Goal: Task Accomplishment & Management: Complete application form

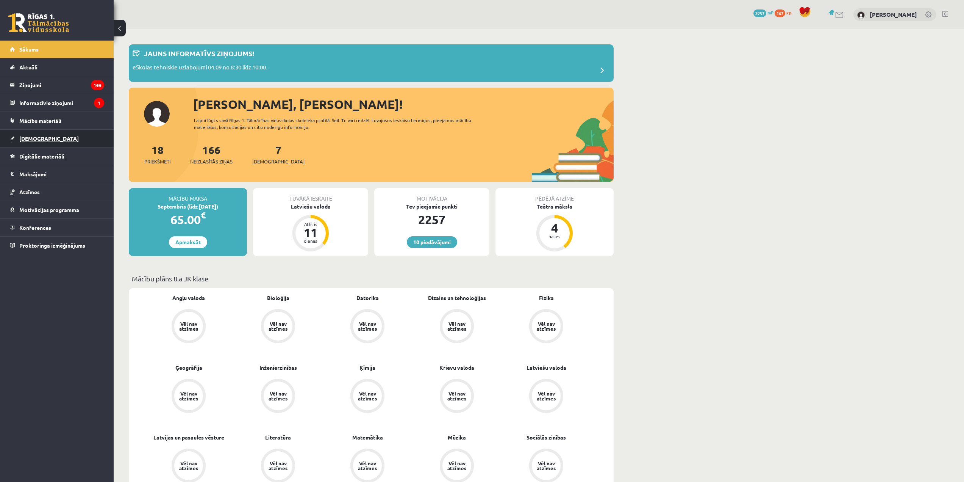
click at [61, 140] on link "[DEMOGRAPHIC_DATA]" at bounding box center [57, 138] width 94 height 17
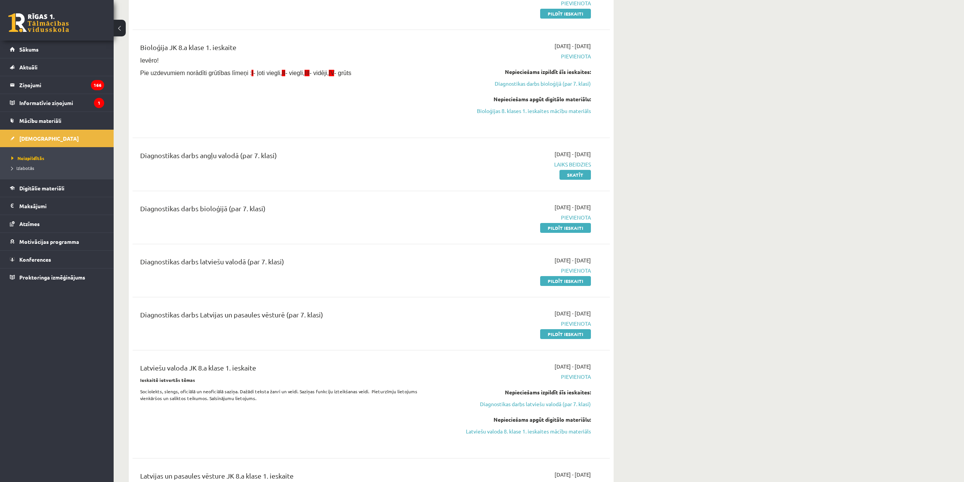
scroll to position [76, 0]
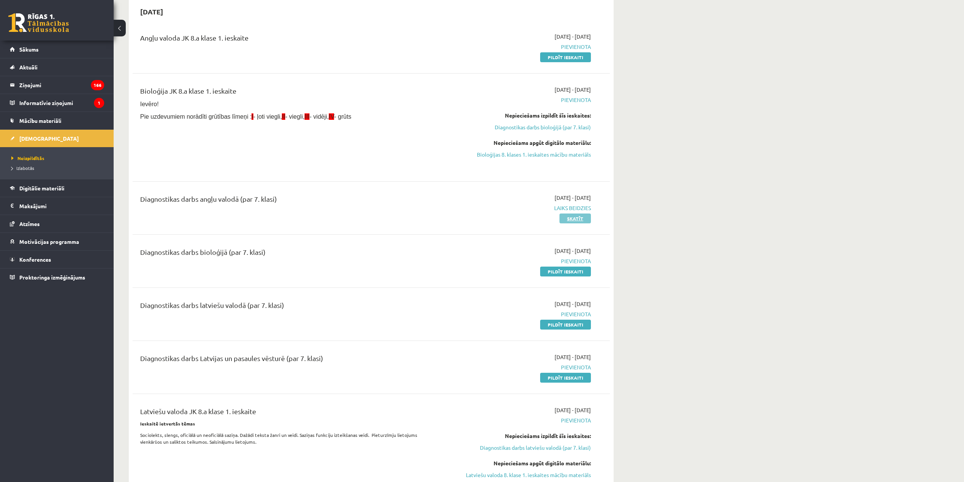
click at [566, 220] on link "Skatīt" at bounding box center [575, 218] width 31 height 10
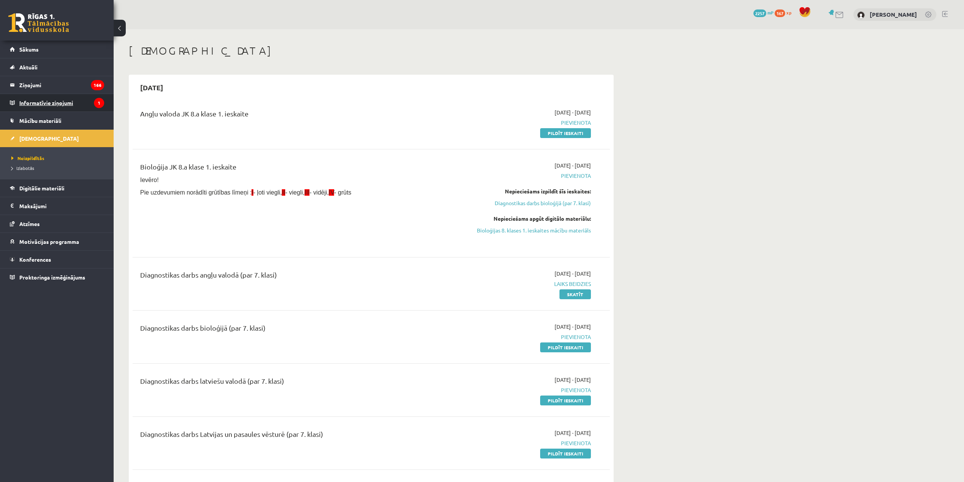
scroll to position [76, 0]
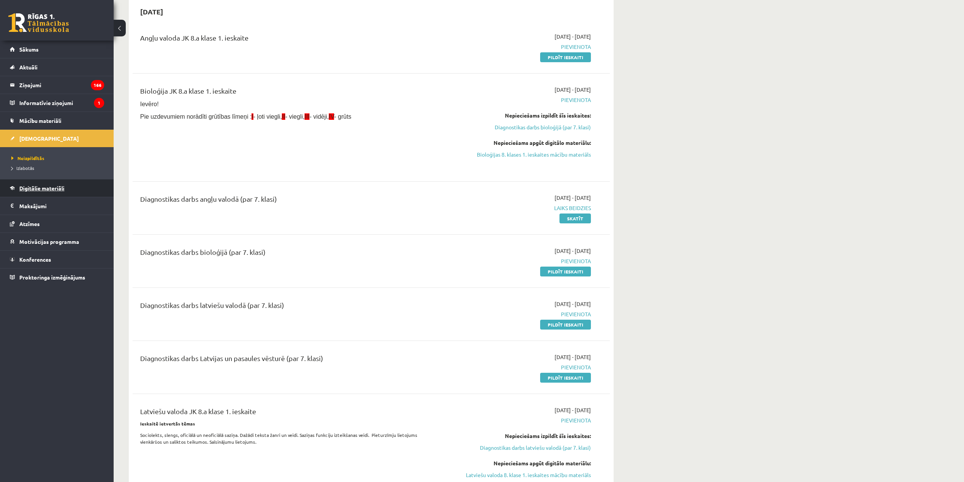
click at [55, 186] on span "Digitālie materiāli" at bounding box center [41, 187] width 45 height 7
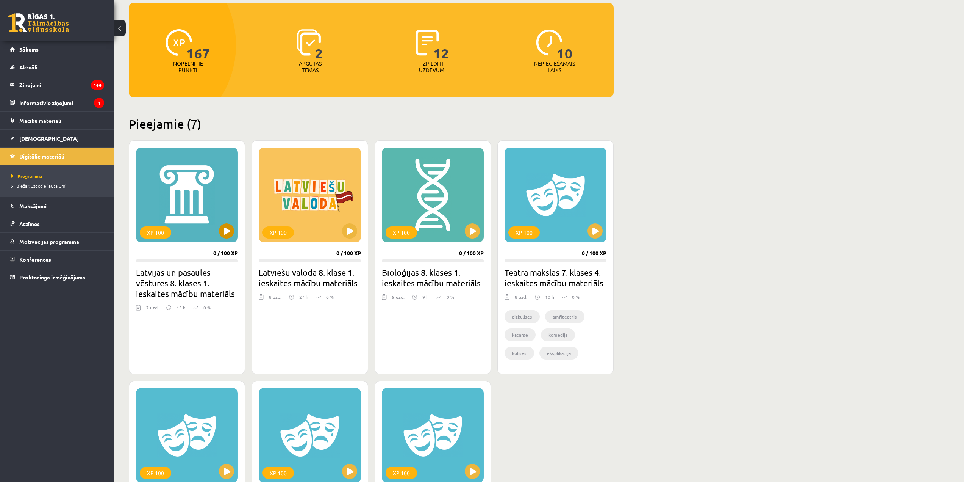
click at [209, 208] on div "XP 100" at bounding box center [187, 194] width 102 height 95
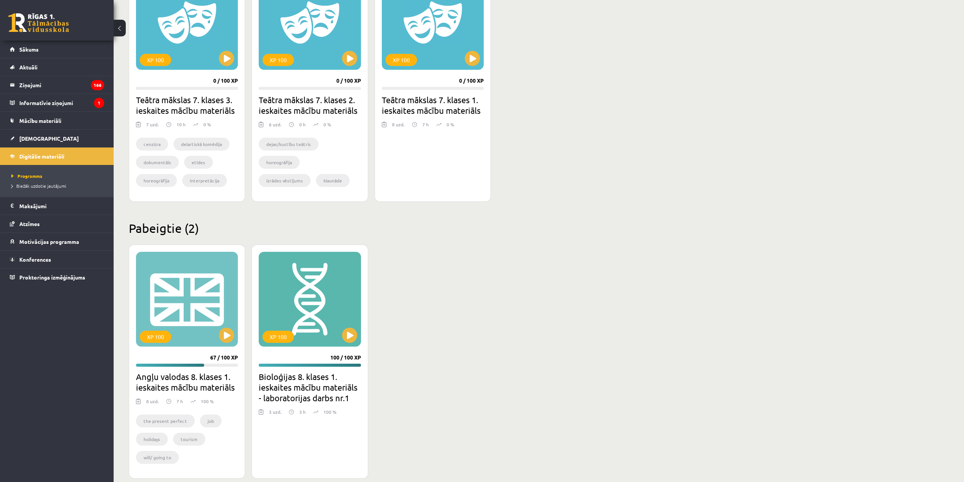
scroll to position [500, 0]
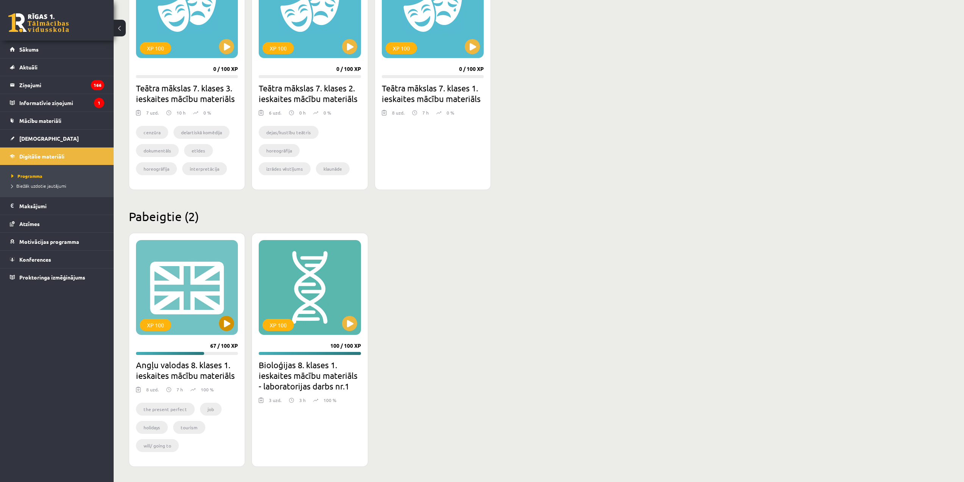
click at [214, 290] on div "XP 100" at bounding box center [187, 287] width 102 height 95
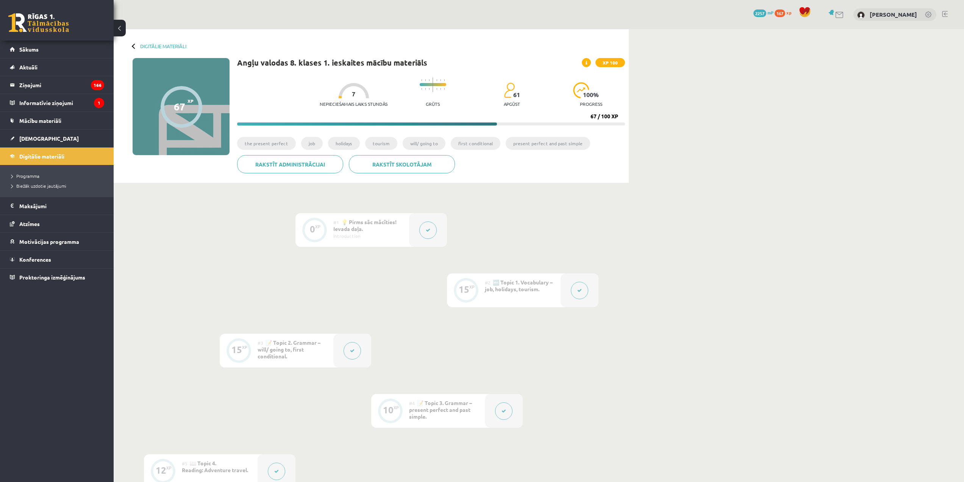
click at [427, 235] on button at bounding box center [427, 229] width 17 height 17
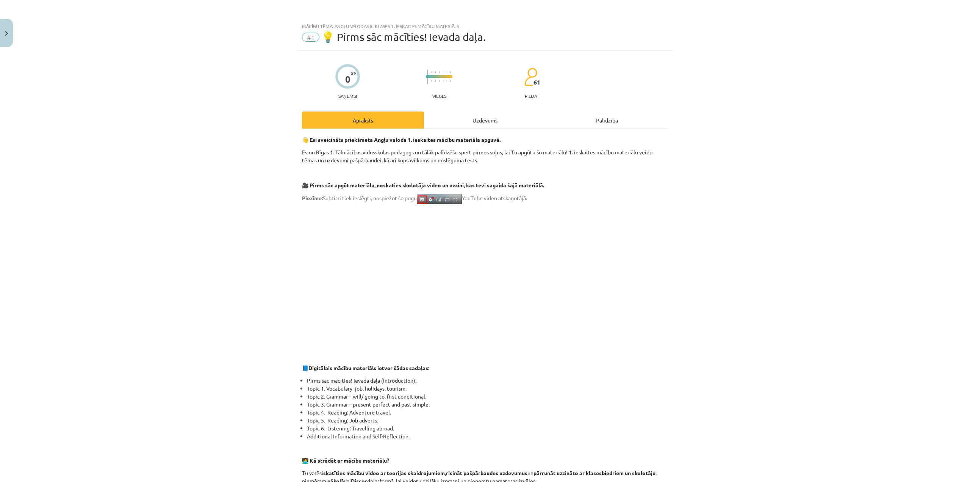
click at [480, 117] on div "Uzdevums" at bounding box center [485, 119] width 122 height 17
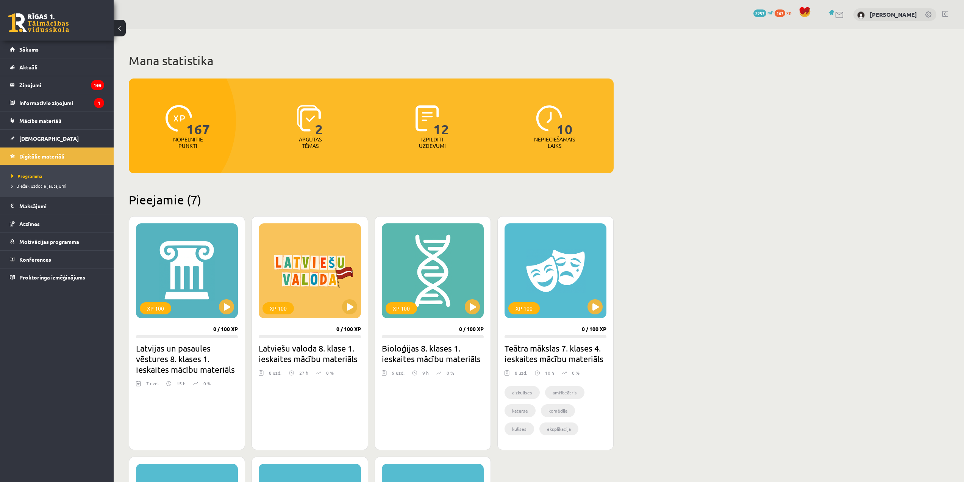
scroll to position [500, 0]
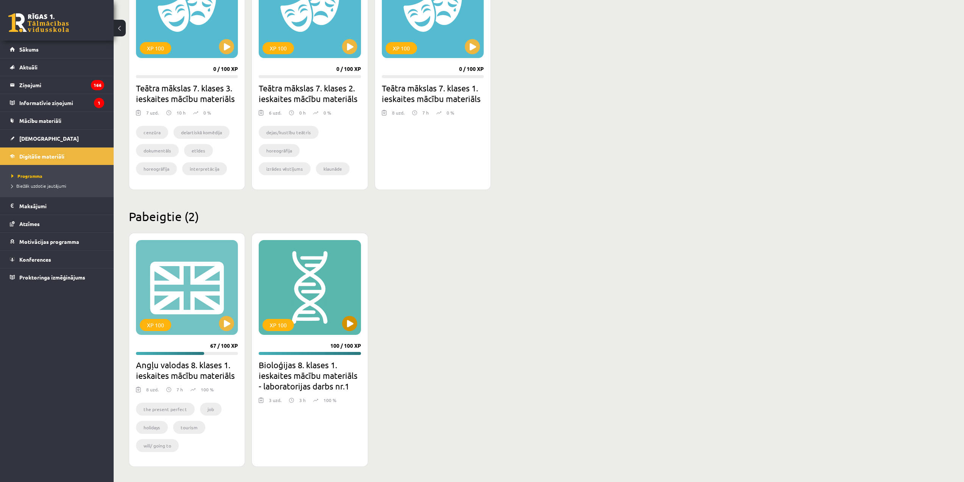
click at [330, 299] on div "XP 100" at bounding box center [310, 287] width 102 height 95
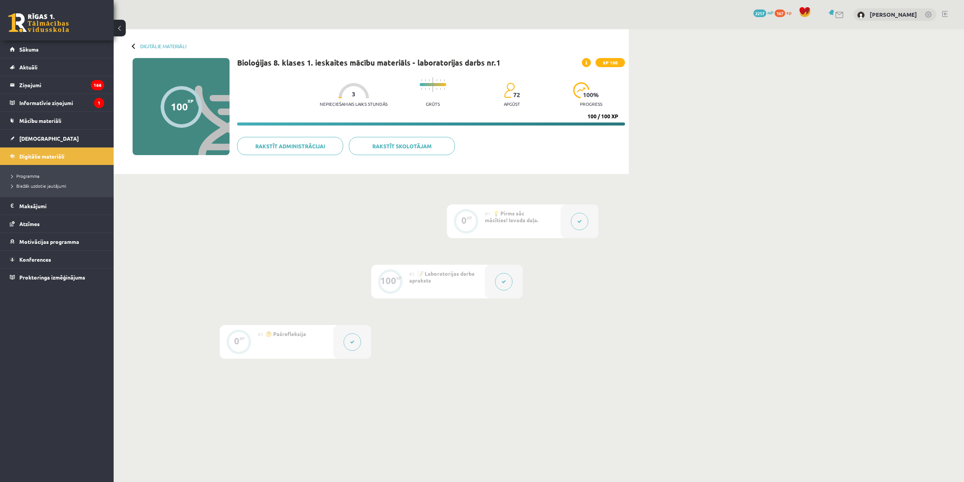
click at [537, 225] on div "#1 💡 Pirms sāc mācīties! Ievada daļa." at bounding box center [523, 221] width 76 height 34
click at [573, 220] on button at bounding box center [579, 221] width 17 height 17
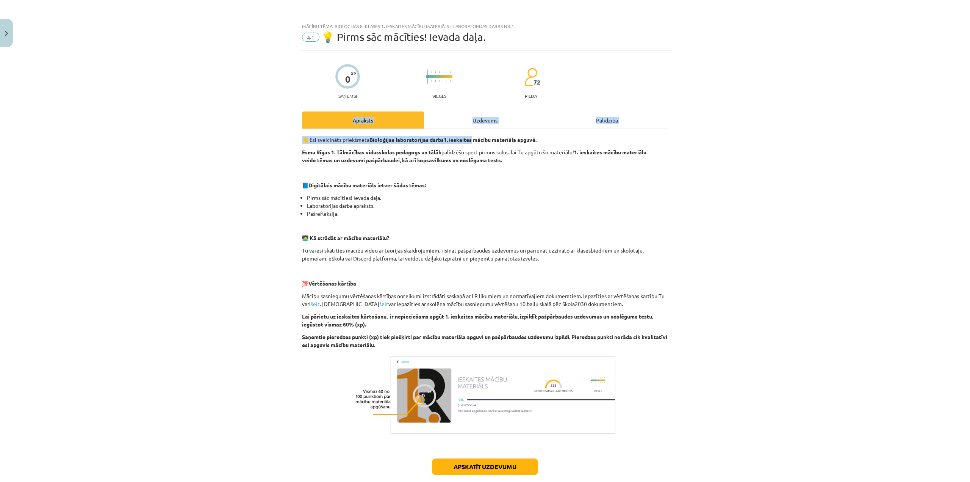
click at [477, 128] on div "Apraksts Uzdevums Palīdzība 👋 Esi sveicināts priekšmeta Bioloģijas laboratorija…" at bounding box center [485, 279] width 366 height 336
click at [472, 114] on div "Uzdevums" at bounding box center [485, 119] width 122 height 17
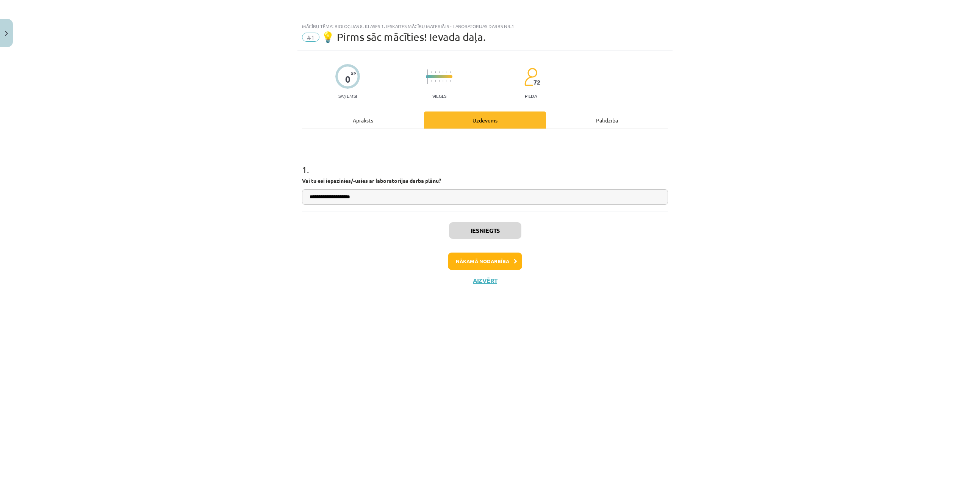
click at [241, 199] on div "**********" at bounding box center [485, 241] width 970 height 482
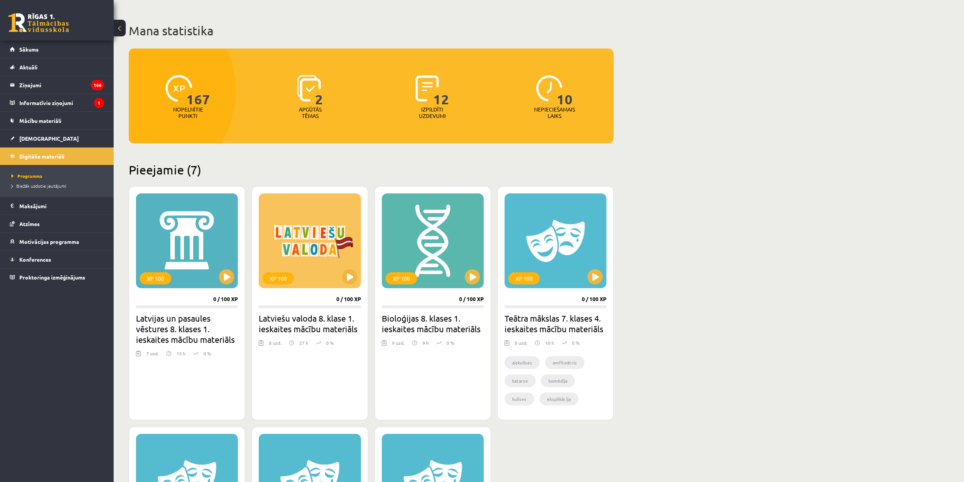
scroll to position [8, 0]
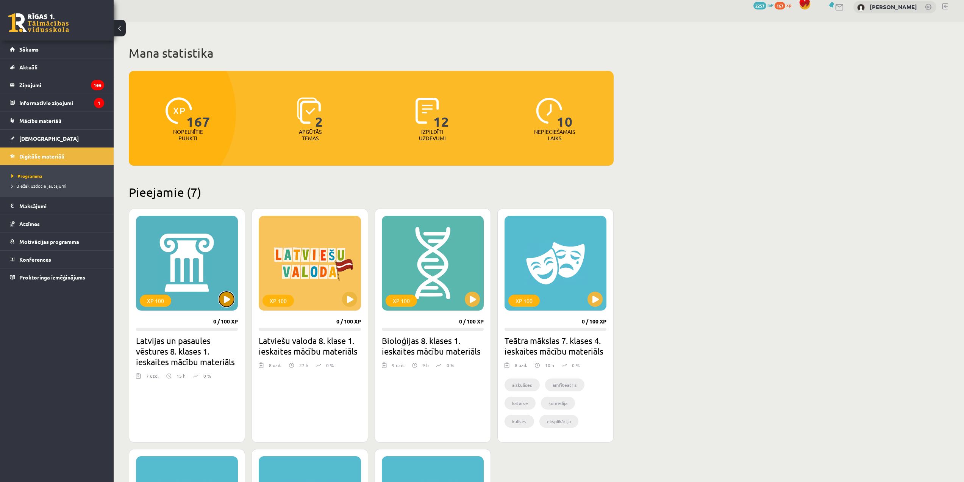
click at [225, 295] on button at bounding box center [226, 298] width 15 height 15
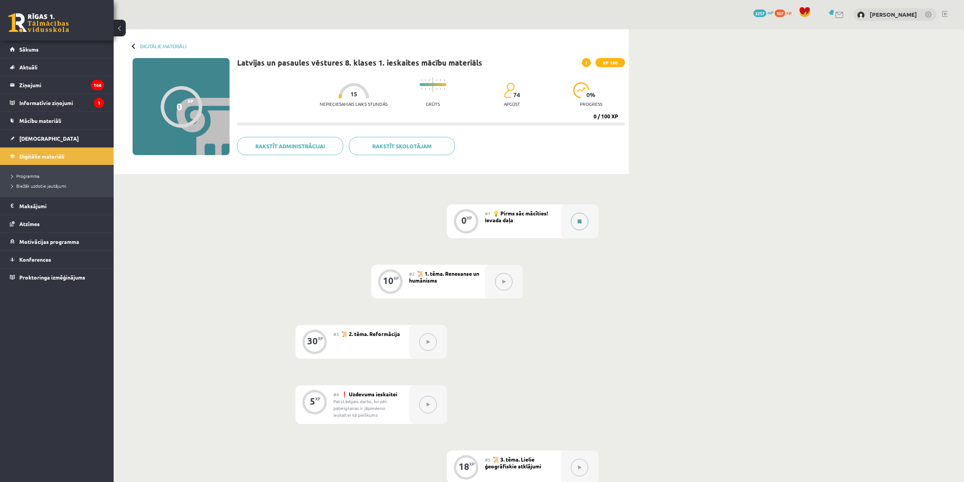
click at [582, 225] on button at bounding box center [579, 221] width 17 height 17
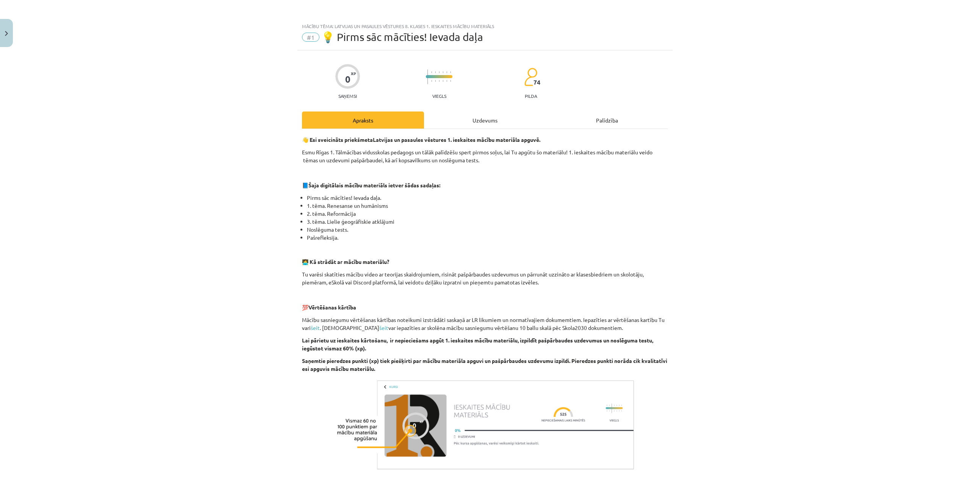
click at [530, 118] on div "Uzdevums" at bounding box center [485, 119] width 122 height 17
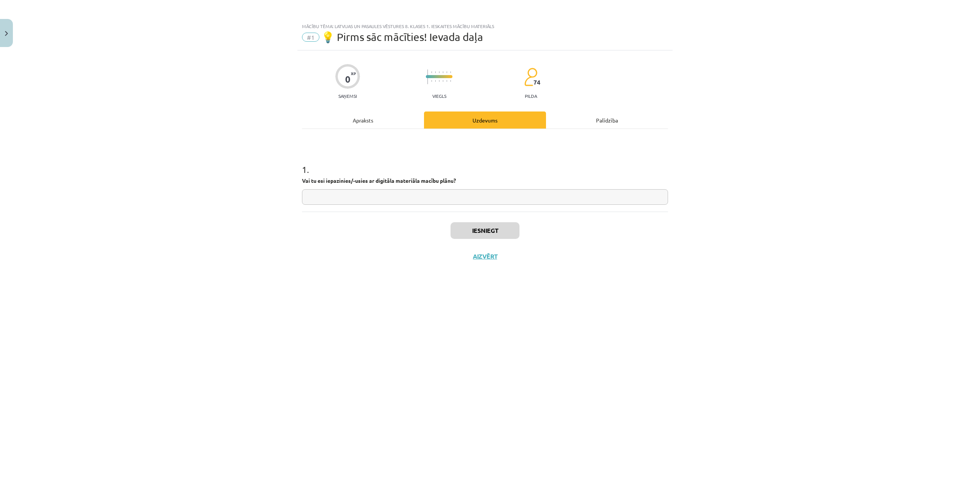
drag, startPoint x: 417, startPoint y: 181, endPoint x: 410, endPoint y: 196, distance: 17.1
click at [417, 181] on strong "Vai tu esi iepazinies/-usies ar digitāla materiāla macību plānu?" at bounding box center [379, 180] width 154 height 7
click at [410, 196] on input "text" at bounding box center [485, 197] width 366 height 16
paste input "**********"
type input "**********"
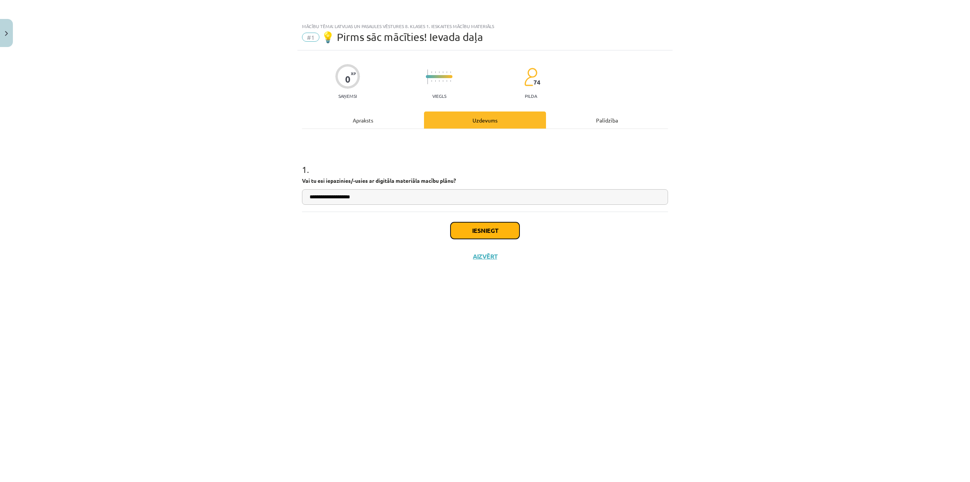
click at [494, 230] on button "Iesniegt" at bounding box center [484, 230] width 69 height 17
click at [481, 261] on button "Nākamā nodarbība" at bounding box center [485, 260] width 74 height 17
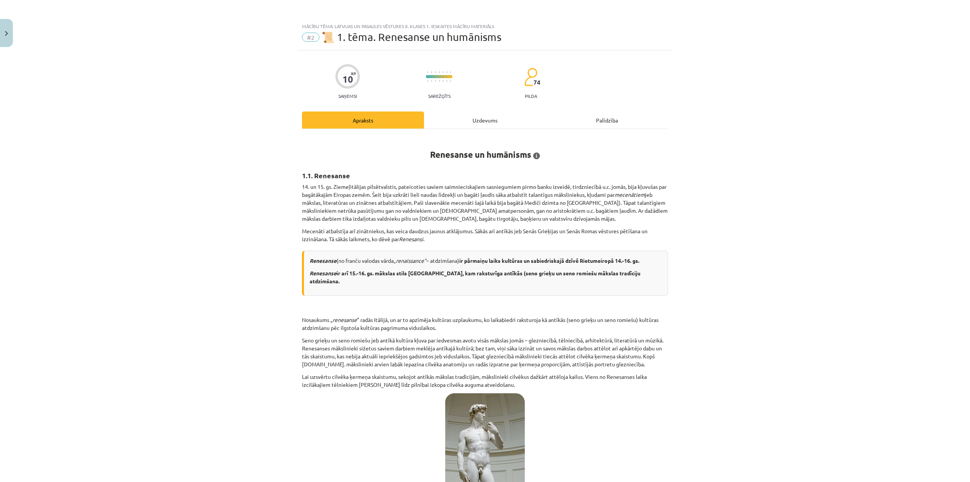
click at [479, 119] on div "Uzdevums" at bounding box center [485, 119] width 122 height 17
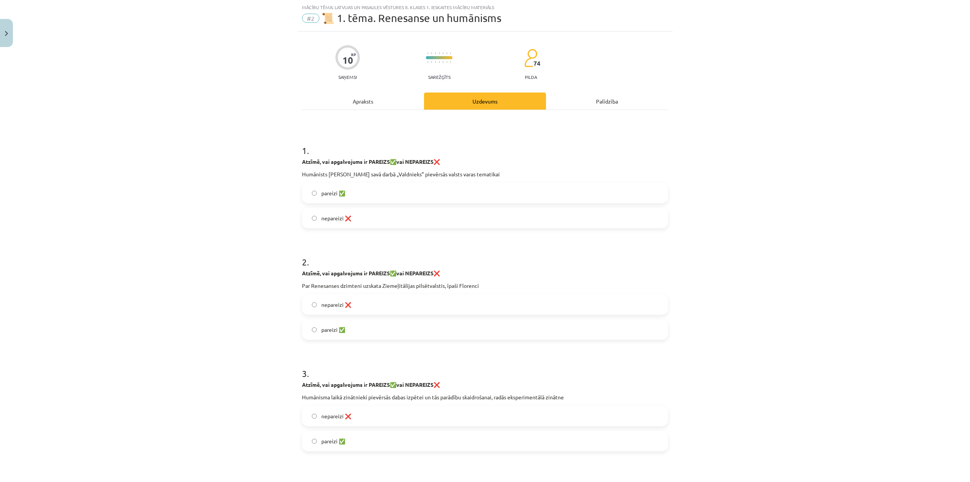
click at [366, 194] on label "pareizi ✅" at bounding box center [485, 192] width 364 height 19
click at [346, 329] on label "pareizi ✅" at bounding box center [485, 329] width 364 height 19
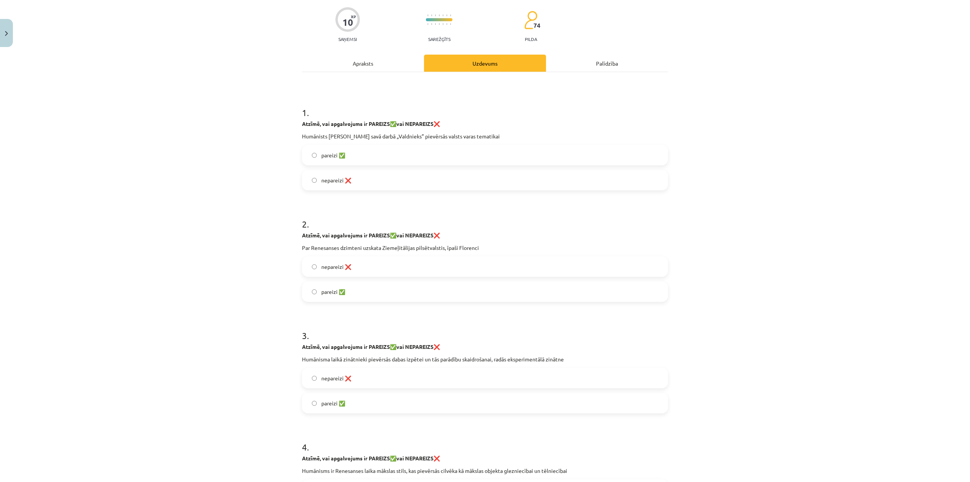
click at [348, 399] on label "pareizi ✅" at bounding box center [485, 402] width 364 height 19
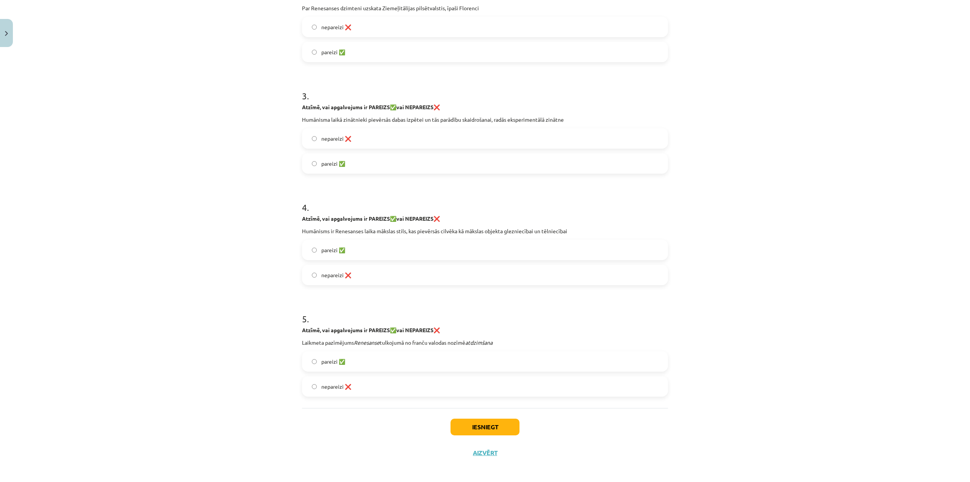
scroll to position [299, 0]
click at [390, 277] on label "nepareizi ❌" at bounding box center [485, 272] width 364 height 19
click at [342, 362] on span "pareizi ✅" at bounding box center [333, 359] width 24 height 8
click at [511, 424] on button "Iesniegt" at bounding box center [484, 424] width 69 height 17
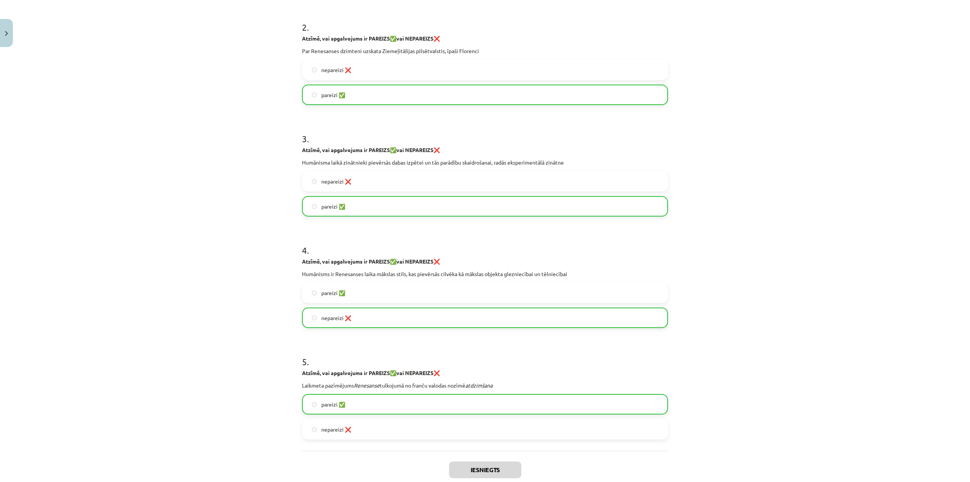
scroll to position [109, 0]
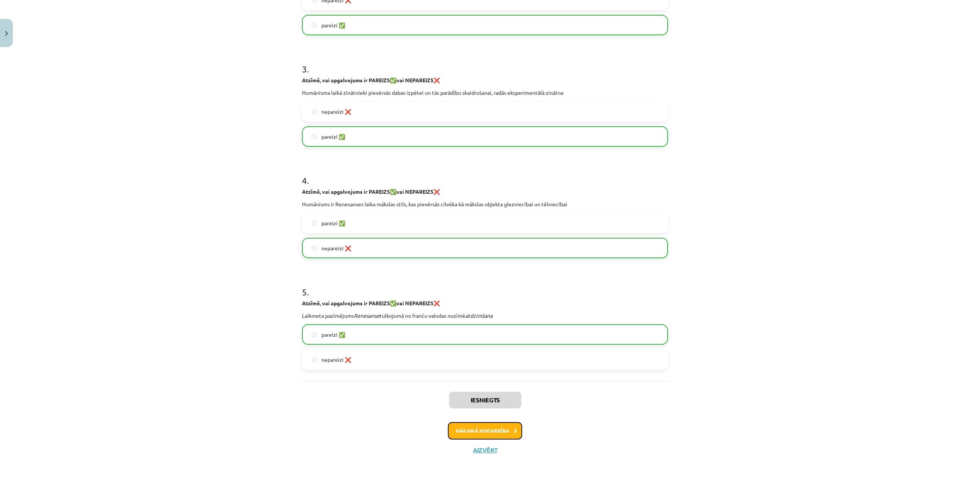
click at [493, 438] on button "Nākamā nodarbība" at bounding box center [485, 430] width 74 height 17
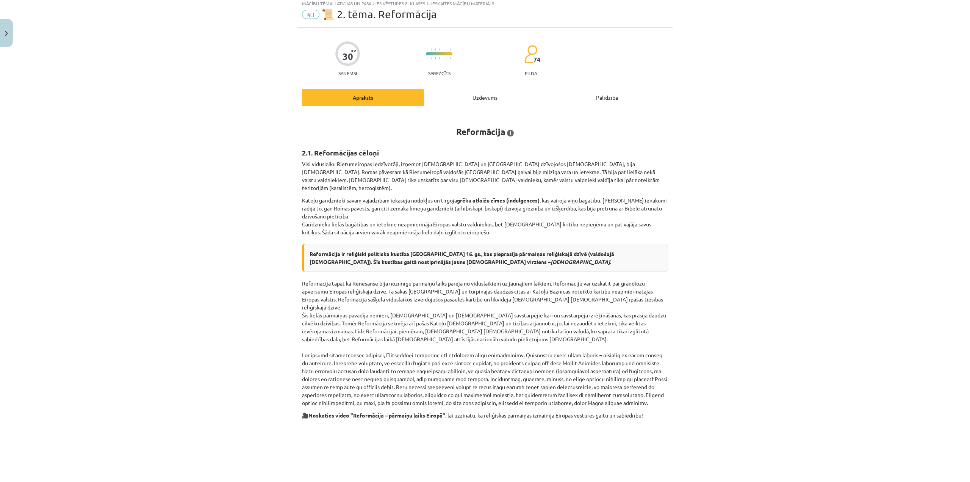
scroll to position [19, 0]
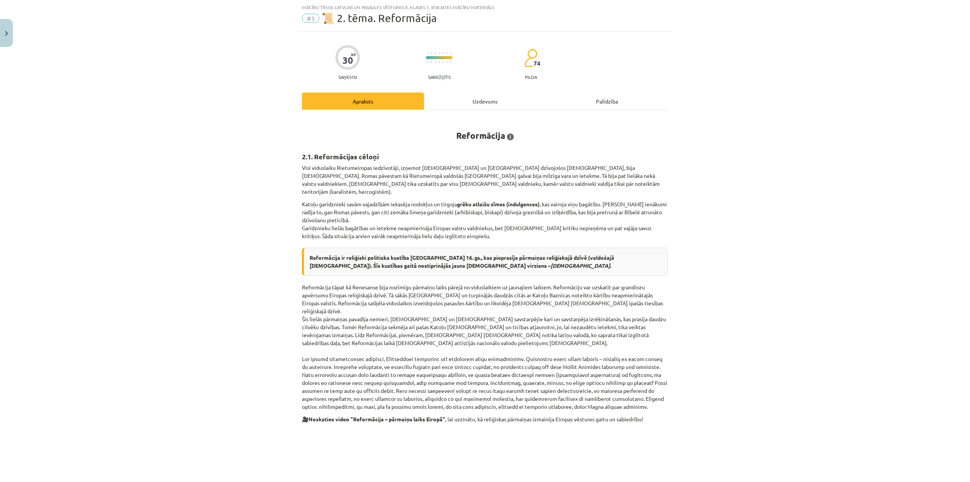
click at [449, 102] on div "Uzdevums" at bounding box center [485, 100] width 122 height 17
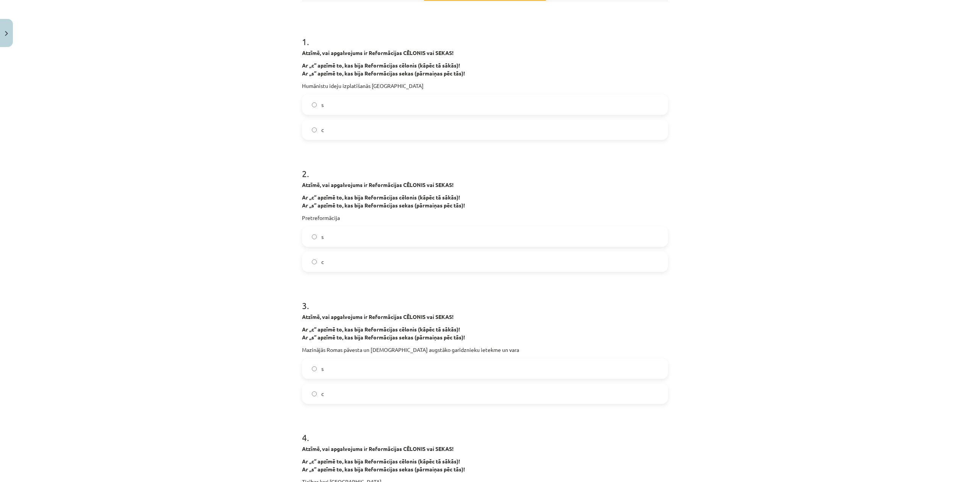
scroll to position [133, 0]
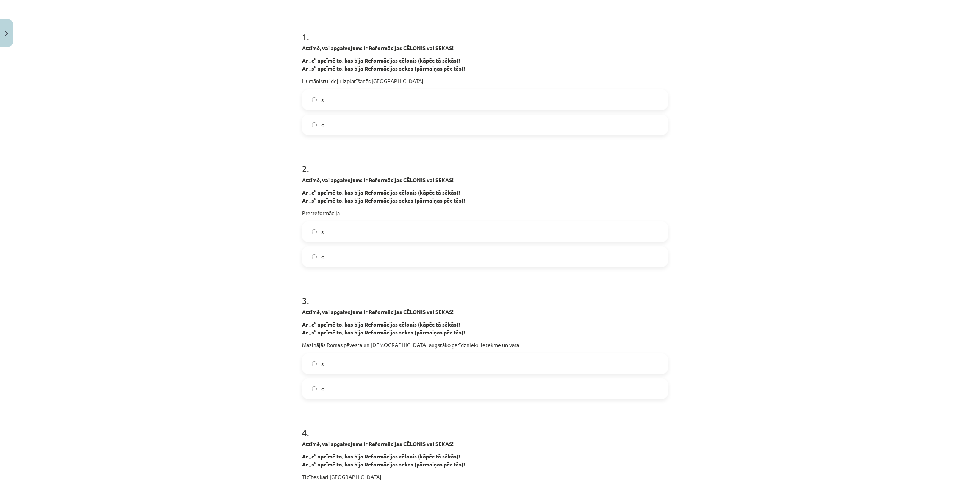
click at [336, 122] on label "с" at bounding box center [485, 124] width 364 height 19
drag, startPoint x: 347, startPoint y: 236, endPoint x: 341, endPoint y: 295, distance: 59.3
click at [346, 236] on label "s" at bounding box center [485, 231] width 364 height 19
click at [336, 361] on label "s" at bounding box center [485, 363] width 364 height 19
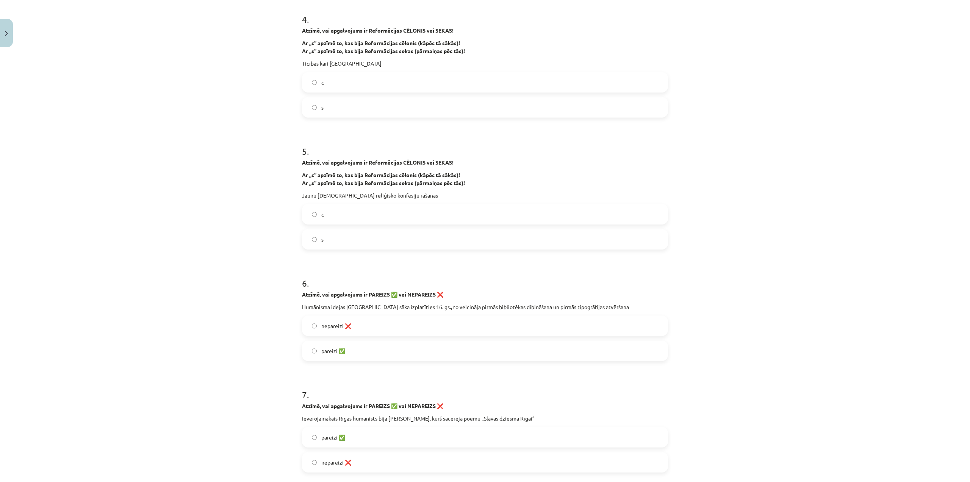
scroll to position [549, 0]
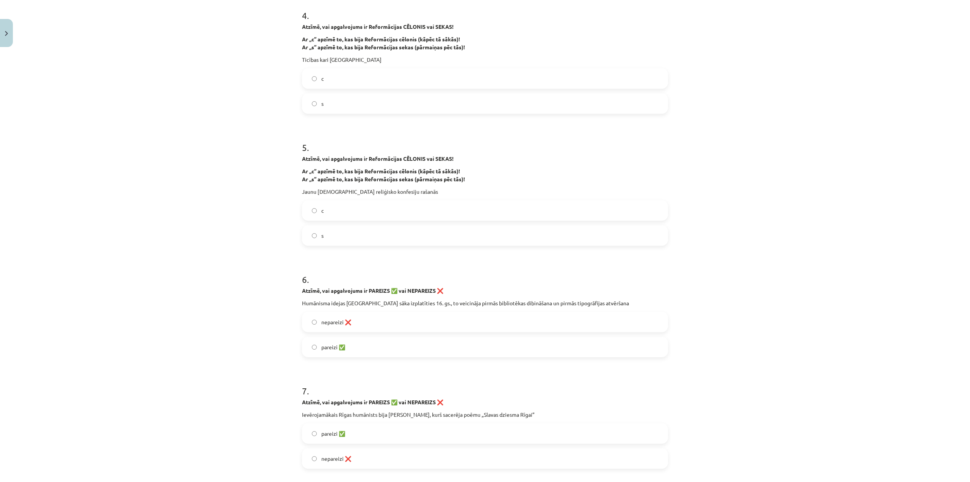
click at [390, 102] on label "s" at bounding box center [485, 103] width 364 height 19
click at [360, 237] on label "s" at bounding box center [485, 235] width 364 height 19
click at [370, 348] on label "pareizi ✅" at bounding box center [485, 346] width 364 height 19
click at [359, 453] on label "nepareizi ❌" at bounding box center [485, 458] width 364 height 19
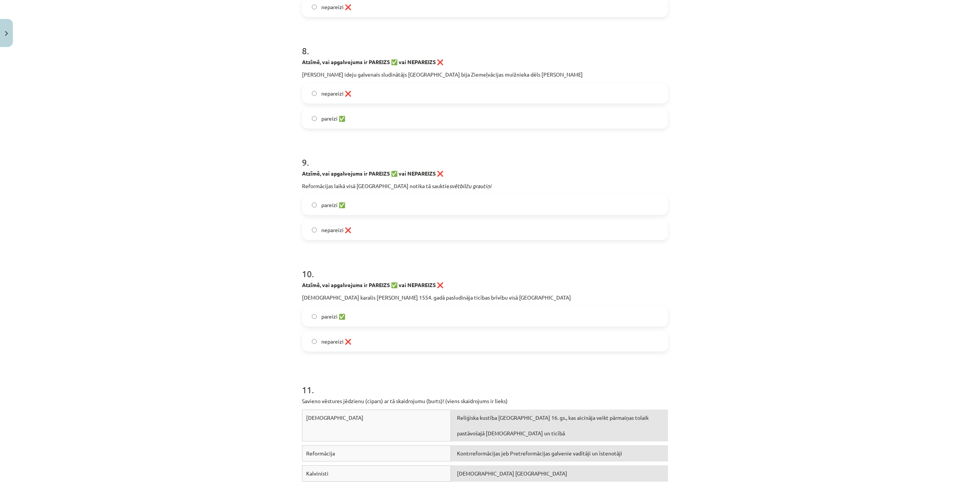
scroll to position [1004, 0]
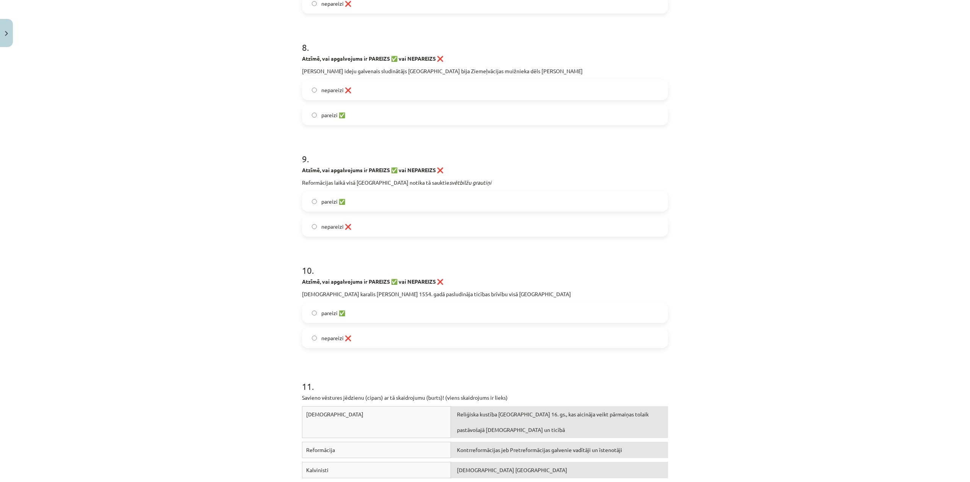
click at [379, 114] on label "pareizi ✅" at bounding box center [485, 114] width 364 height 19
click at [374, 203] on label "pareizi ✅" at bounding box center [485, 201] width 364 height 19
drag, startPoint x: 370, startPoint y: 330, endPoint x: 368, endPoint y: 318, distance: 12.2
click at [370, 330] on label "nepareizi ❌" at bounding box center [485, 337] width 364 height 19
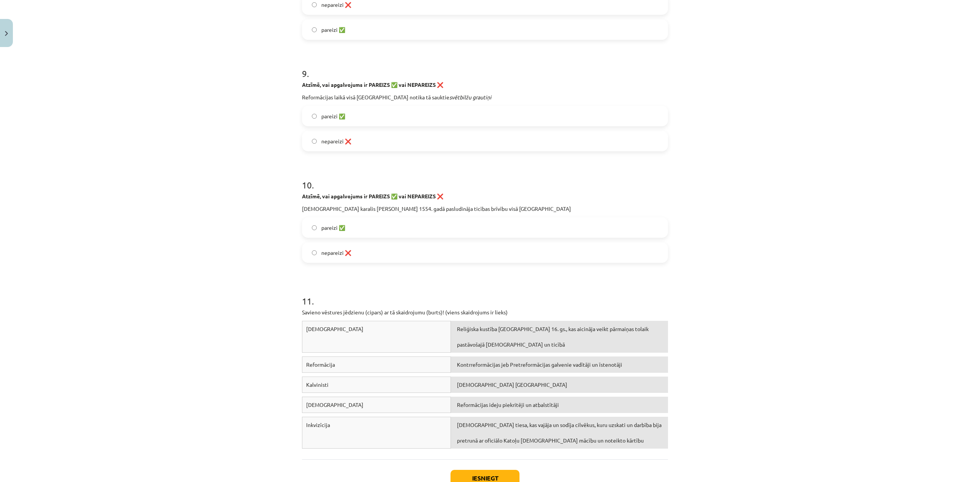
scroll to position [1143, 0]
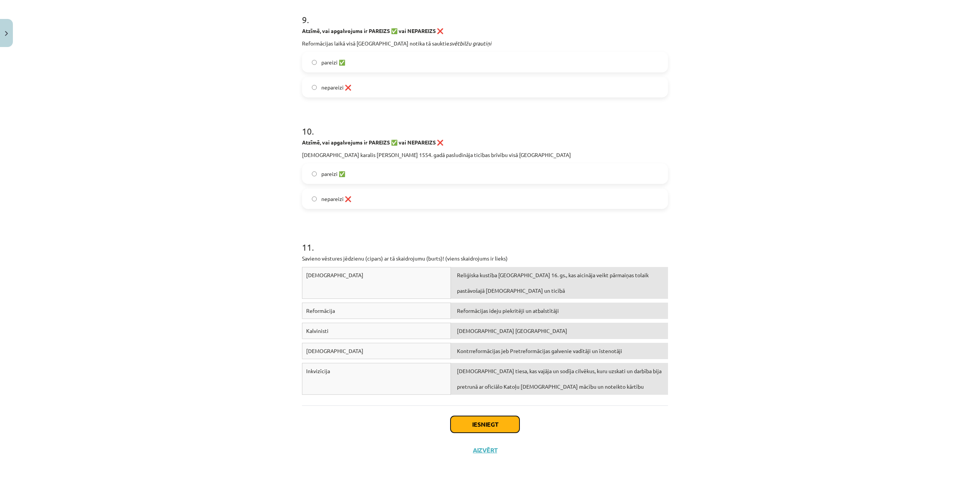
click at [492, 426] on button "Iesniegt" at bounding box center [484, 424] width 69 height 17
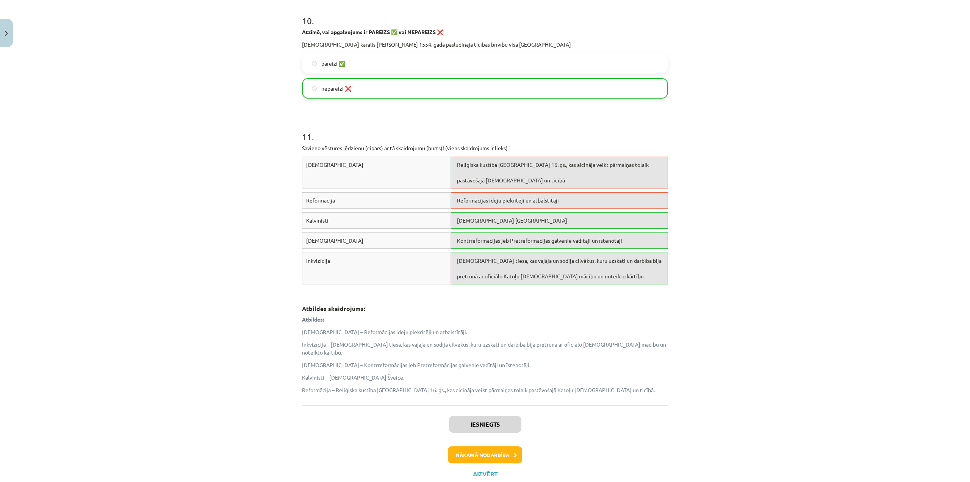
scroll to position [1269, 0]
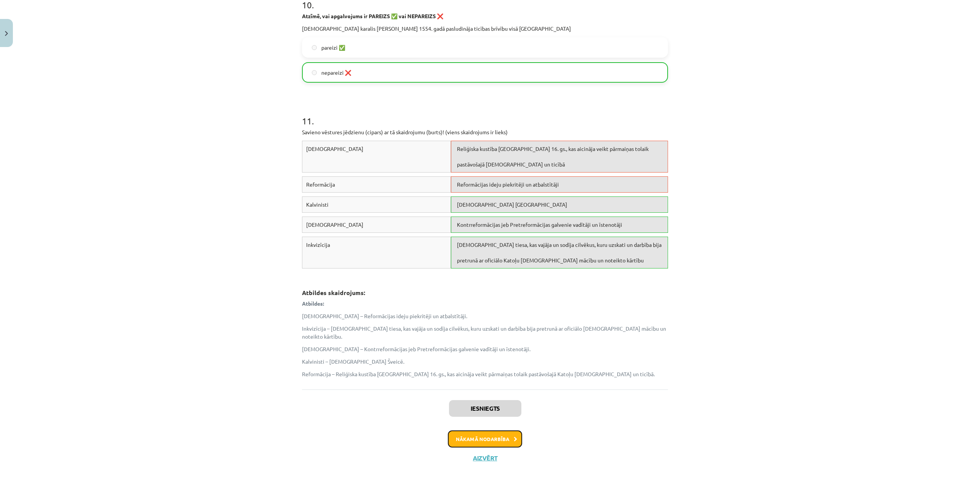
click at [482, 430] on button "Nākamā nodarbība" at bounding box center [485, 438] width 74 height 17
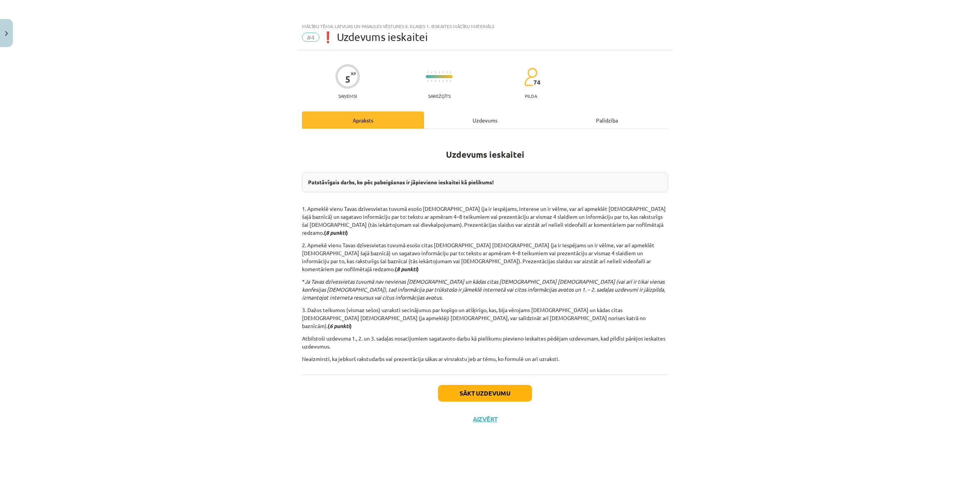
scroll to position [0, 0]
click at [514, 385] on button "Sākt uzdevumu" at bounding box center [485, 393] width 94 height 17
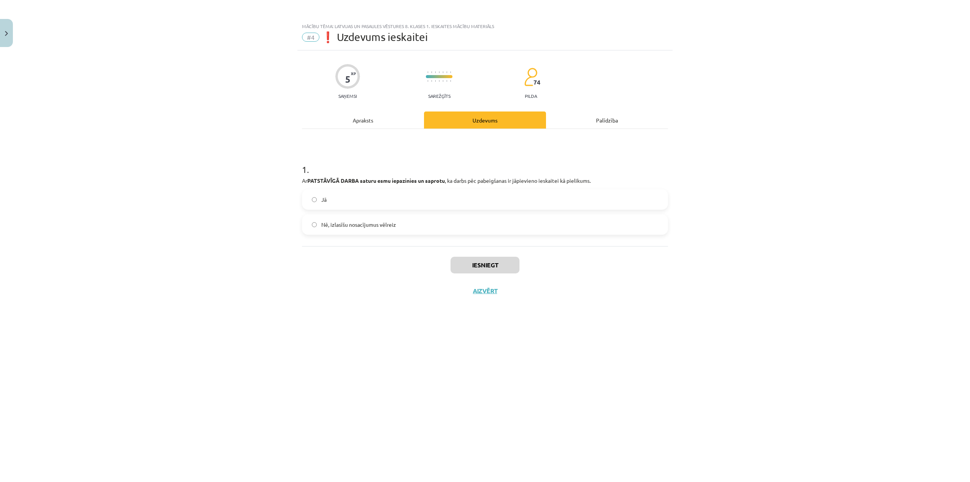
click at [389, 203] on label "Jā" at bounding box center [485, 199] width 364 height 19
click at [478, 264] on button "Iesniegt" at bounding box center [484, 264] width 69 height 17
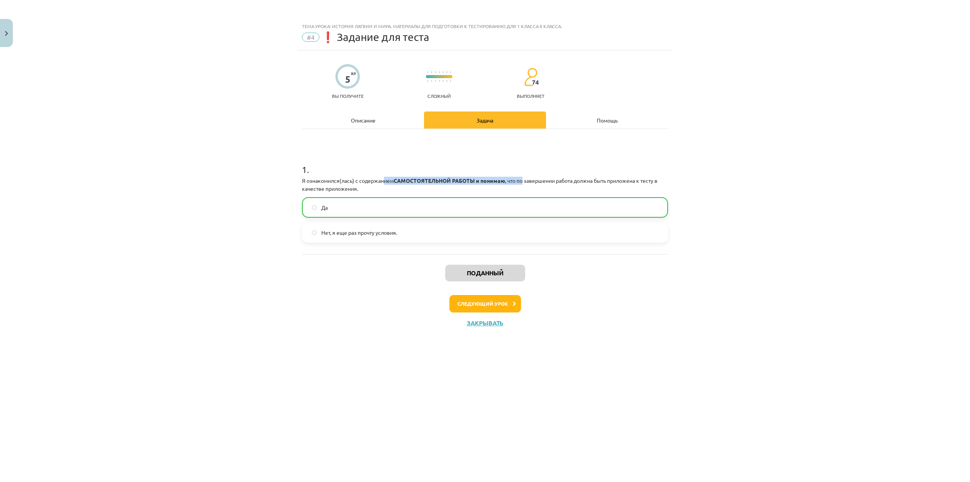
drag, startPoint x: 387, startPoint y: 181, endPoint x: 524, endPoint y: 179, distance: 136.8
click at [524, 179] on p "Я ознакомился(лась) с содержанием САМОСТОЯТЕЛЬНОЙ РАБОТЫ и понимаю , что по зав…" at bounding box center [485, 185] width 366 height 16
drag, startPoint x: 325, startPoint y: 186, endPoint x: 419, endPoint y: 193, distance: 94.2
click at [392, 192] on p "Я ознакомился(лась) с содержанием САМОСТОЯТЕЛЬНОЙ РАБОТЫ и понимаю , что по зав…" at bounding box center [485, 185] width 366 height 16
click at [379, 306] on div "Следующий урок" at bounding box center [484, 303] width 357 height 17
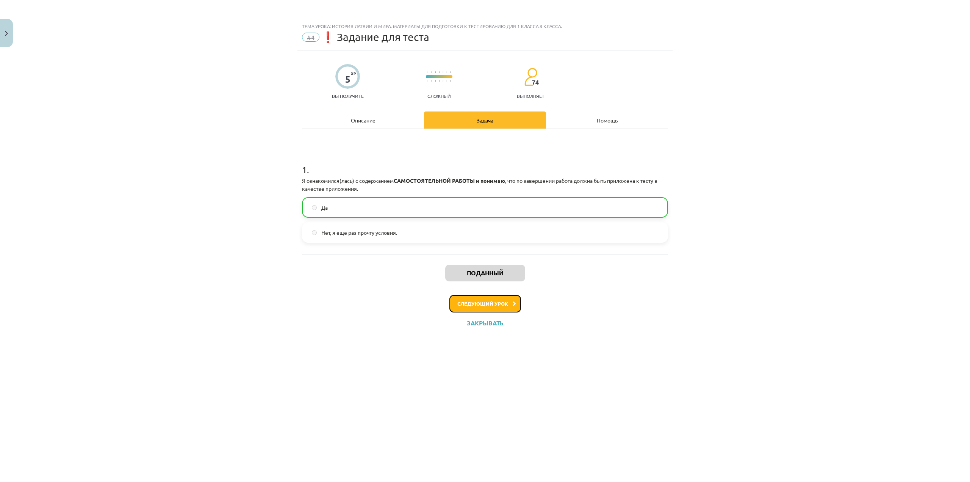
click at [484, 305] on font "Следующий урок" at bounding box center [482, 303] width 51 height 6
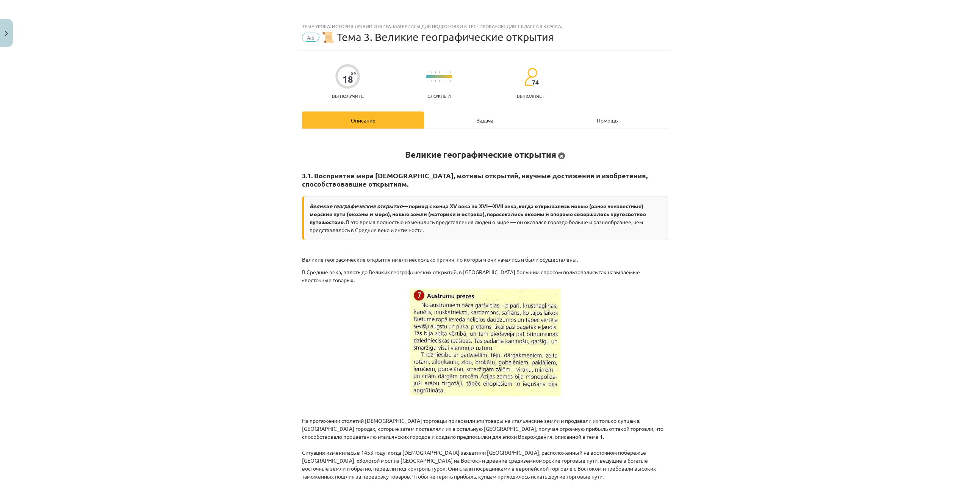
click at [483, 124] on div "Задача" at bounding box center [485, 119] width 122 height 17
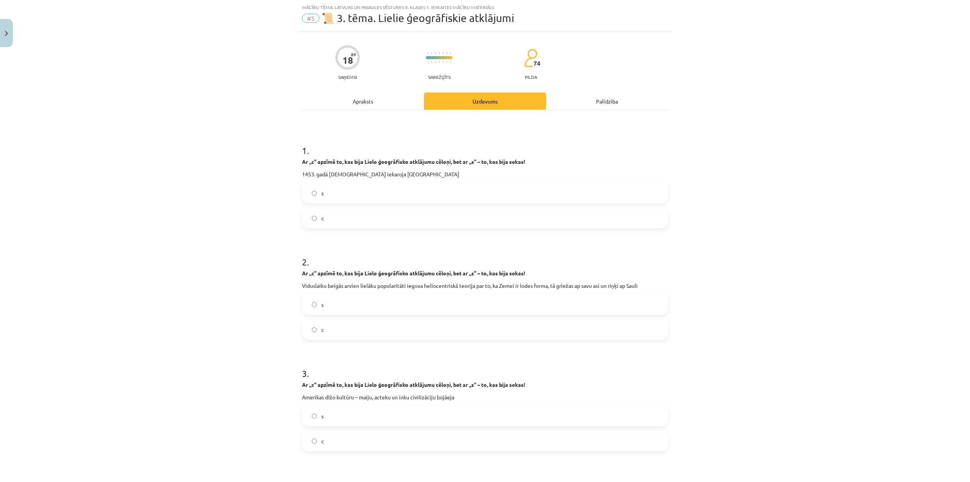
click at [699, 147] on div "Mācību tēma: Latvijas un pasaules vēstures 8. klases 1. ieskaites mācību materi…" at bounding box center [485, 241] width 970 height 482
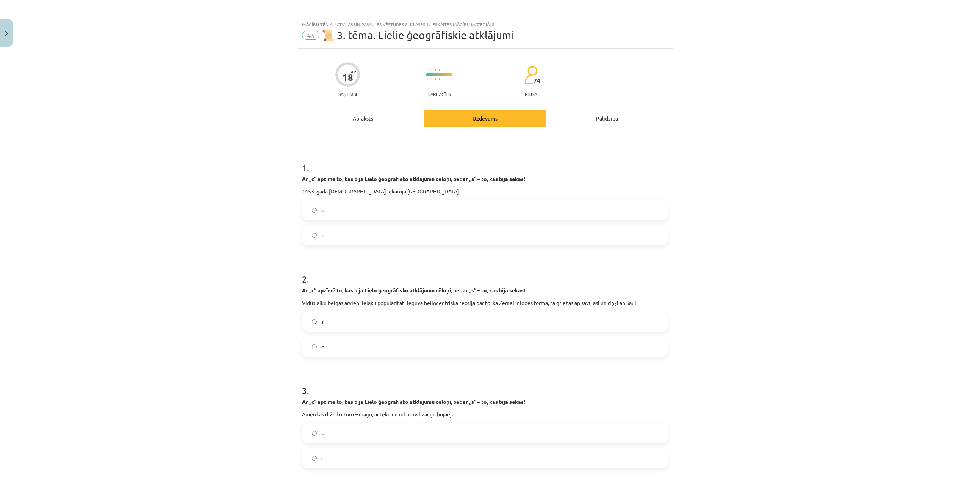
scroll to position [0, 0]
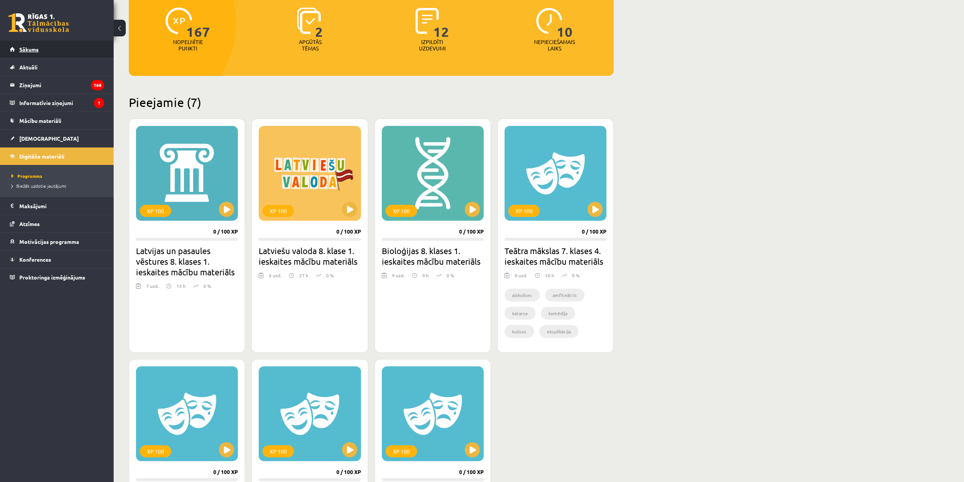
scroll to position [83, 0]
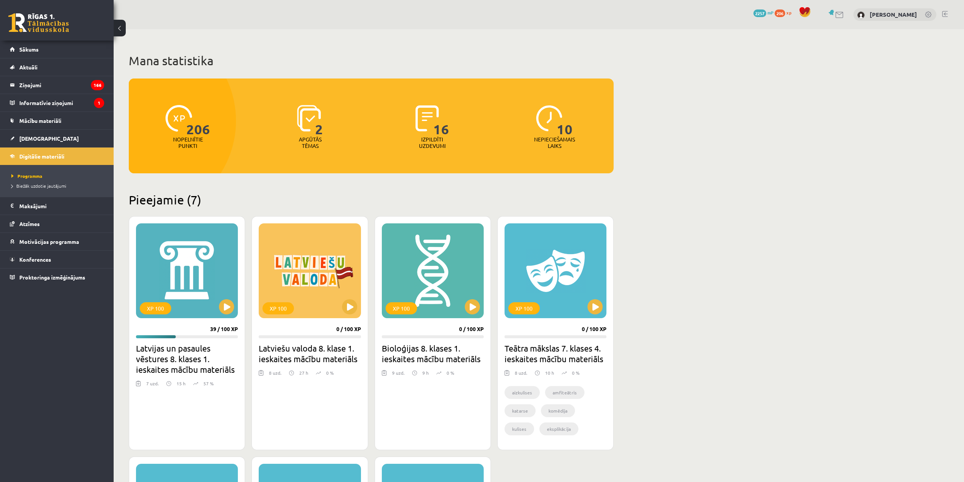
scroll to position [83, 0]
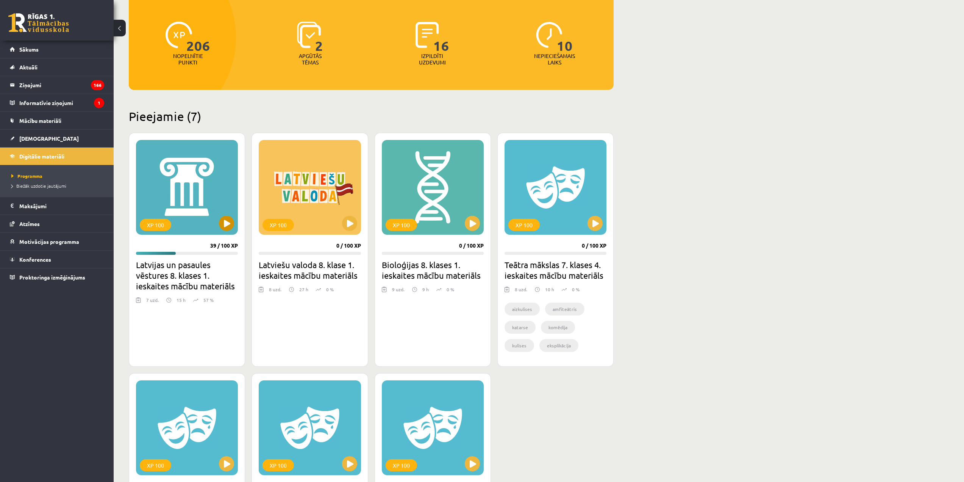
click at [185, 194] on div "XP 100" at bounding box center [187, 187] width 102 height 95
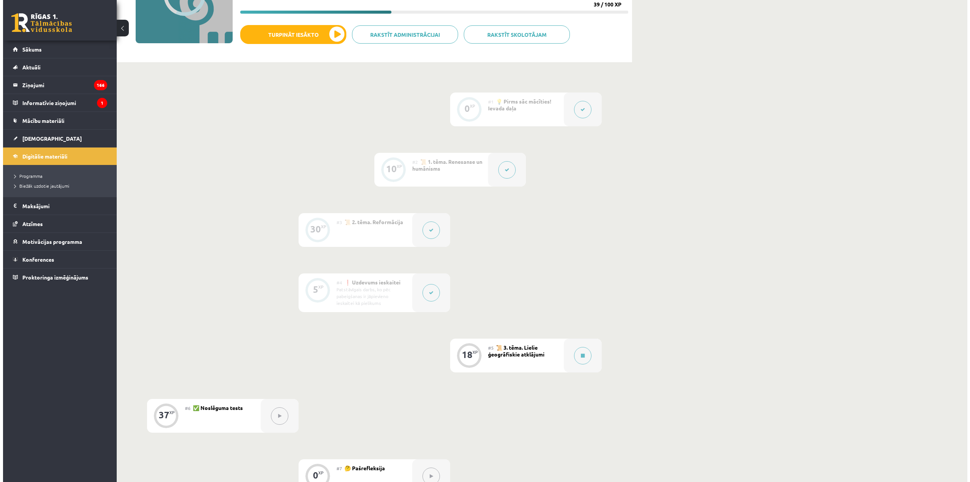
scroll to position [152, 0]
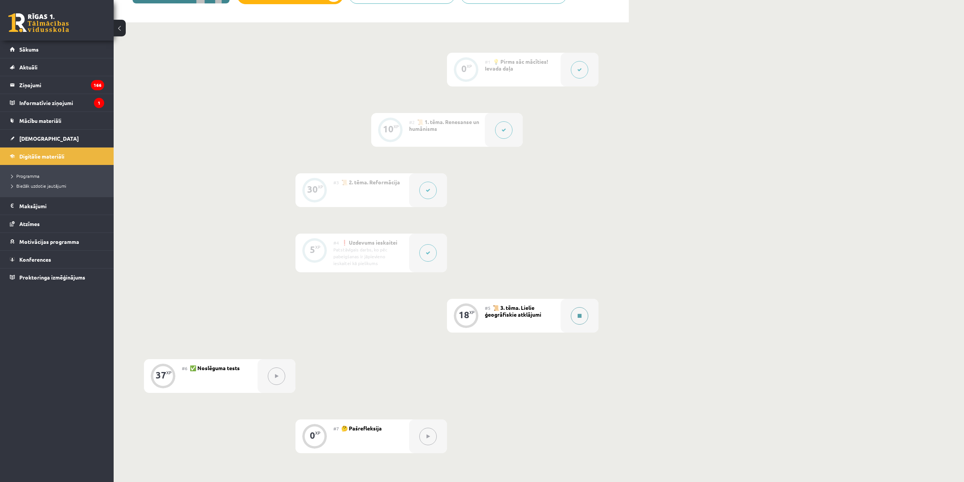
click at [586, 322] on div at bounding box center [580, 316] width 38 height 34
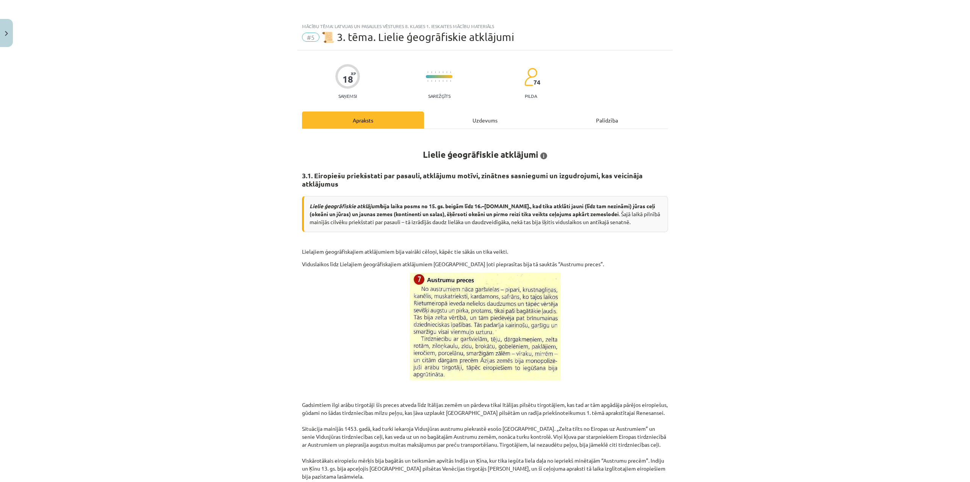
click at [515, 124] on div "Uzdevums" at bounding box center [485, 119] width 122 height 17
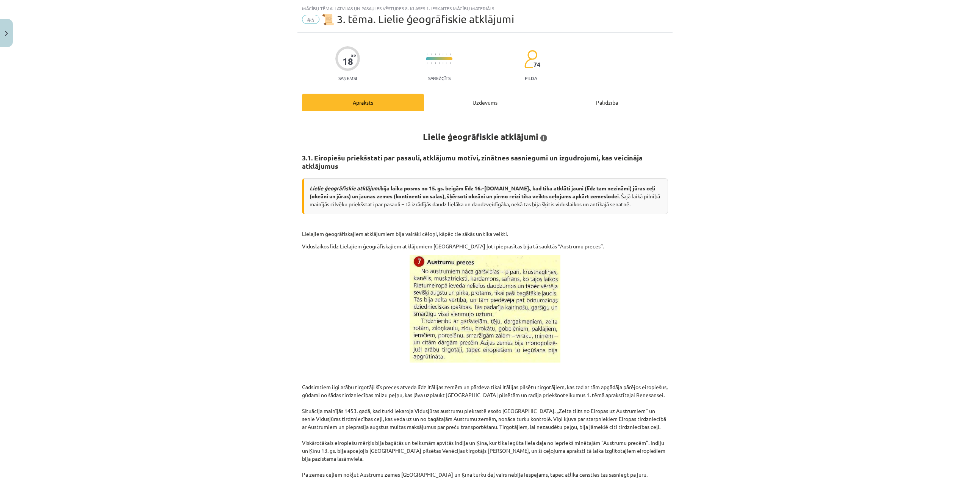
scroll to position [19, 0]
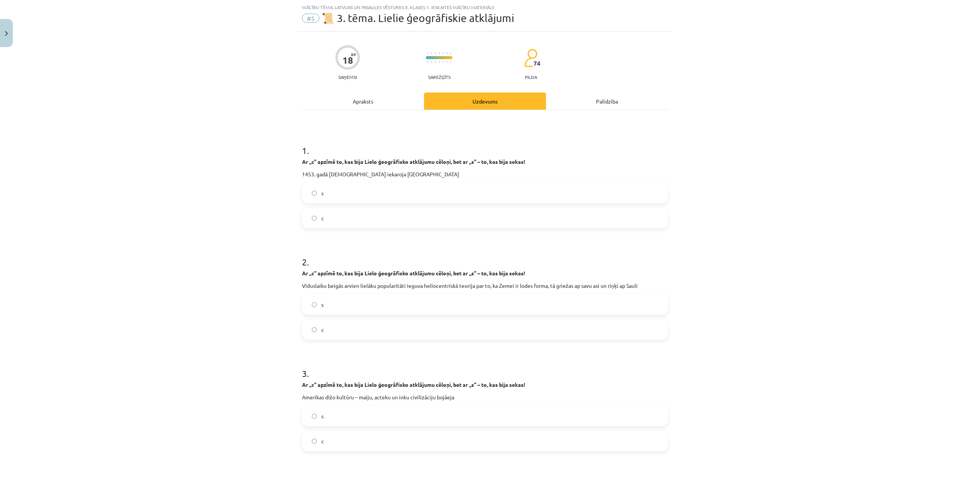
click at [371, 222] on label "c" at bounding box center [485, 217] width 364 height 19
click at [369, 327] on label "c" at bounding box center [485, 329] width 364 height 19
click at [349, 413] on label "s" at bounding box center [485, 415] width 364 height 19
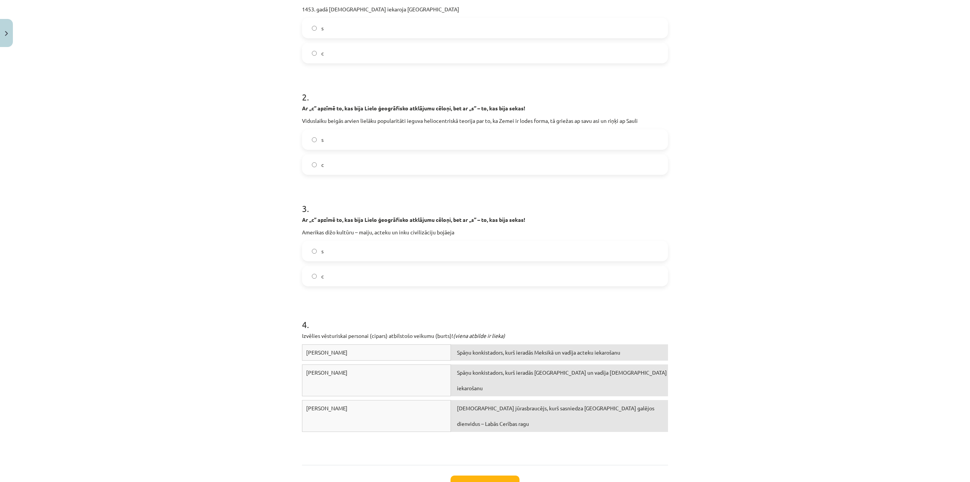
scroll to position [243, 0]
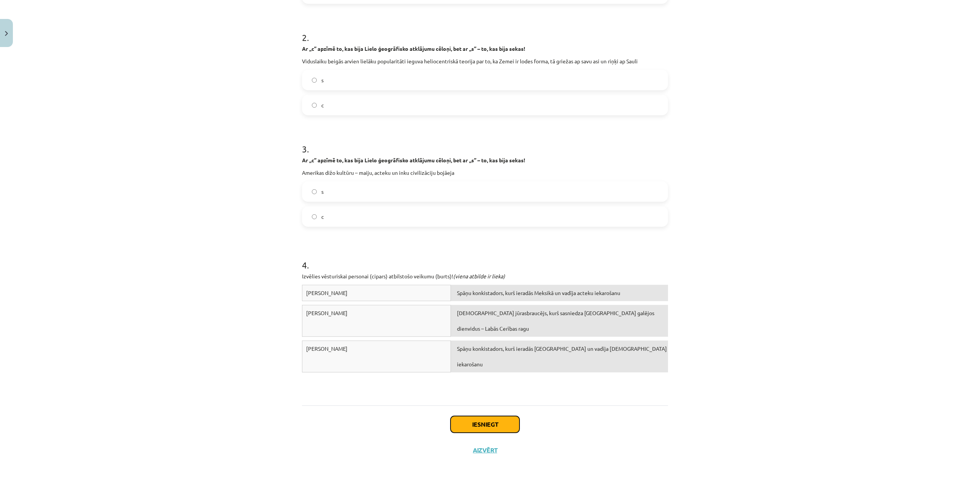
click at [482, 424] on button "Iesniegt" at bounding box center [484, 424] width 69 height 17
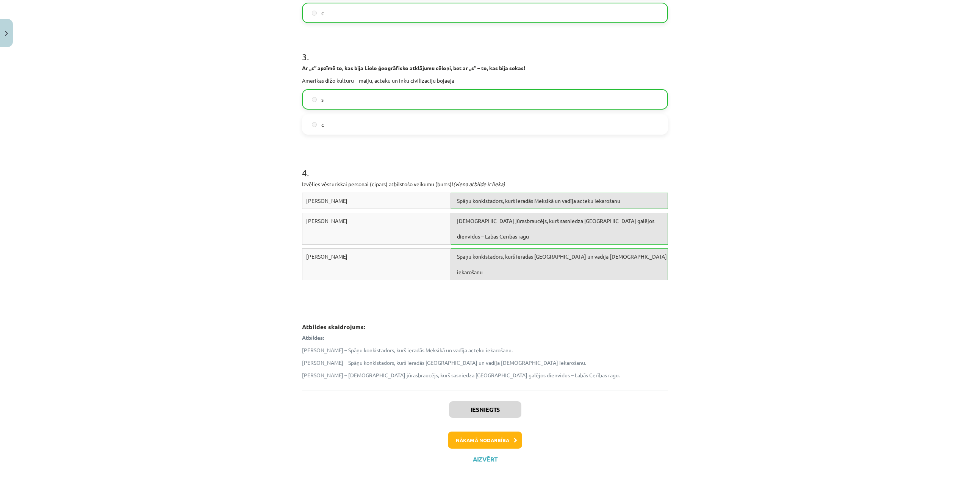
scroll to position [344, 0]
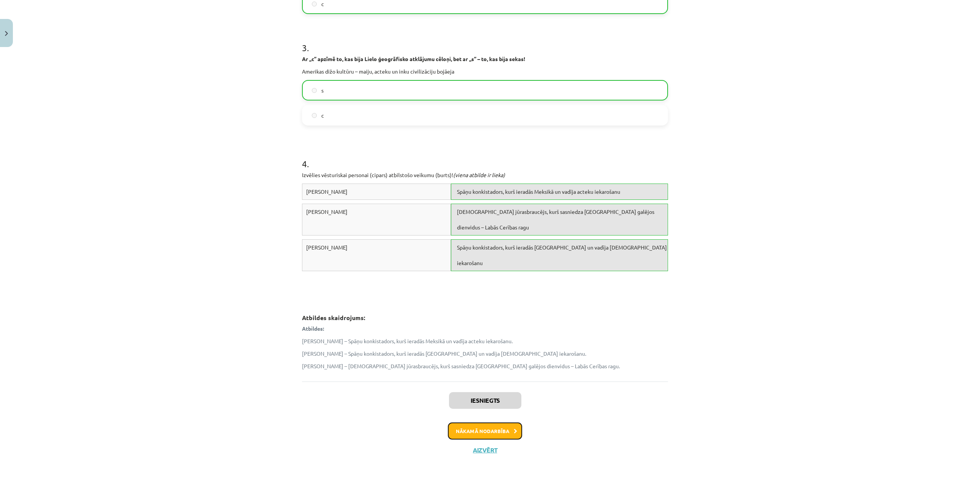
click at [488, 435] on button "Nākamā nodarbība" at bounding box center [485, 430] width 74 height 17
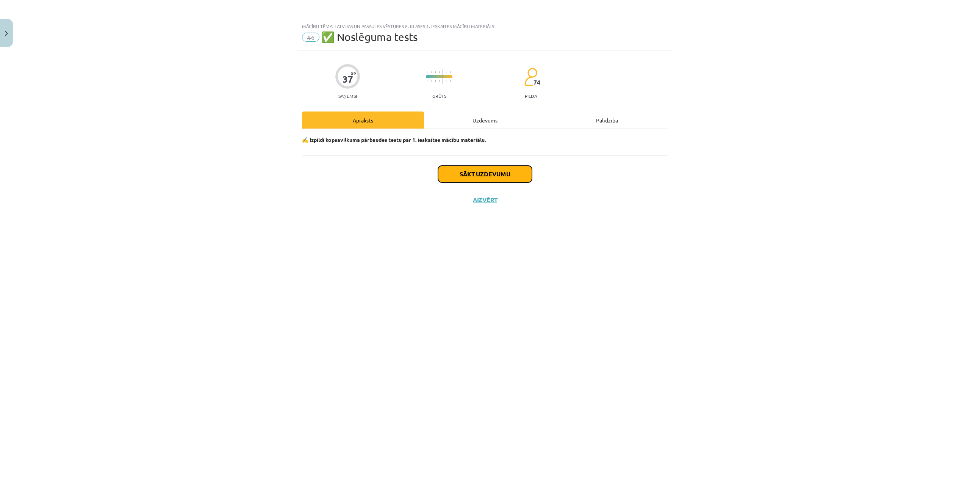
click at [483, 168] on button "Sākt uzdevumu" at bounding box center [485, 174] width 94 height 17
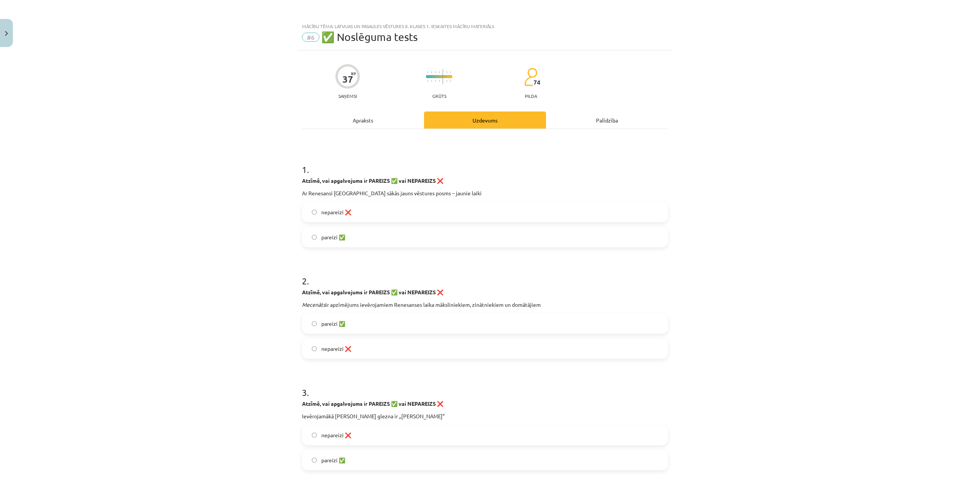
click at [355, 240] on label "pareizi ✅" at bounding box center [485, 236] width 364 height 19
click at [374, 348] on label "nepareizi ❌" at bounding box center [485, 348] width 364 height 19
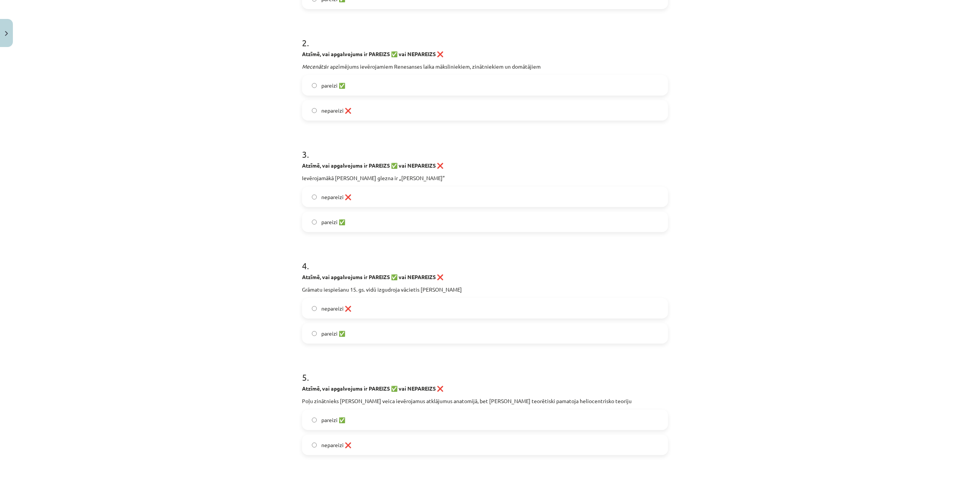
scroll to position [303, 0]
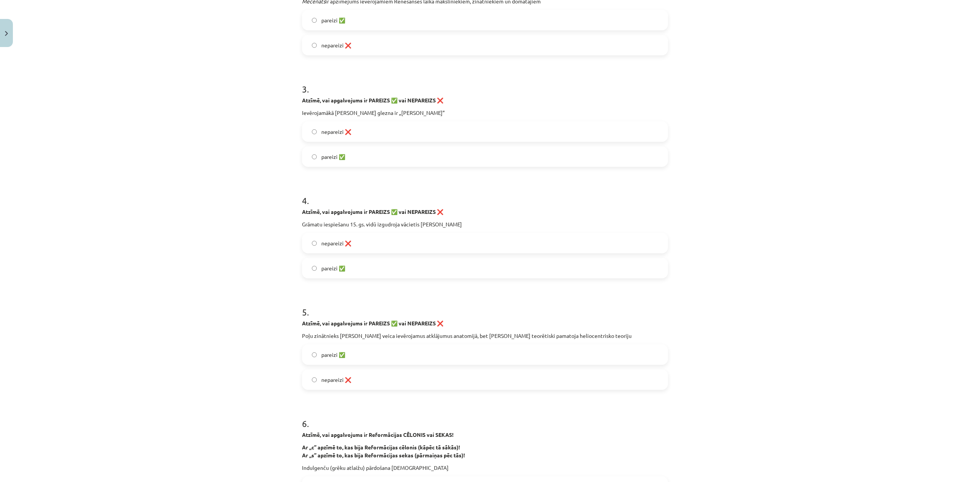
click at [346, 161] on label "pareizi ✅" at bounding box center [485, 156] width 364 height 19
click at [354, 268] on label "pareizi ✅" at bounding box center [485, 267] width 364 height 19
click at [341, 372] on label "nepareizi ❌" at bounding box center [485, 379] width 364 height 19
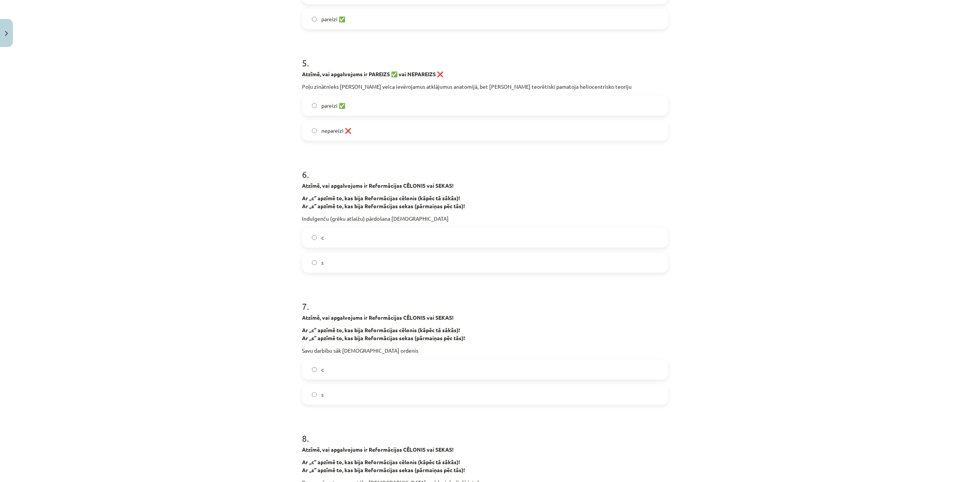
scroll to position [568, 0]
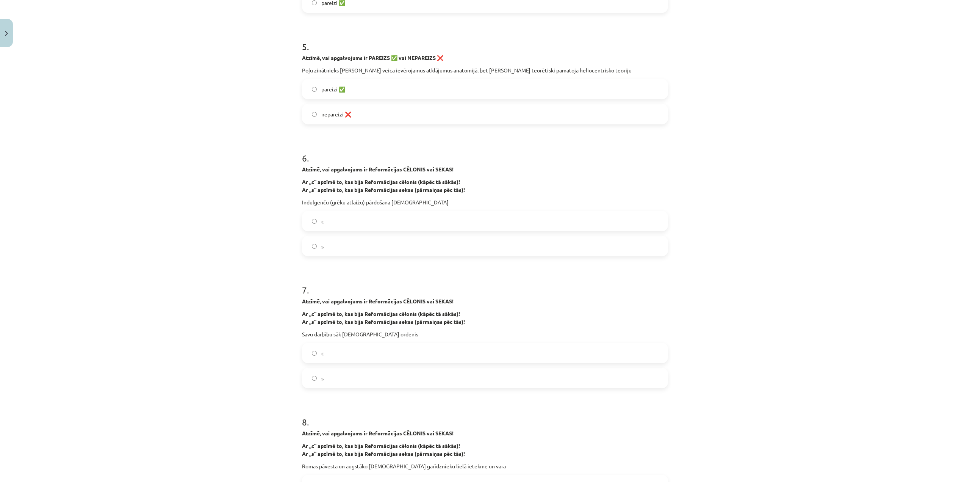
click at [322, 223] on label "c" at bounding box center [485, 220] width 364 height 19
drag, startPoint x: 340, startPoint y: 363, endPoint x: 340, endPoint y: 374, distance: 11.4
click at [340, 374] on div "c s" at bounding box center [485, 364] width 366 height 45
click at [340, 374] on label "s" at bounding box center [485, 377] width 364 height 19
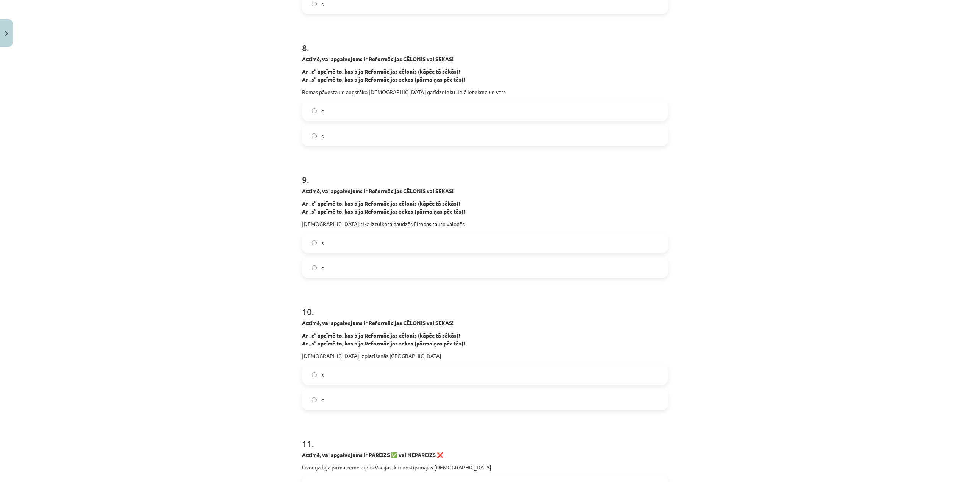
scroll to position [947, 0]
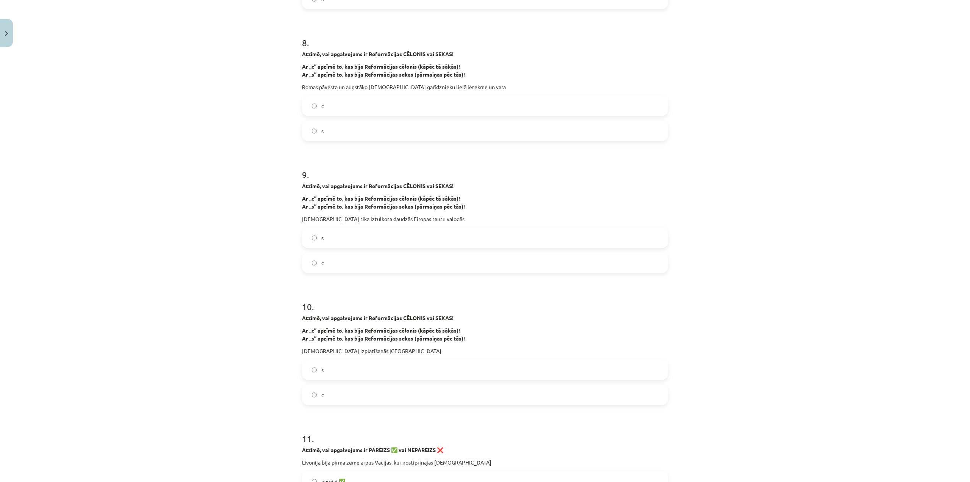
click at [389, 114] on label "c" at bounding box center [485, 105] width 364 height 19
click at [366, 237] on label "s" at bounding box center [485, 237] width 364 height 19
click at [341, 372] on label "s" at bounding box center [485, 369] width 364 height 19
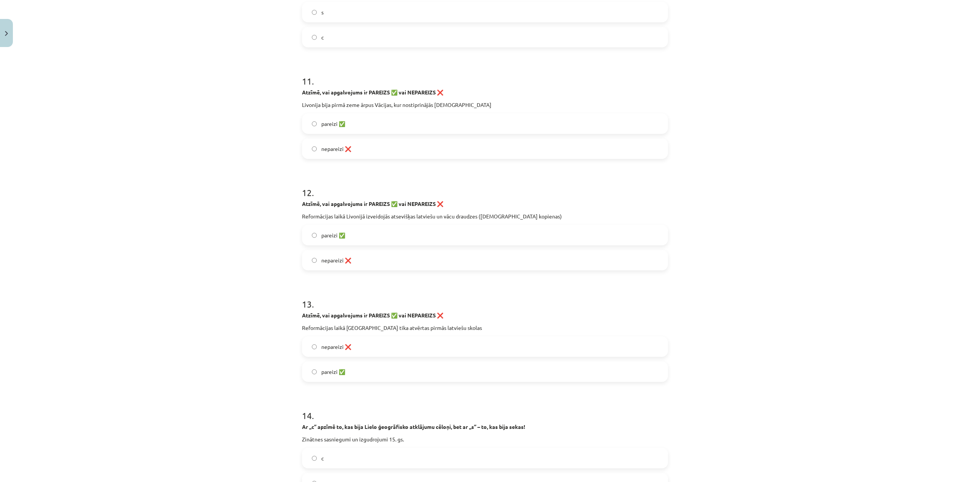
scroll to position [1326, 0]
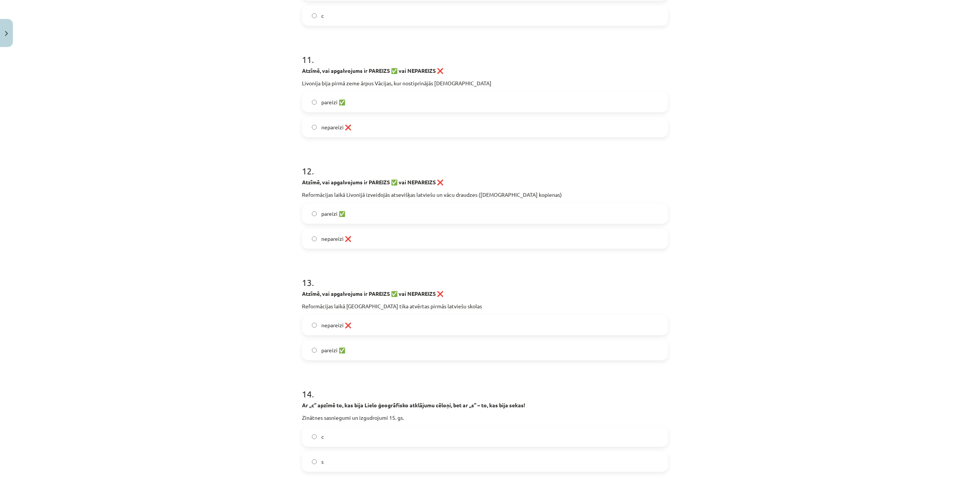
click at [382, 127] on label "nepareizi ❌" at bounding box center [485, 126] width 364 height 19
drag, startPoint x: 368, startPoint y: 207, endPoint x: 371, endPoint y: 253, distance: 46.7
click at [368, 207] on label "pareizi ✅" at bounding box center [485, 213] width 364 height 19
click at [366, 353] on label "pareizi ✅" at bounding box center [485, 349] width 364 height 19
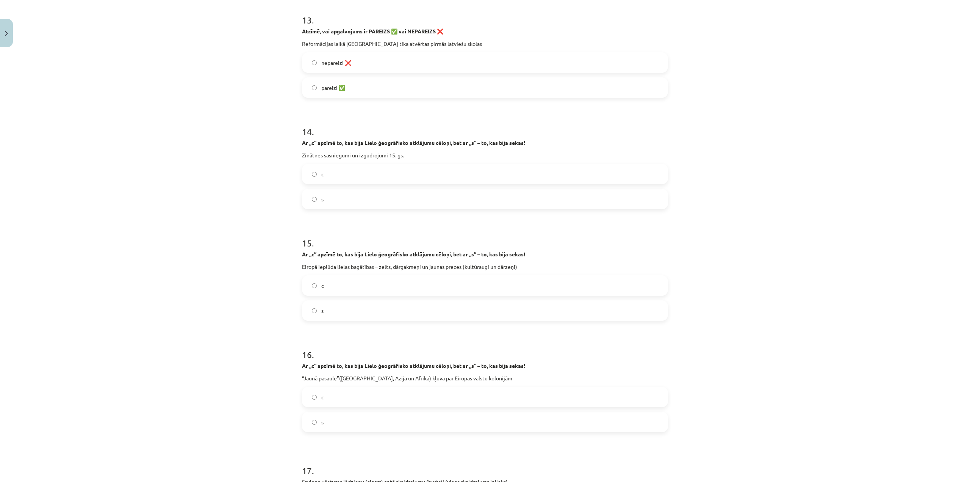
scroll to position [1591, 0]
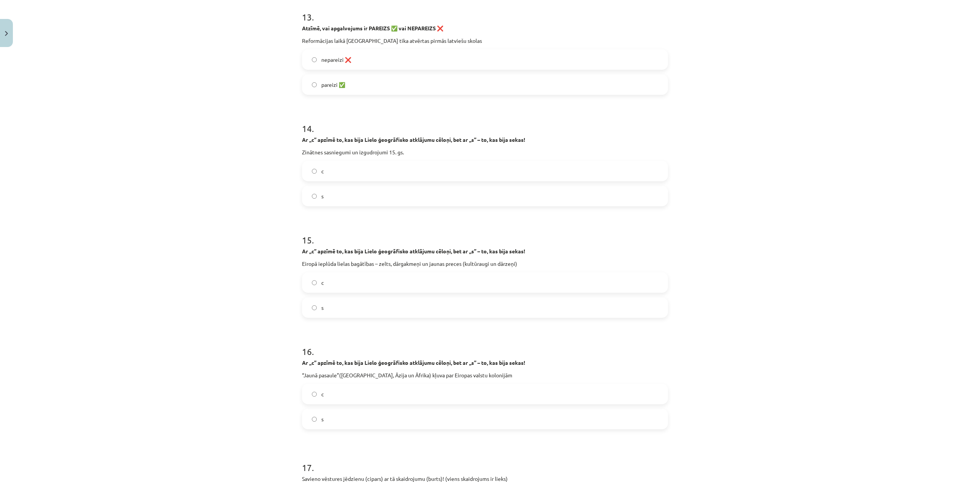
click at [376, 174] on label "c" at bounding box center [485, 170] width 364 height 19
click at [372, 310] on label "s" at bounding box center [485, 307] width 364 height 19
click at [348, 414] on label "s" at bounding box center [485, 418] width 364 height 19
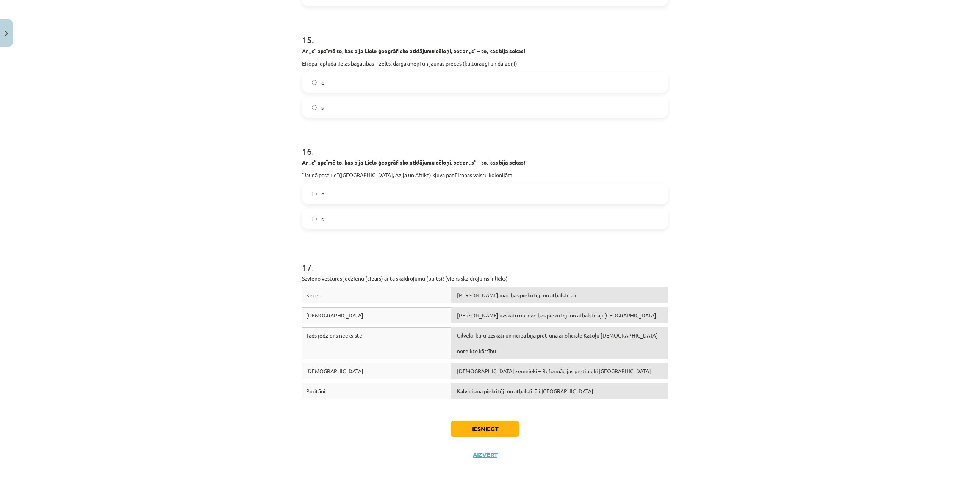
scroll to position [1793, 0]
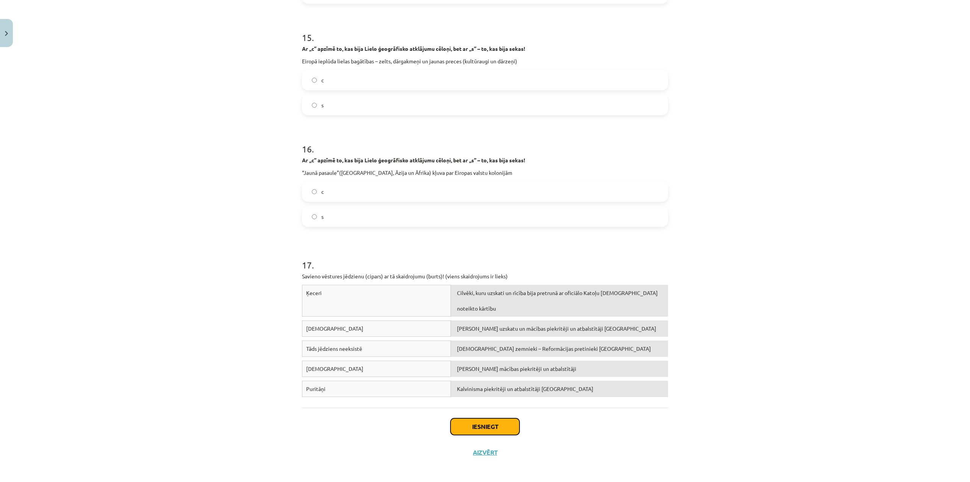
click at [489, 425] on button "Iesniegt" at bounding box center [484, 426] width 69 height 17
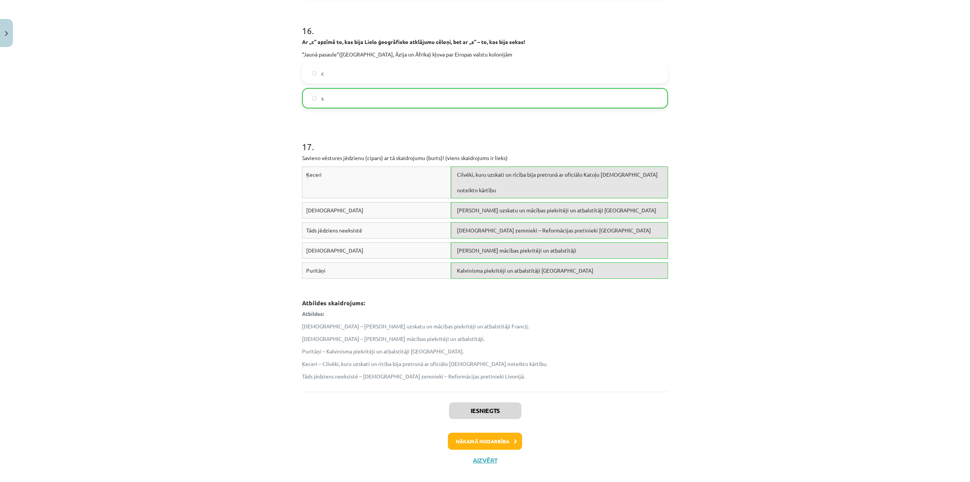
scroll to position [1920, 0]
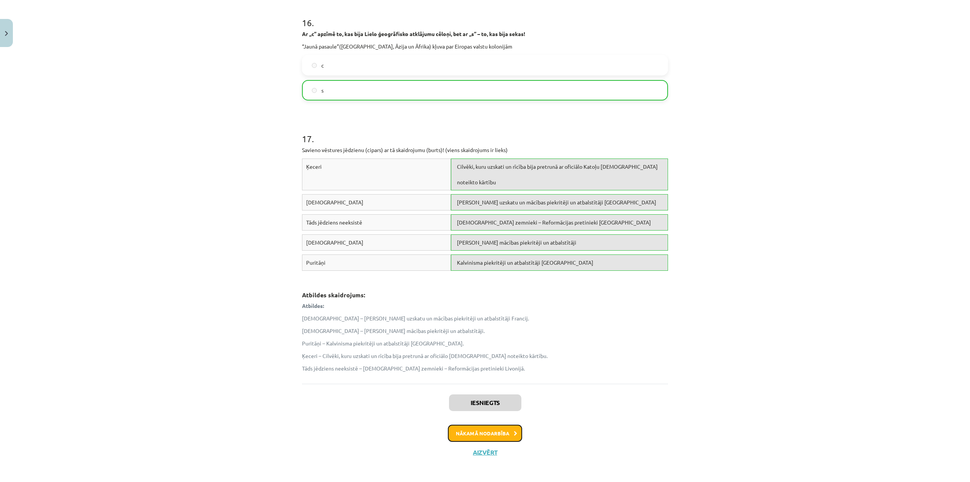
click at [503, 430] on button "Nākamā nodarbība" at bounding box center [485, 432] width 74 height 17
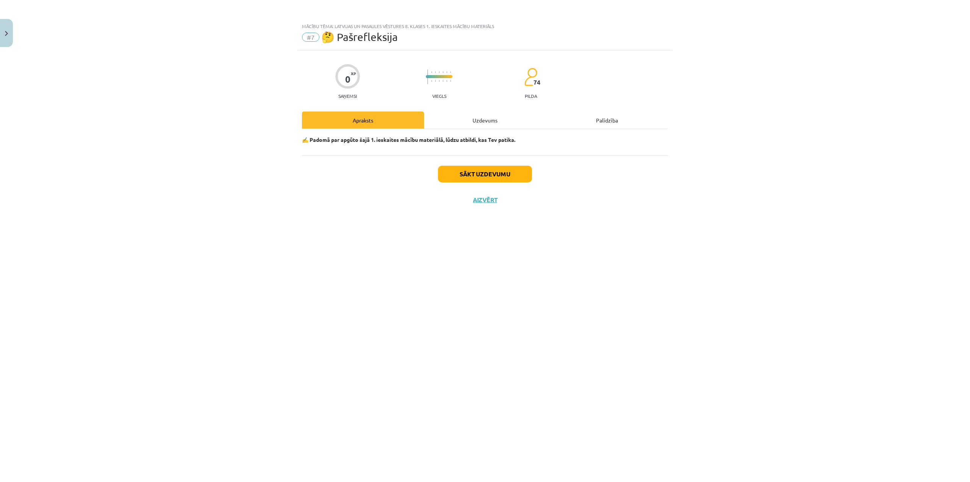
scroll to position [0, 0]
click at [497, 113] on div "Uzdevums" at bounding box center [485, 119] width 122 height 17
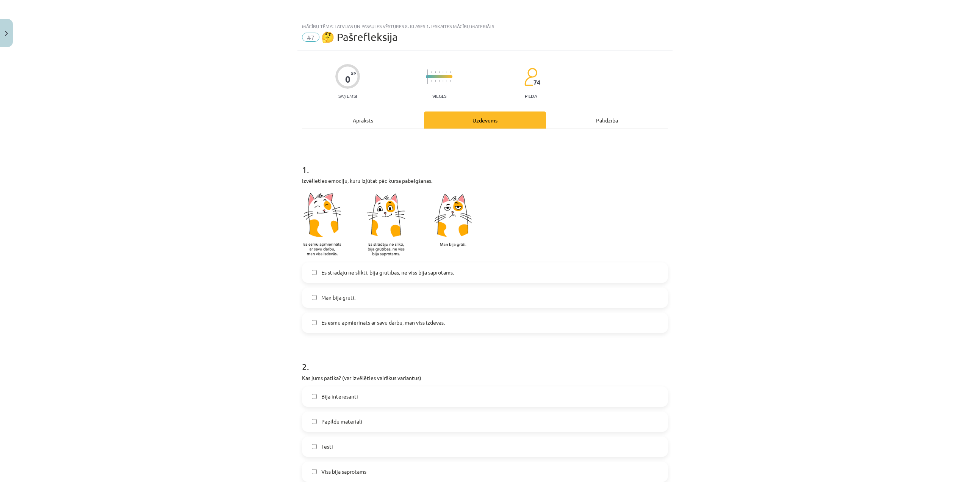
click at [360, 300] on label "Man bija grūti." at bounding box center [485, 297] width 364 height 19
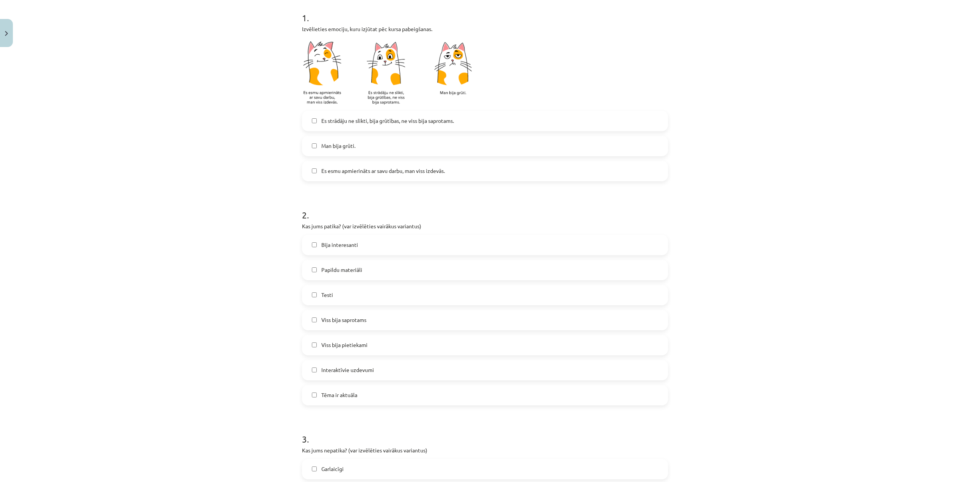
click at [356, 298] on label "Testi" at bounding box center [485, 294] width 364 height 19
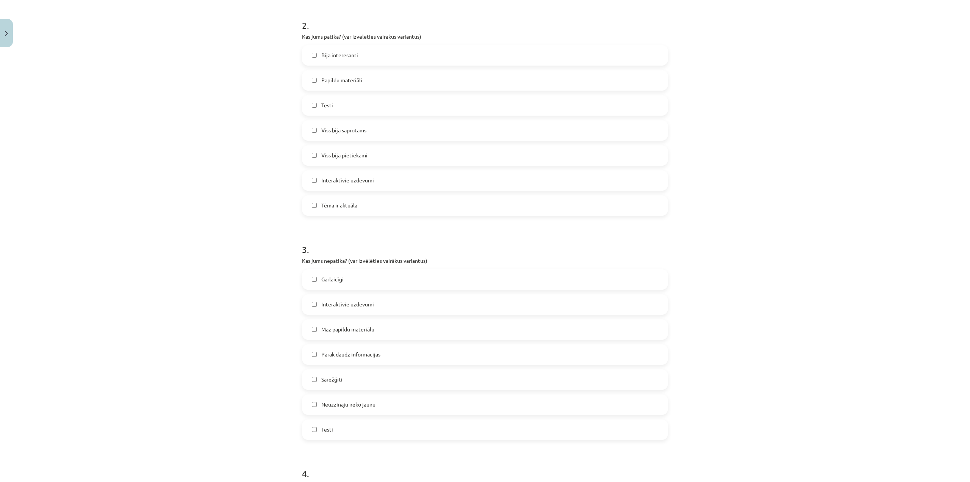
click at [363, 323] on label "Maz papildu materiālu" at bounding box center [485, 329] width 364 height 19
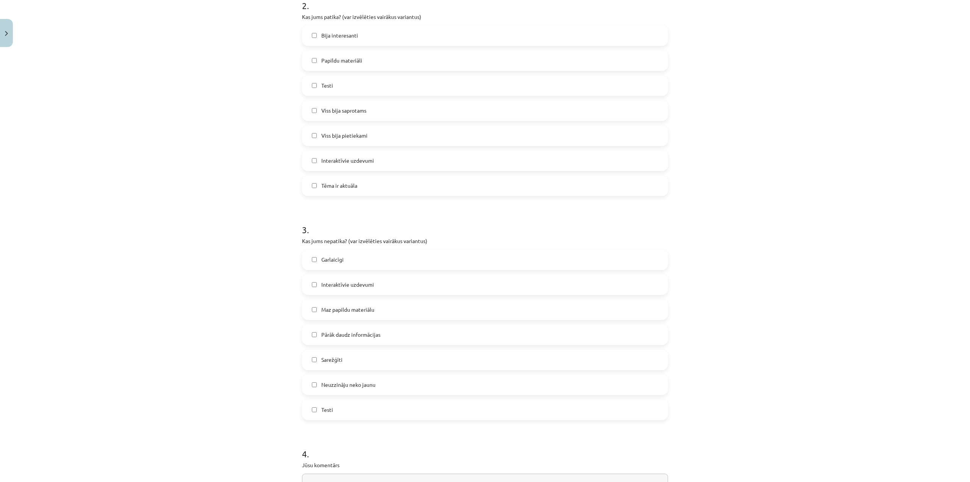
scroll to position [451, 0]
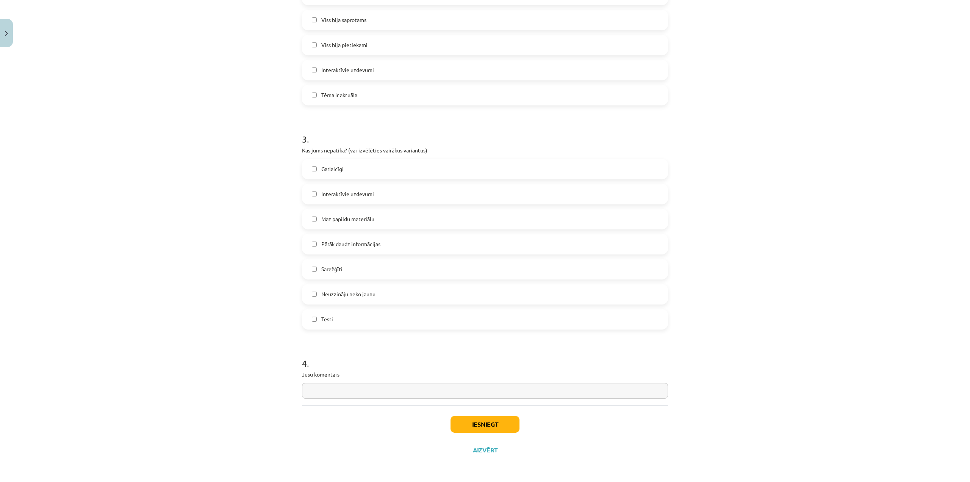
click at [394, 391] on input "text" at bounding box center [485, 391] width 366 height 16
click at [477, 418] on button "Iesniegt" at bounding box center [484, 424] width 69 height 17
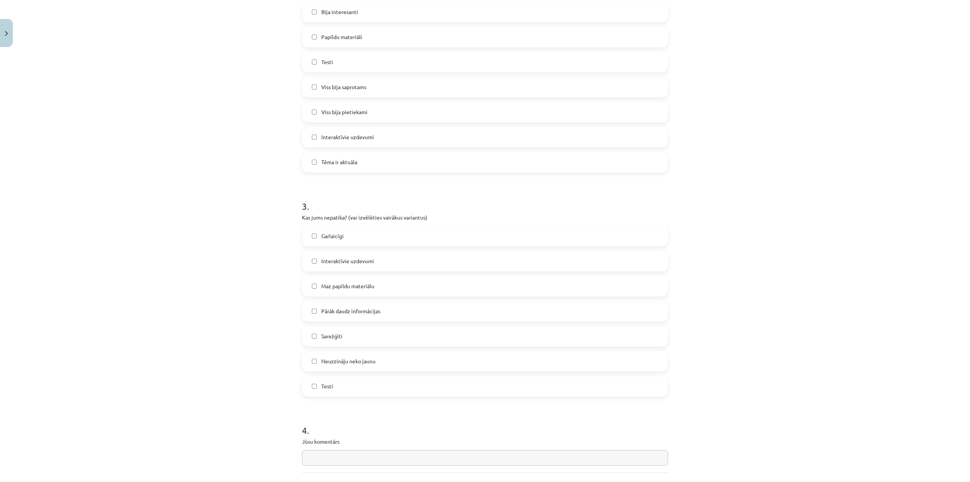
scroll to position [375, 0]
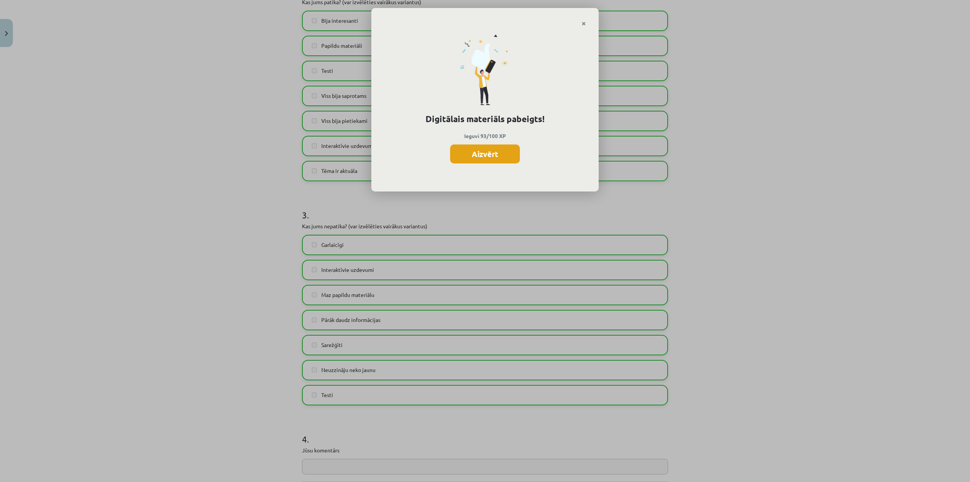
click at [488, 156] on button "Aizvērt" at bounding box center [485, 153] width 70 height 19
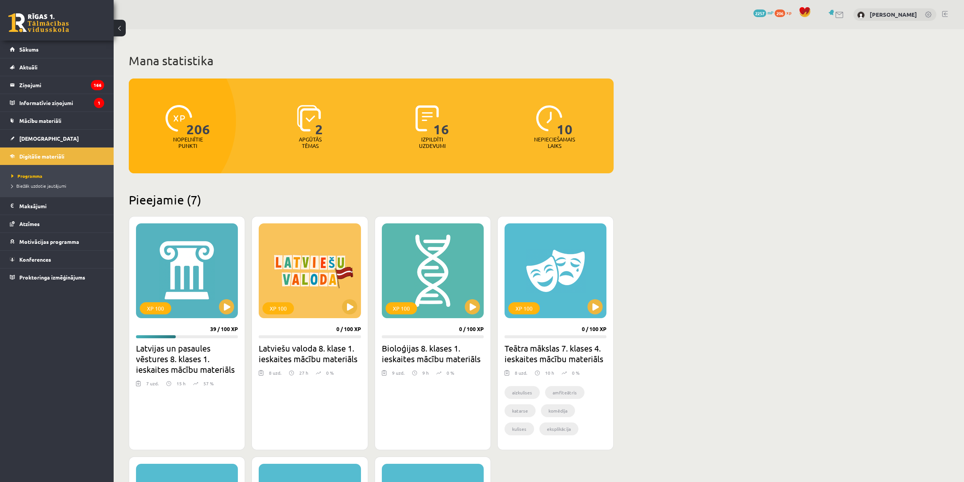
scroll to position [83, 0]
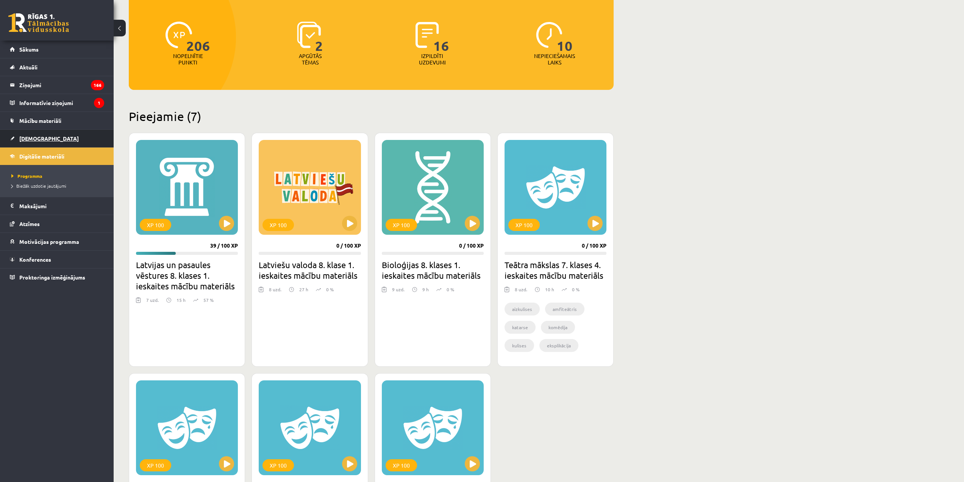
click at [66, 131] on link "[DEMOGRAPHIC_DATA]" at bounding box center [57, 138] width 94 height 17
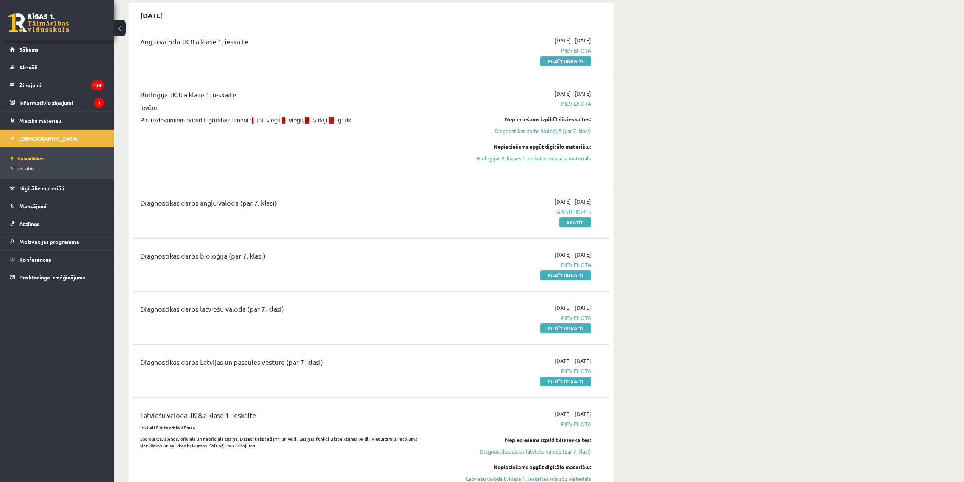
scroll to position [76, 0]
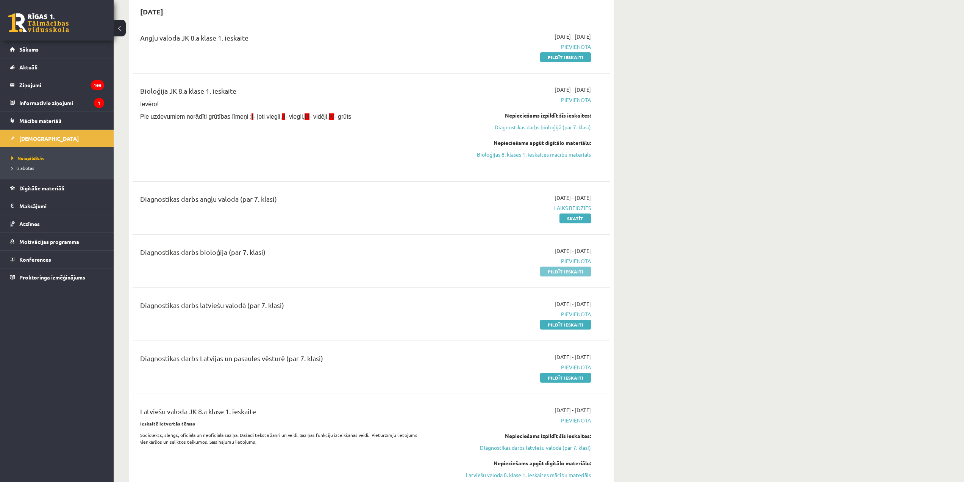
click at [553, 274] on link "Pildīt ieskaiti" at bounding box center [565, 271] width 51 height 10
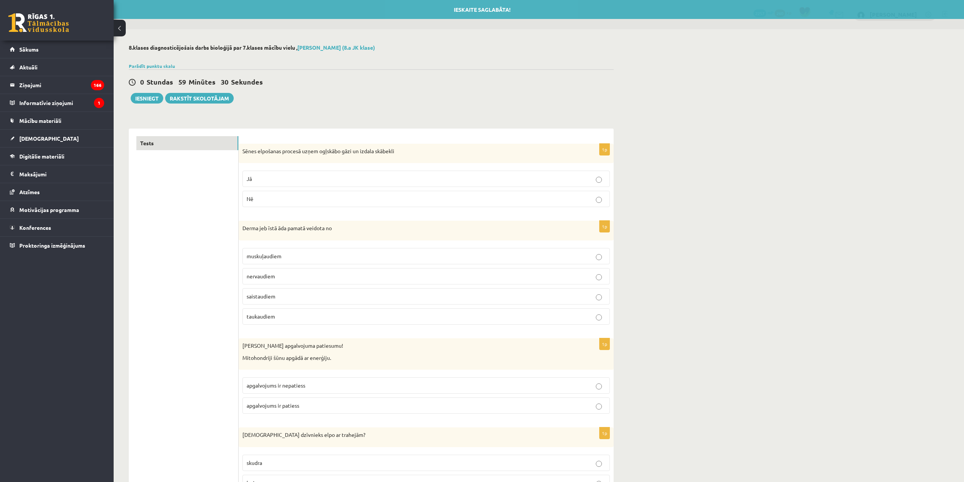
click at [336, 203] on label "Nē" at bounding box center [425, 199] width 367 height 16
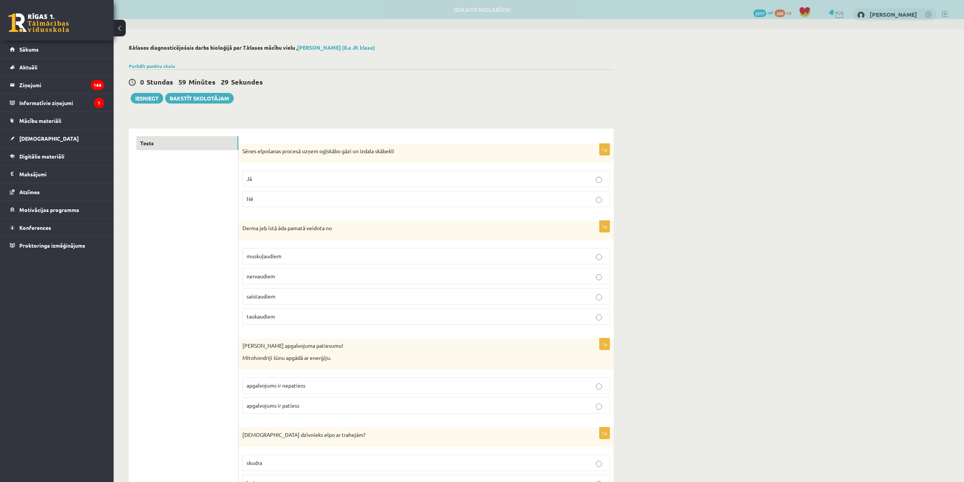
click at [304, 298] on p "saistaudiem" at bounding box center [426, 296] width 359 height 8
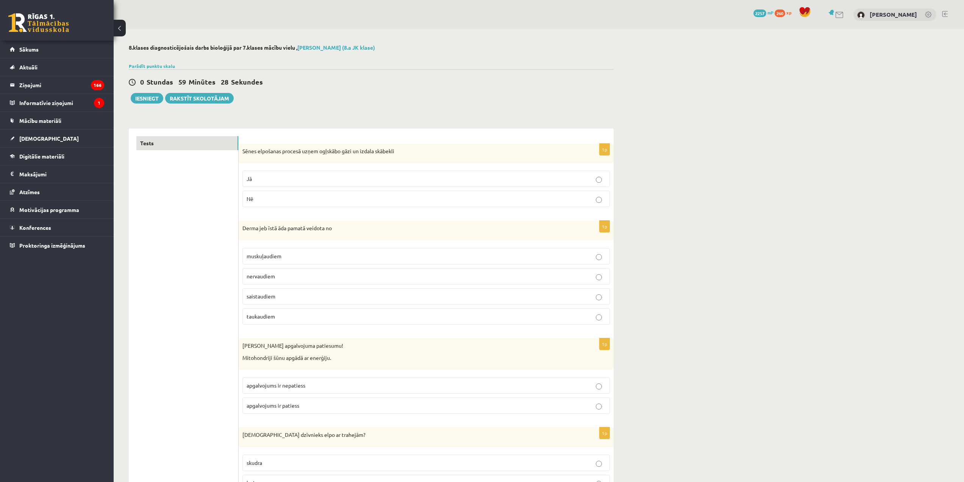
click at [300, 407] on p "apgalvojums ir patiess" at bounding box center [426, 405] width 359 height 8
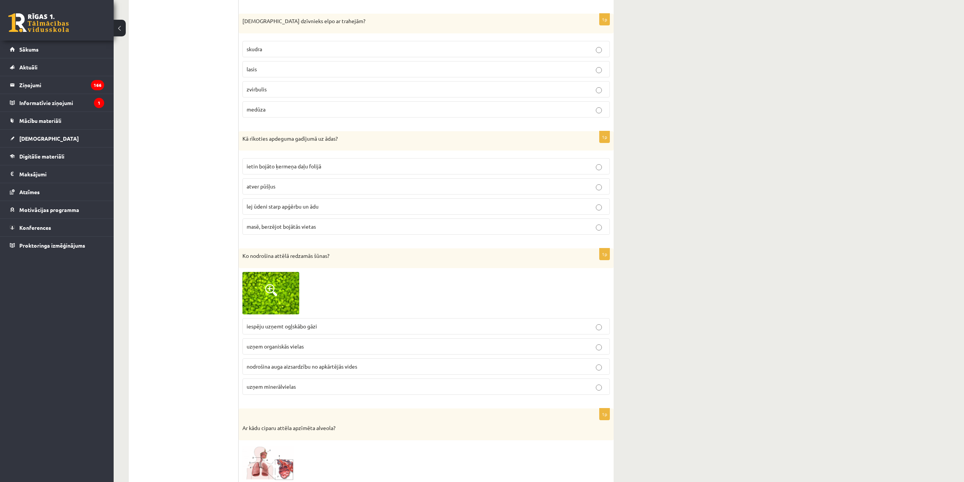
scroll to position [417, 0]
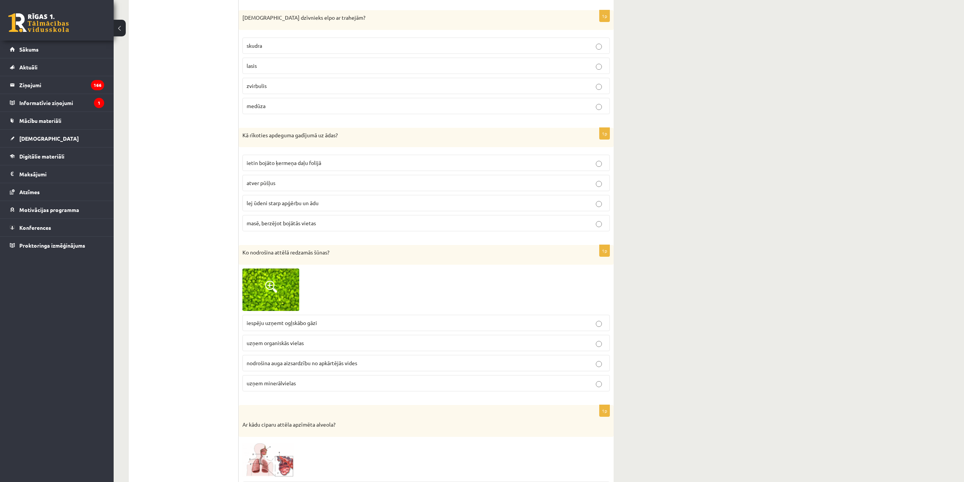
click at [313, 42] on p "skudra" at bounding box center [426, 46] width 359 height 8
click at [273, 201] on span "lej ūdeni starp apģērbu un ādu" at bounding box center [283, 202] width 72 height 7
drag, startPoint x: 302, startPoint y: 233, endPoint x: 299, endPoint y: 215, distance: 18.4
click at [301, 233] on fieldset "ietin bojāto ķermeņa daļu folijā atver pūšļus lej ūdeni starp apģērbu un ādu ma…" at bounding box center [425, 192] width 367 height 83
click at [299, 215] on label "masē, berzējot bojātās vietas" at bounding box center [425, 223] width 367 height 16
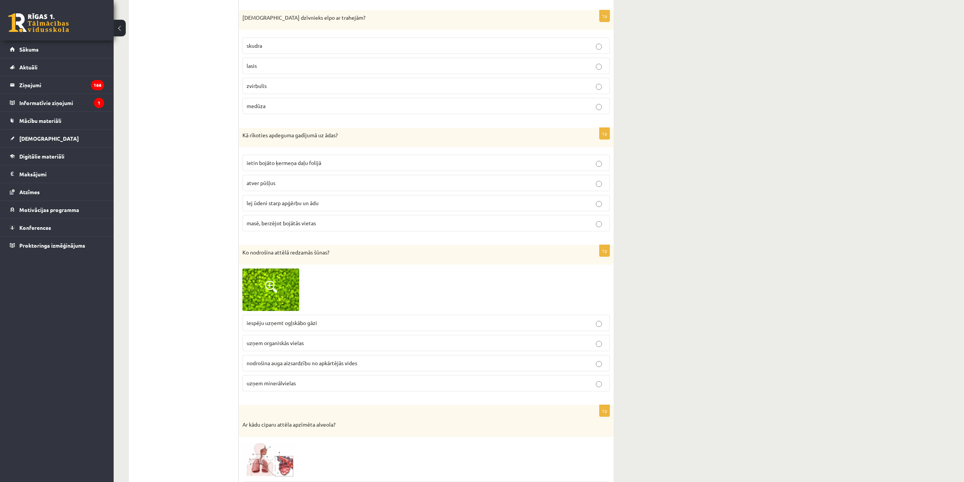
click at [300, 216] on label "masē, berzējot bojātās vietas" at bounding box center [425, 223] width 367 height 16
click at [306, 211] on label "lej ūdeni starp apģērbu un ādu" at bounding box center [425, 203] width 367 height 16
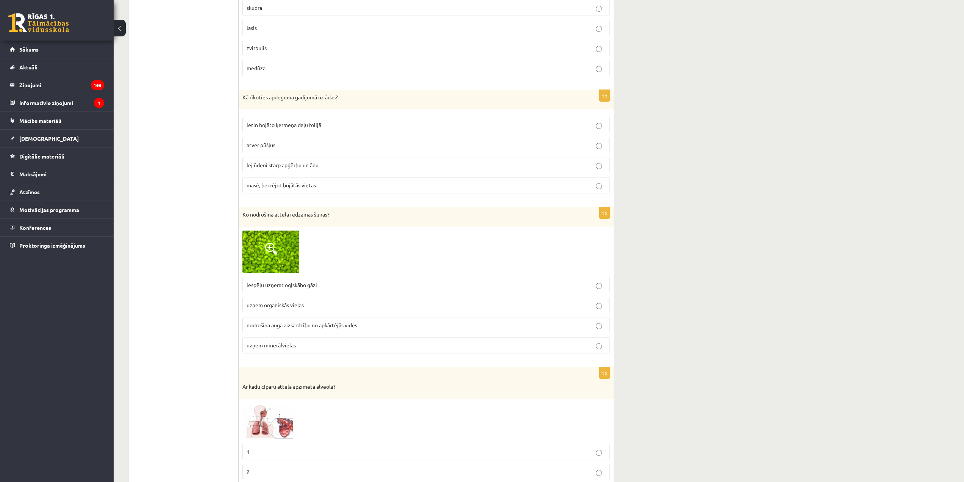
scroll to position [493, 0]
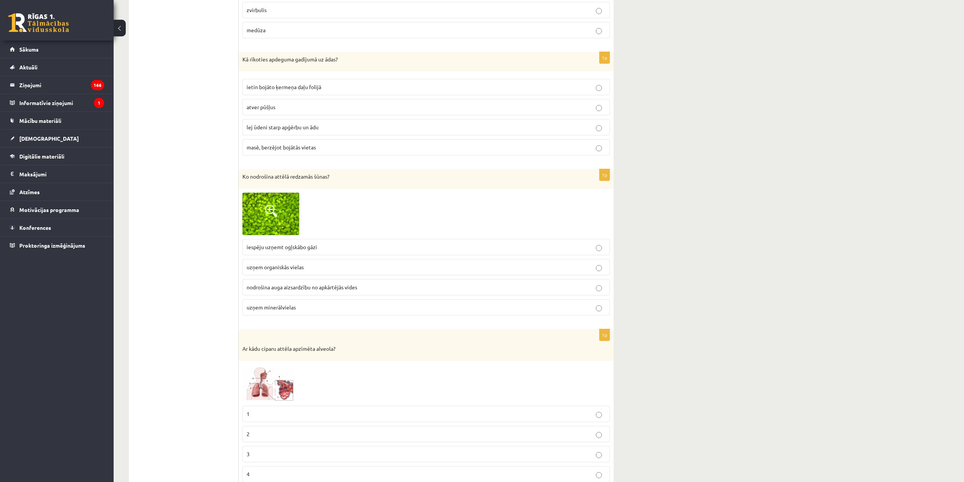
click at [269, 211] on span at bounding box center [271, 211] width 12 height 12
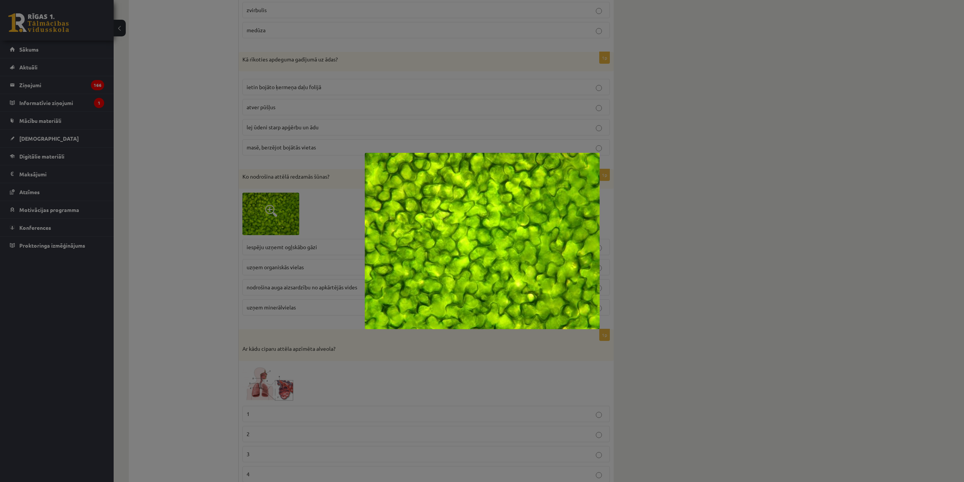
click at [140, 341] on div at bounding box center [482, 241] width 964 height 482
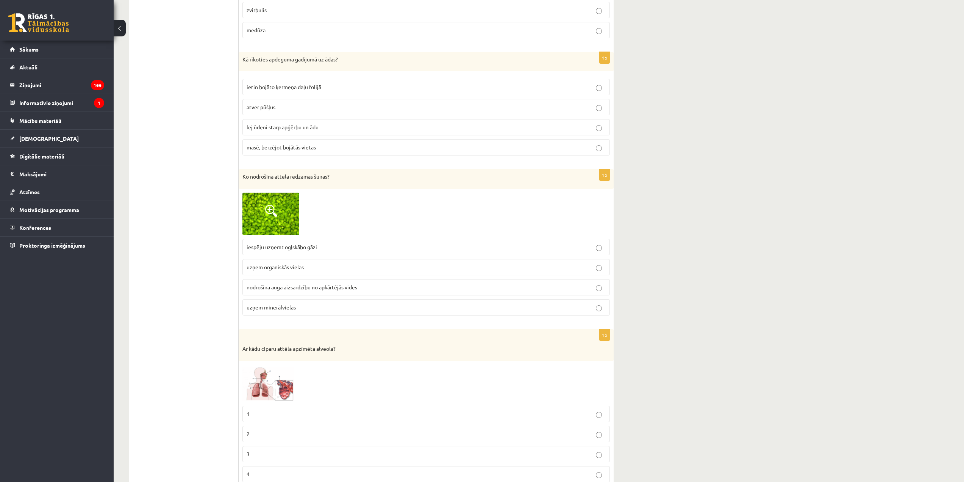
click at [331, 290] on span "nodrošina auga aizsardzību no apkārtējās vides" at bounding box center [302, 286] width 111 height 7
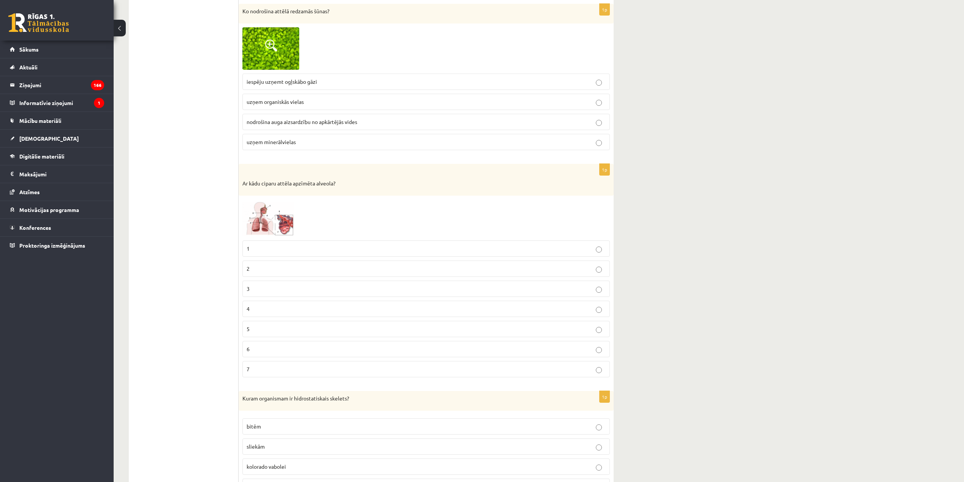
scroll to position [682, 0]
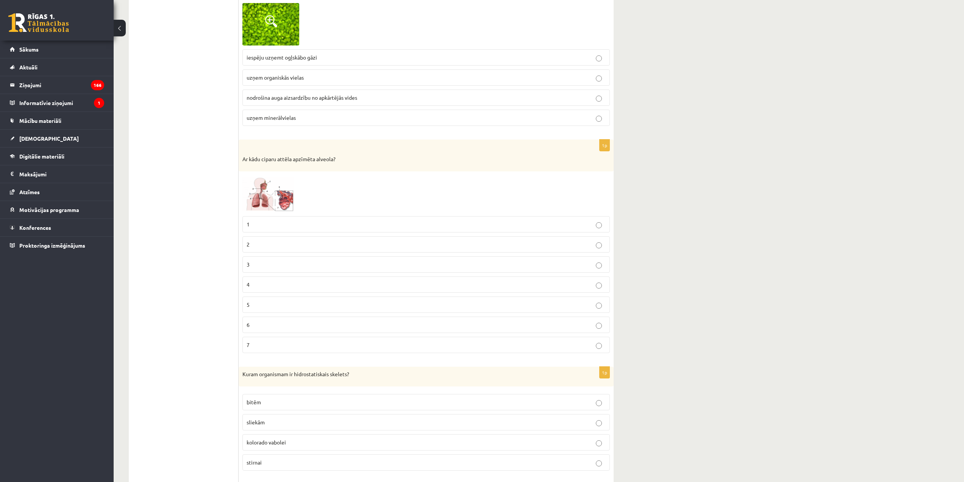
click at [278, 198] on img at bounding box center [270, 193] width 57 height 37
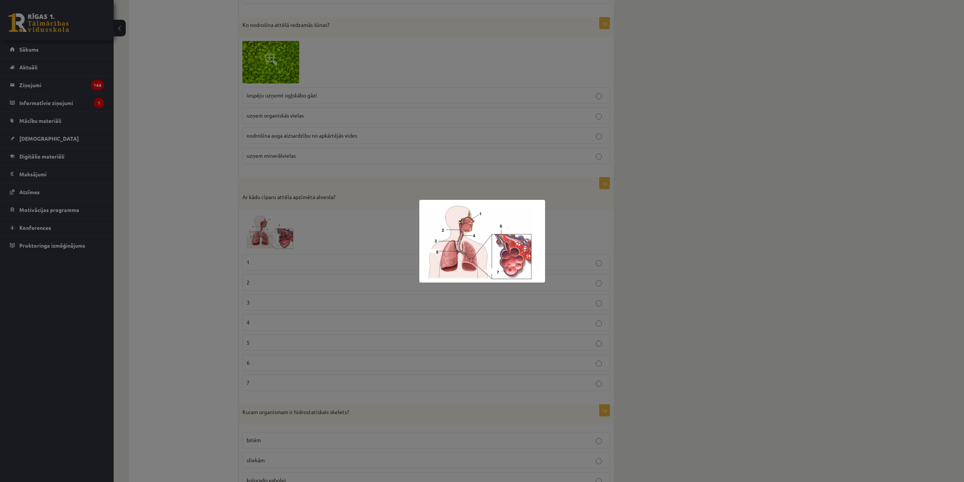
click at [151, 320] on div at bounding box center [482, 241] width 964 height 482
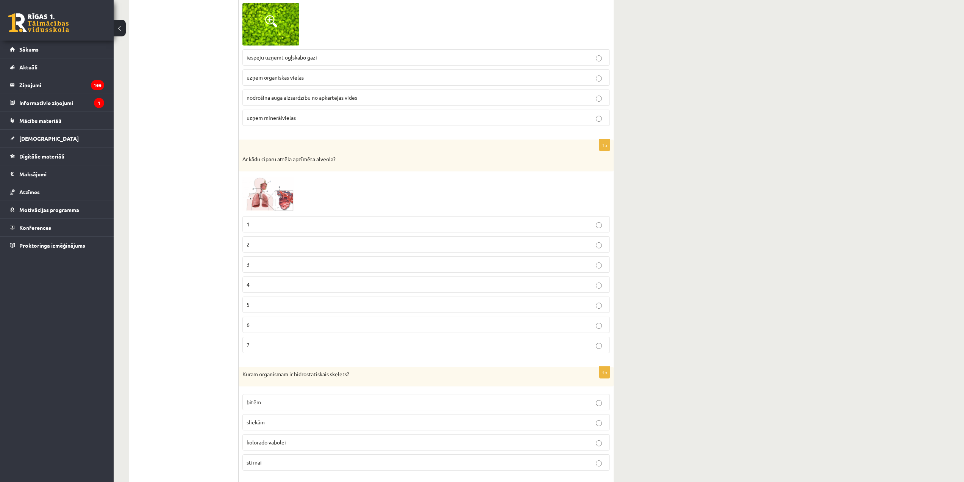
drag, startPoint x: 264, startPoint y: 192, endPoint x: 294, endPoint y: 222, distance: 42.6
click at [264, 192] on img at bounding box center [270, 193] width 57 height 37
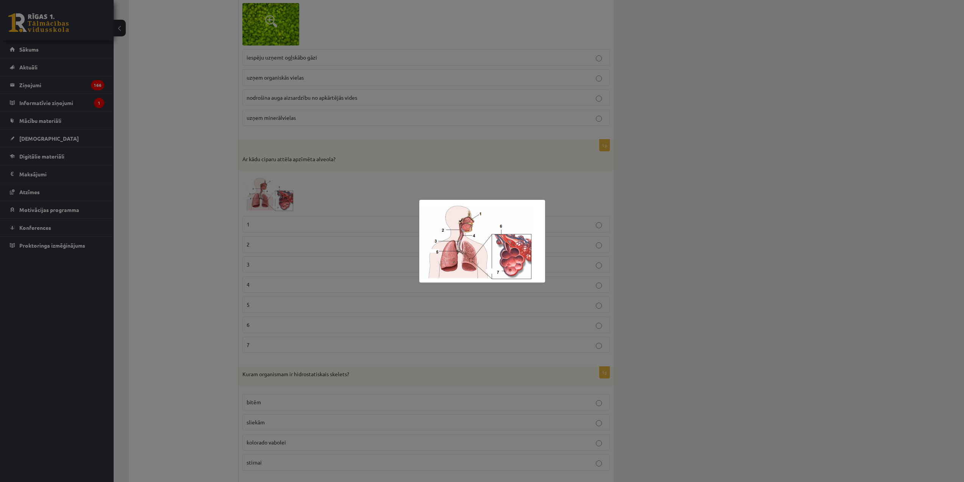
click at [391, 255] on div at bounding box center [482, 241] width 964 height 482
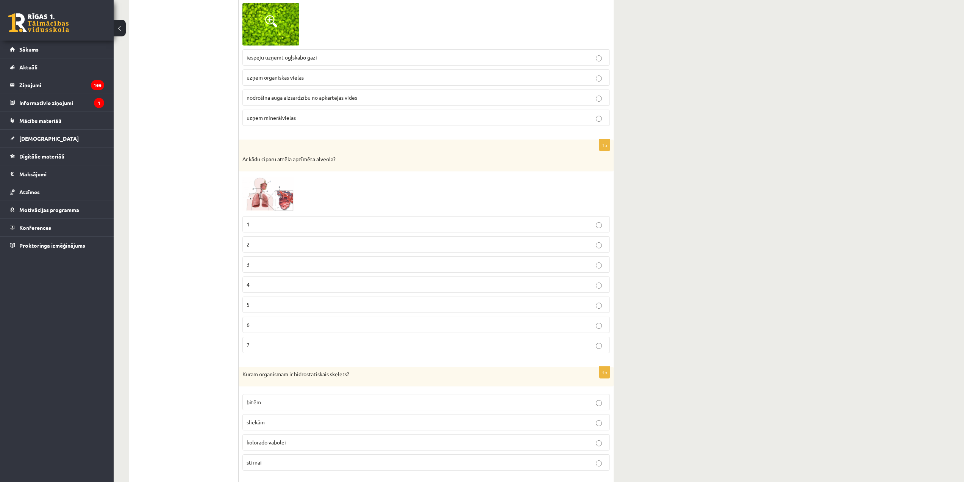
drag, startPoint x: 236, startPoint y: 152, endPoint x: 398, endPoint y: 337, distance: 245.7
copy div "1p Sēnes elpošanas procesā uzņem ogļskābo gāzi un izdala skābekli Jā Nē 1p Derm…"
click at [286, 152] on div "Ar kādu ciparu attēla apzīmēta alveola?" at bounding box center [426, 154] width 375 height 31
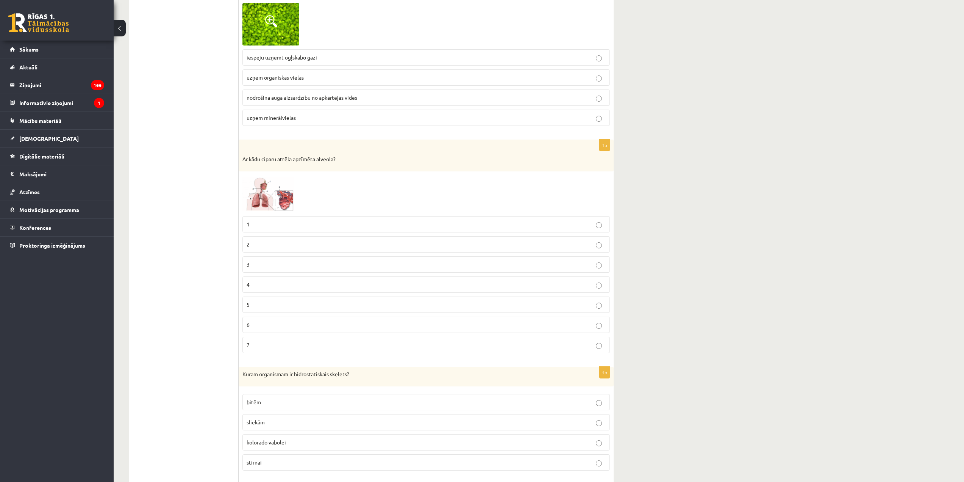
click at [253, 158] on p "Ar kādu ciparu attēla apzīmēta alveola?" at bounding box center [407, 159] width 330 height 8
drag, startPoint x: 242, startPoint y: 158, endPoint x: 267, endPoint y: 346, distance: 189.8
click at [267, 346] on div "1p Ar kādu ciparu attēla apzīmēta alveola? 1 2 3 4 5 6 7" at bounding box center [426, 248] width 375 height 219
copy div "Ar kādu ciparu attēla apzīmēta alveola? 1 2 3 4 5 6 7"
click at [610, 131] on div "1p Ko nodrošina attēlā redzamās šūnas? iespēju uzņemt ogļskābo gāzi uzņem organ…" at bounding box center [426, 56] width 375 height 152
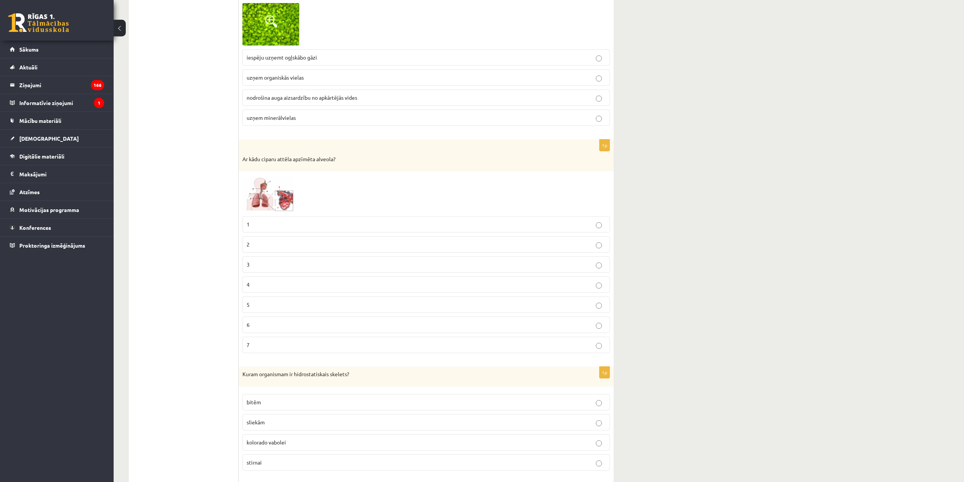
click at [318, 346] on p "7" at bounding box center [426, 345] width 359 height 8
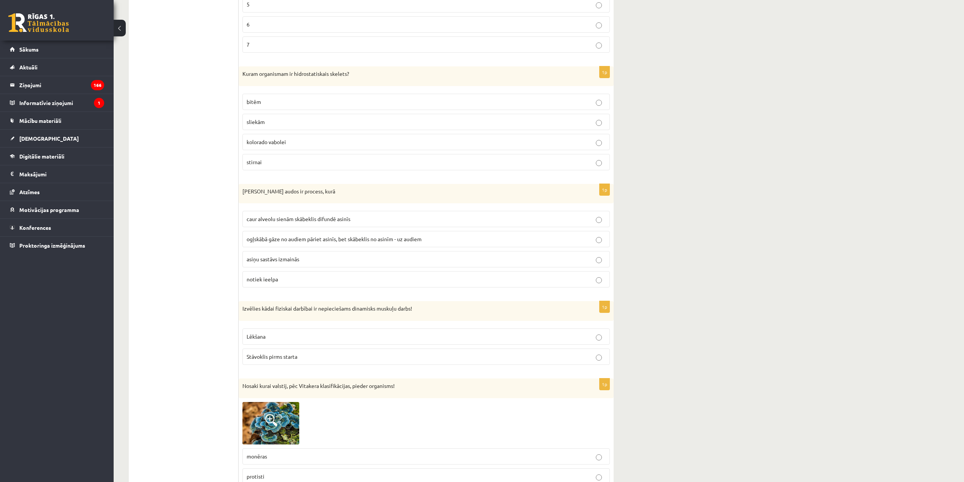
scroll to position [985, 0]
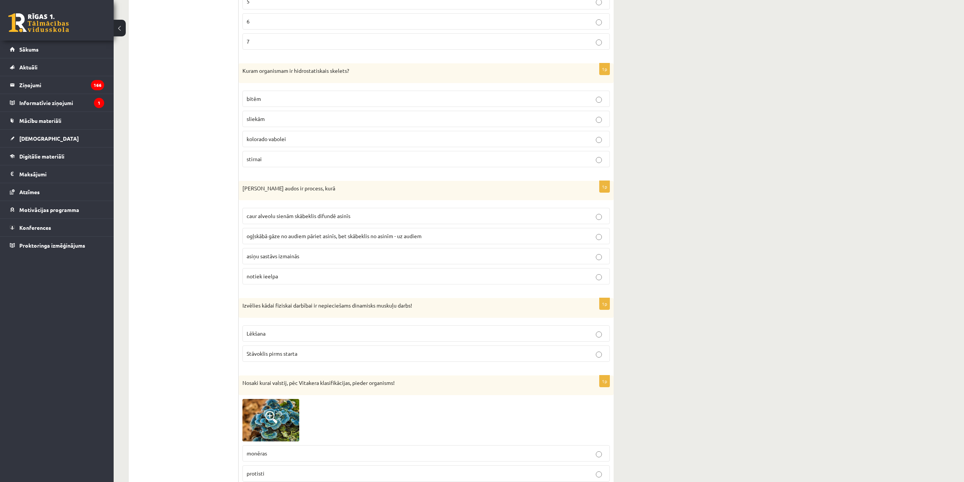
click at [324, 237] on span "ogļskābā gāze no audiem pāriet asinīs, bet skābeklis no asinīm - uz audiem" at bounding box center [334, 235] width 175 height 7
click at [303, 117] on p "sliekām" at bounding box center [426, 119] width 359 height 8
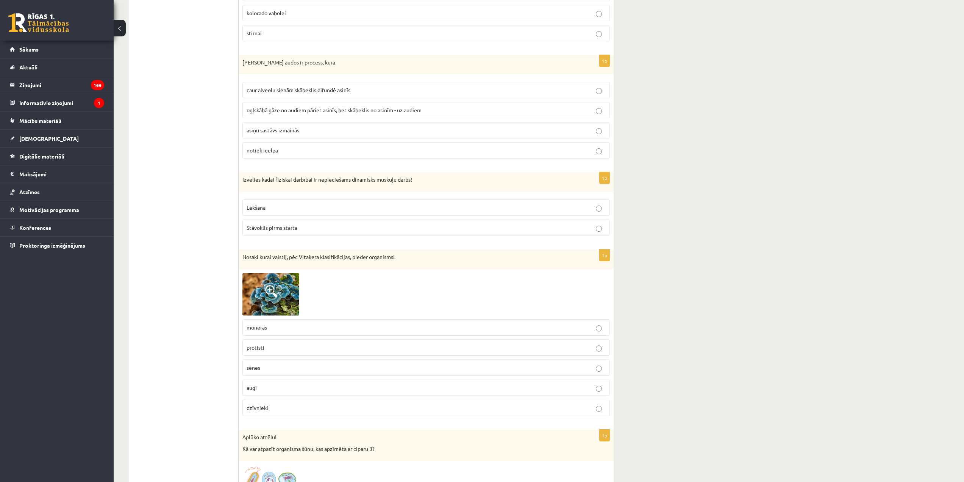
scroll to position [1137, 0]
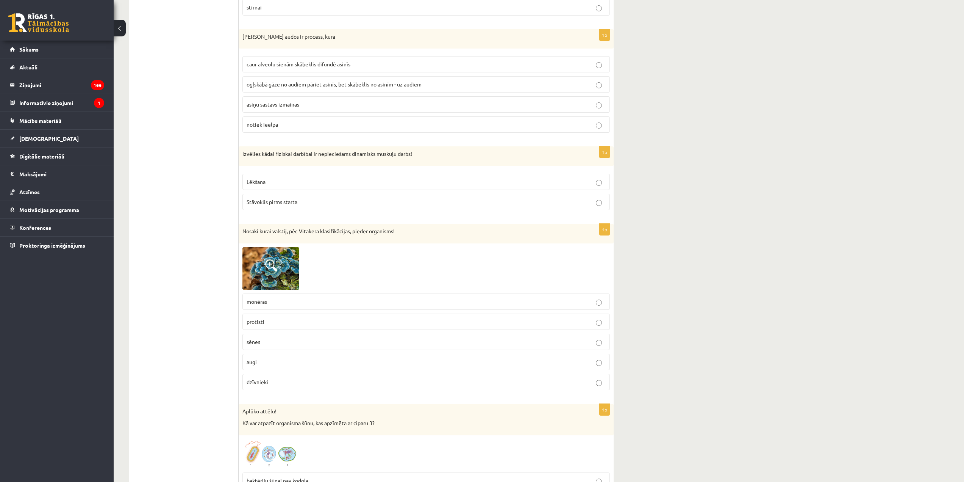
click at [296, 184] on p "Lēkšana" at bounding box center [426, 182] width 359 height 8
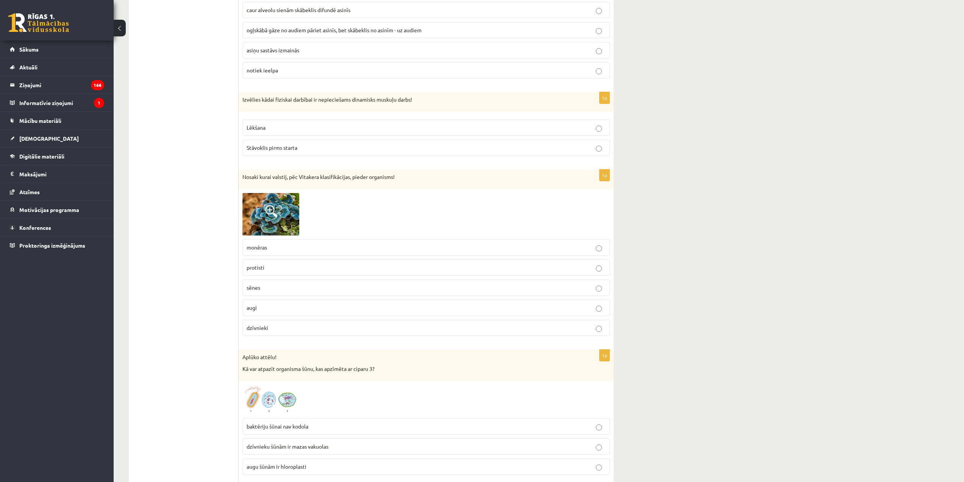
scroll to position [1212, 0]
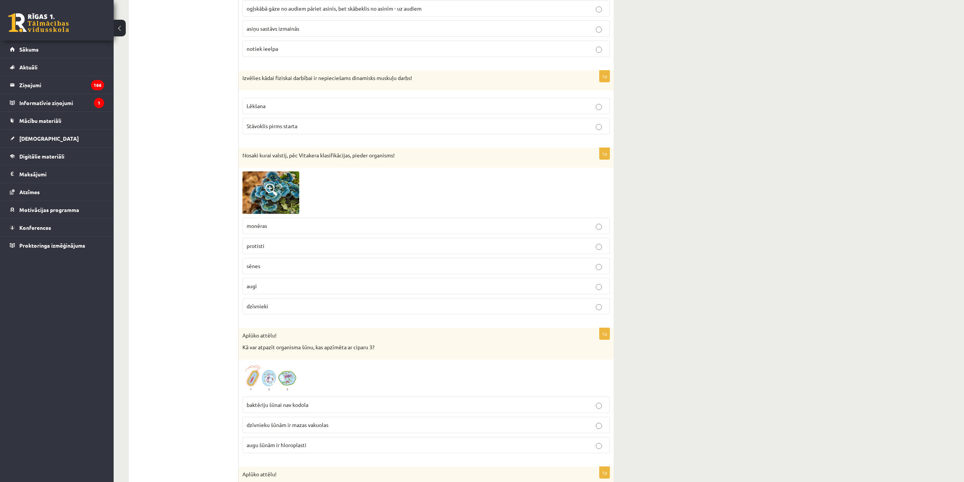
click at [306, 269] on p "sēnes" at bounding box center [426, 266] width 359 height 8
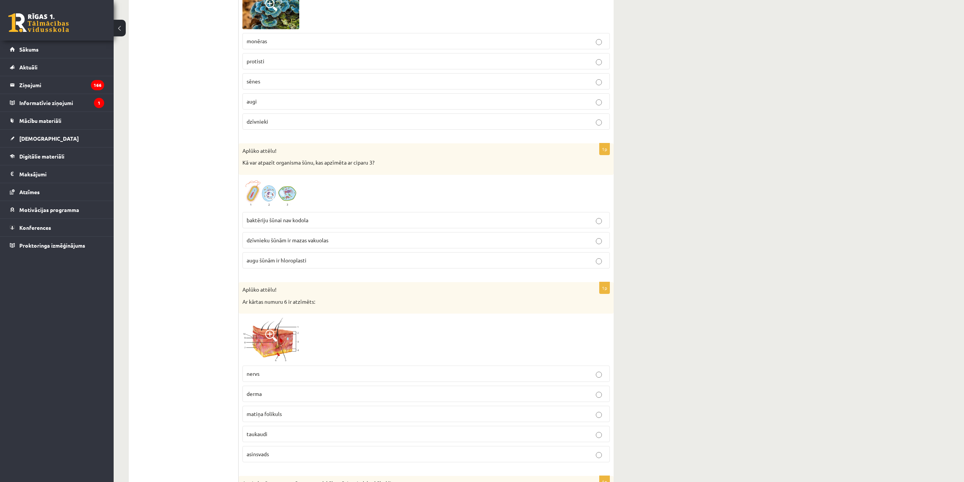
scroll to position [1402, 0]
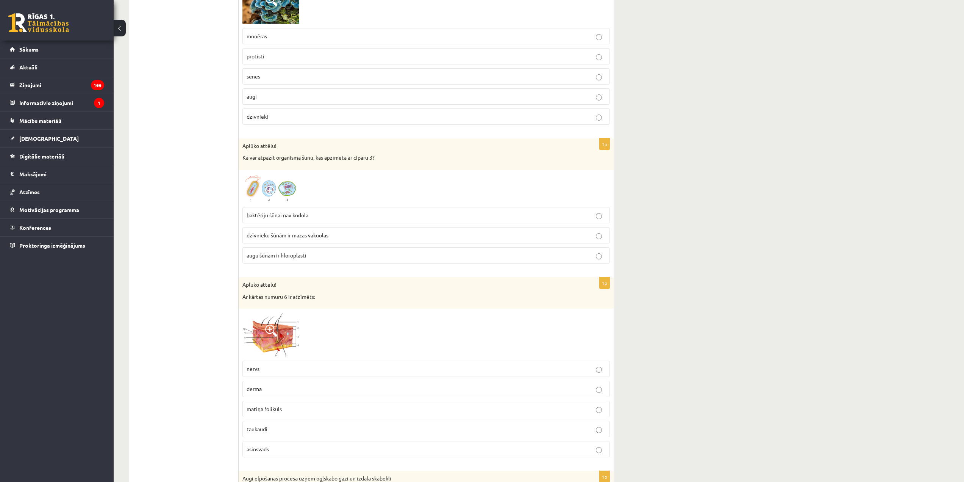
drag, startPoint x: 276, startPoint y: 184, endPoint x: 298, endPoint y: 203, distance: 28.5
click at [276, 184] on img at bounding box center [270, 189] width 57 height 30
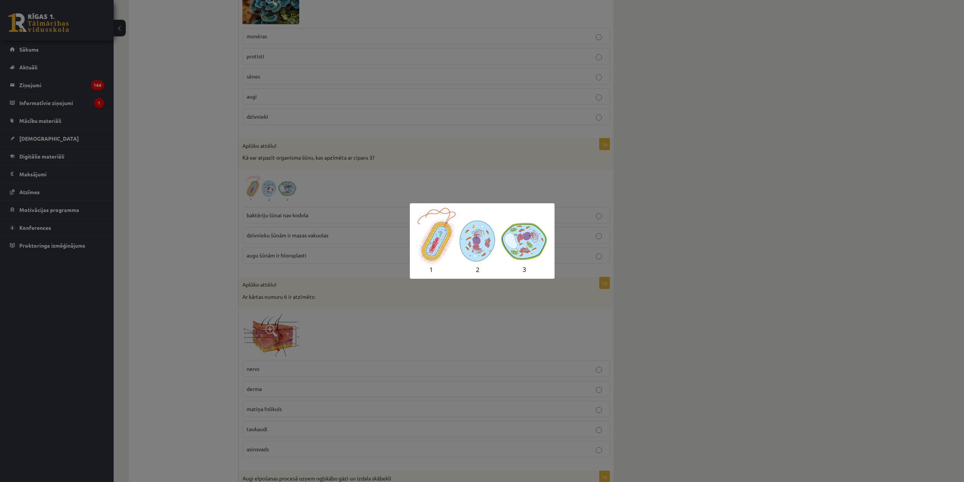
drag, startPoint x: 362, startPoint y: 291, endPoint x: 306, endPoint y: 261, distance: 62.9
click at [361, 291] on div at bounding box center [482, 241] width 964 height 482
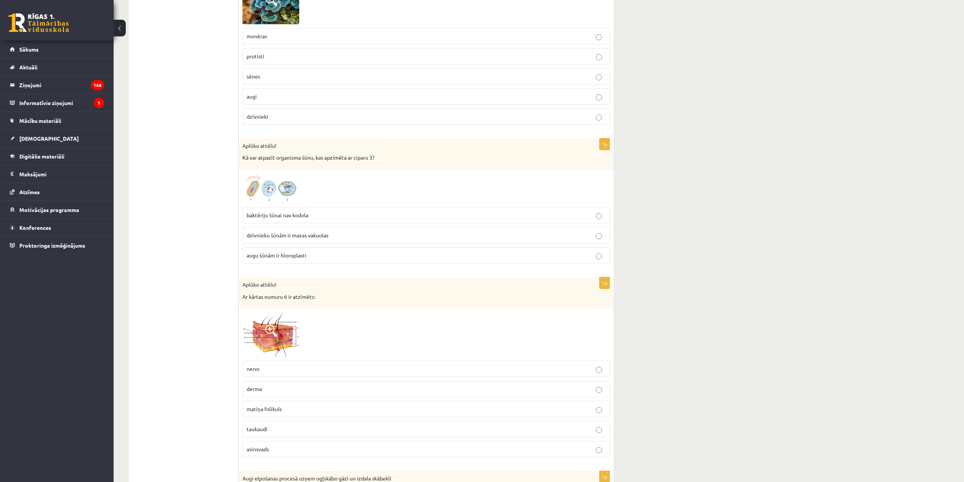
drag, startPoint x: 255, startPoint y: 152, endPoint x: 333, endPoint y: 262, distance: 135.0
copy div "1p Sēnes elpošanas procesā uzņem ogļskābo gāzi un izdala skābekli Jā Nē 1p Derm…"
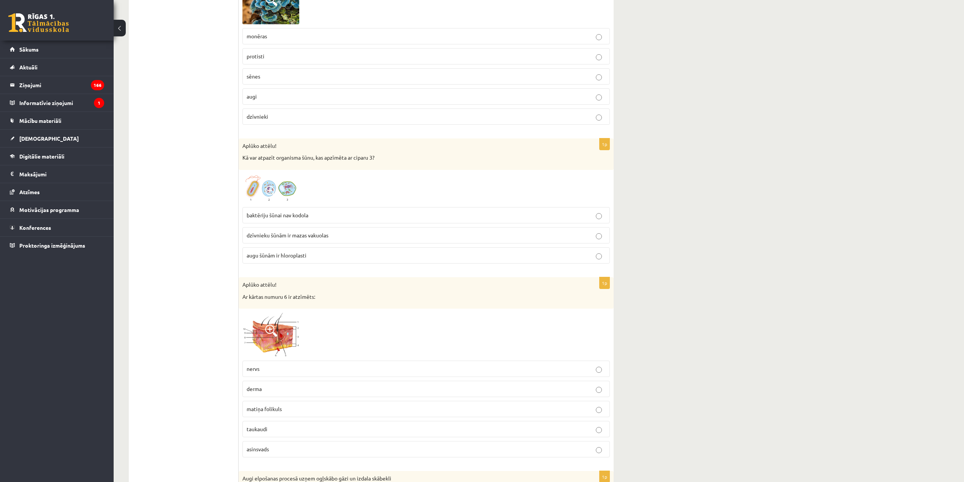
click at [391, 162] on div "Aplūko attēlu! Kā var atpazīt organisma šūnu, kas apzīmēta ar ciparu 3?" at bounding box center [426, 153] width 375 height 31
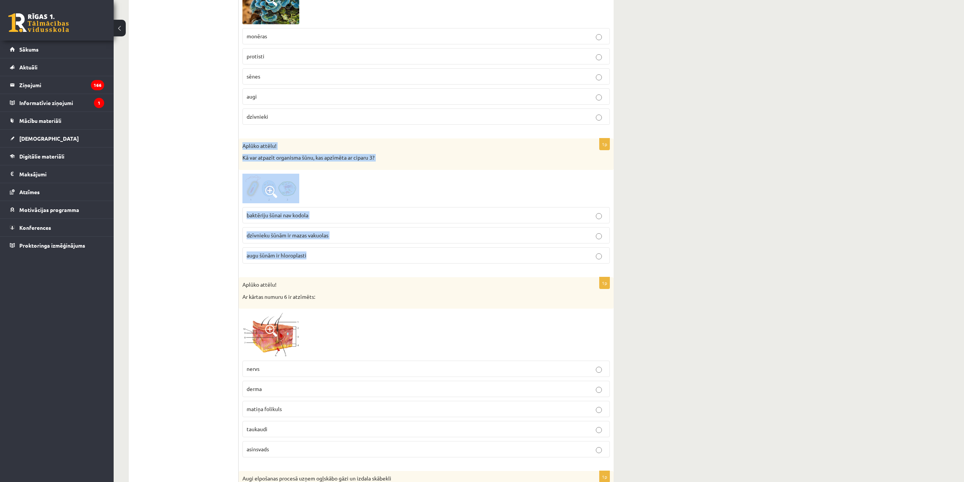
drag, startPoint x: 285, startPoint y: 180, endPoint x: 315, endPoint y: 255, distance: 80.8
click at [315, 255] on div "1p Aplūko attēlu! Kā var atpazīt organisma šūnu, kas apzīmēta ar ciparu 3? bakt…" at bounding box center [426, 203] width 375 height 131
copy div "Aplūko attēlu! Kā var atpazīt organisma šūnu, kas apzīmēta ar ciparu 3? baktēri…"
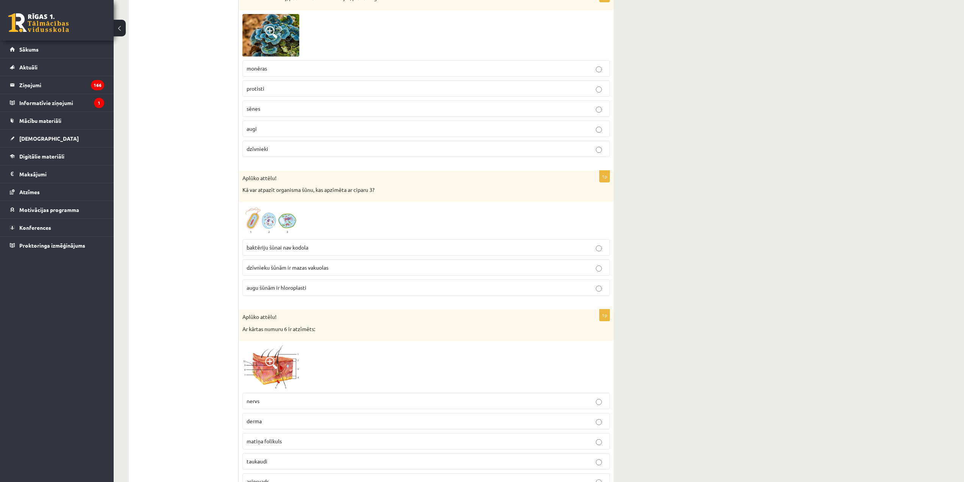
scroll to position [1364, 0]
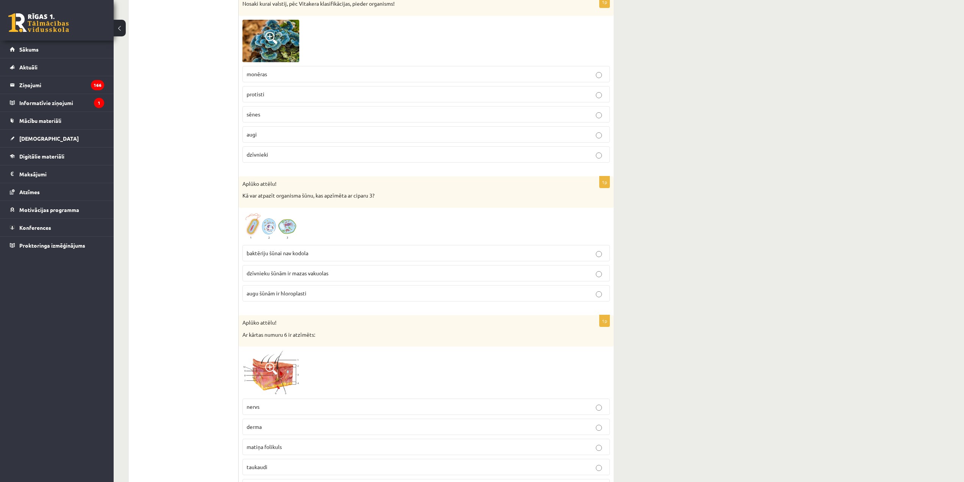
click at [286, 291] on p "augu šūnām ir hloroplasti" at bounding box center [426, 293] width 359 height 8
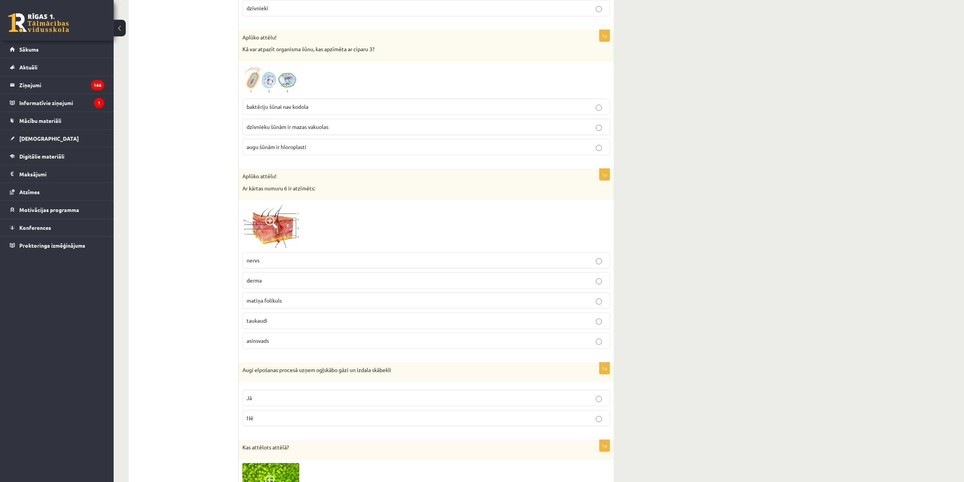
scroll to position [1515, 0]
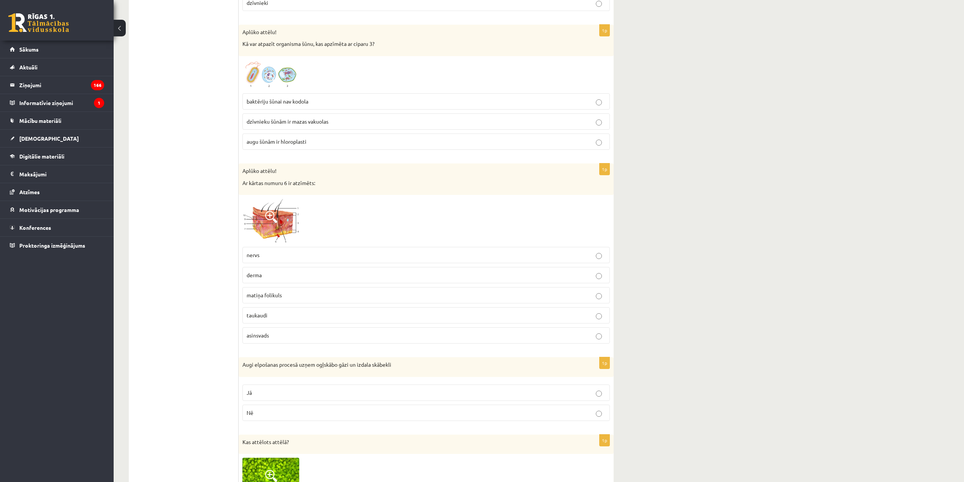
click at [277, 213] on span at bounding box center [271, 217] width 12 height 12
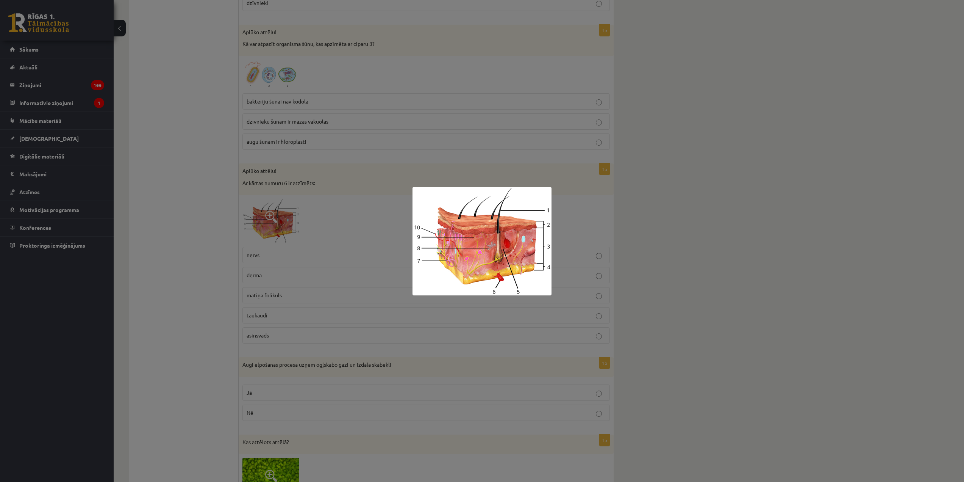
click at [195, 357] on div at bounding box center [482, 241] width 964 height 482
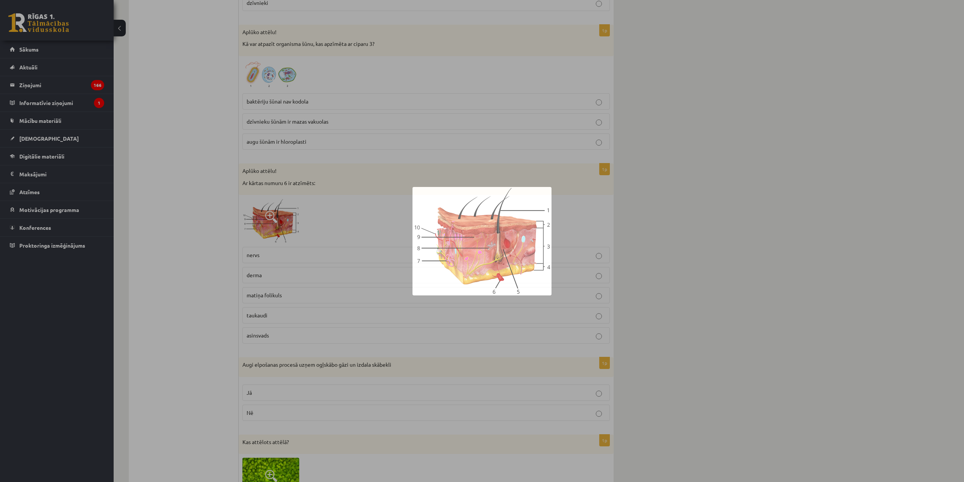
click at [281, 343] on label "asinsvads" at bounding box center [425, 335] width 367 height 16
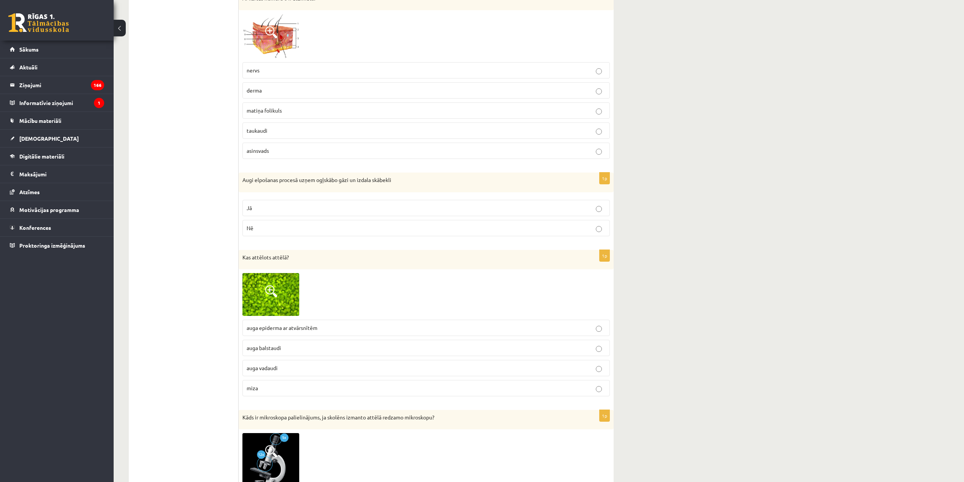
scroll to position [1705, 0]
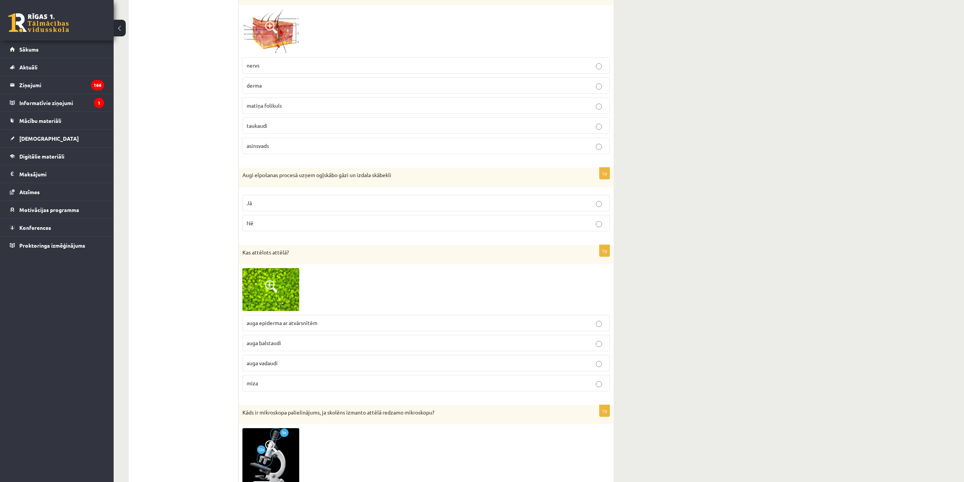
click at [293, 327] on p "auga epiderma ar atvārsnītēm" at bounding box center [426, 323] width 359 height 8
click at [342, 201] on p "Jā" at bounding box center [426, 203] width 359 height 8
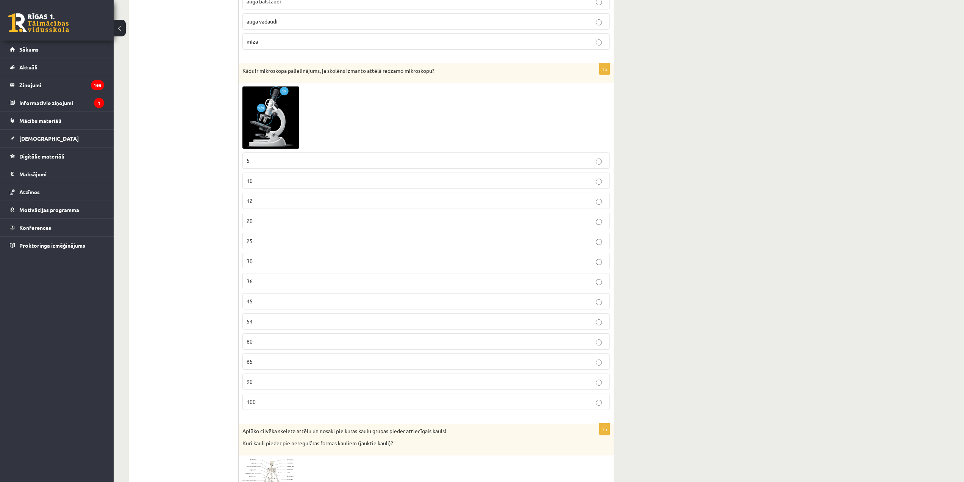
scroll to position [2046, 0]
click at [256, 110] on img at bounding box center [270, 118] width 57 height 62
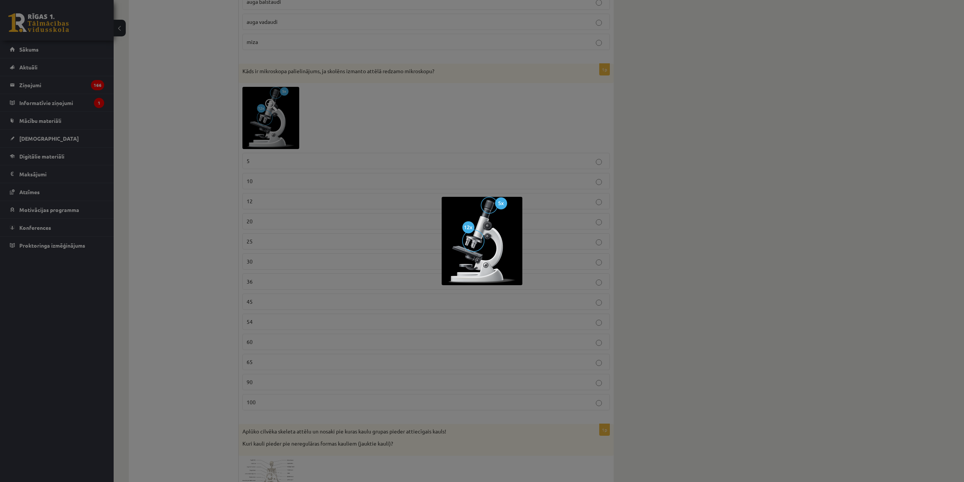
drag, startPoint x: 283, startPoint y: 333, endPoint x: 278, endPoint y: 341, distance: 9.0
click at [283, 334] on div at bounding box center [482, 241] width 964 height 482
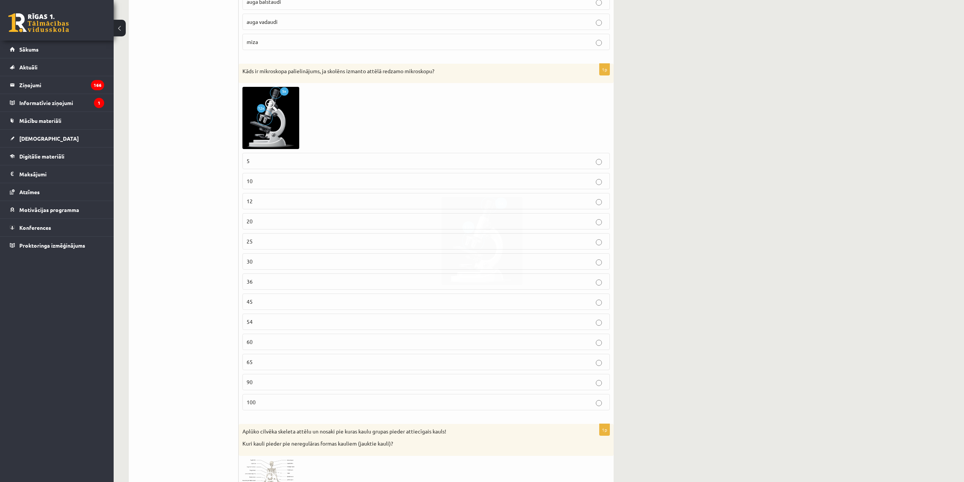
click at [278, 341] on p "60" at bounding box center [426, 342] width 359 height 8
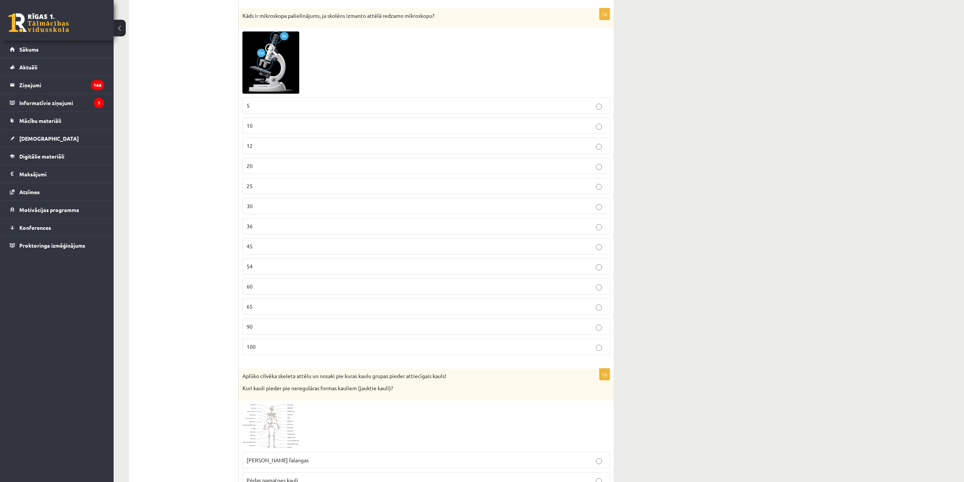
scroll to position [2122, 0]
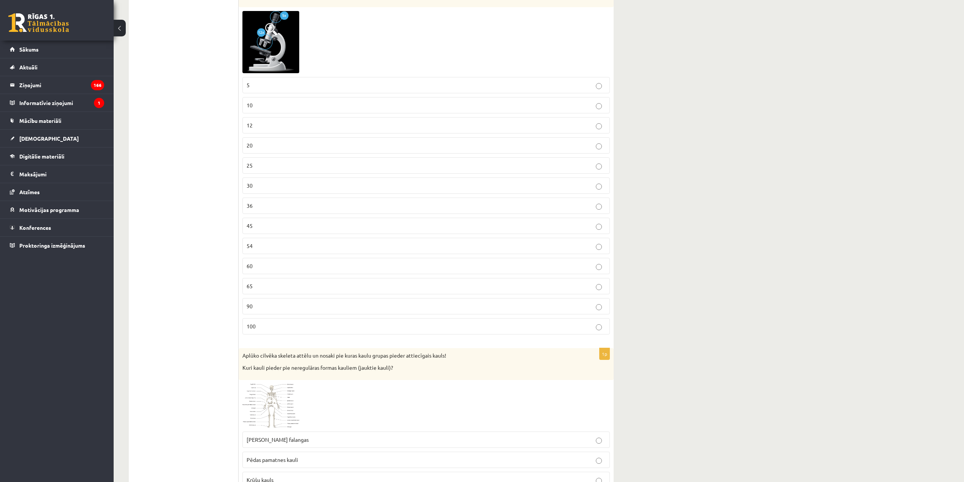
click at [406, 249] on p "54" at bounding box center [426, 246] width 359 height 8
click at [416, 266] on p "60" at bounding box center [426, 266] width 359 height 8
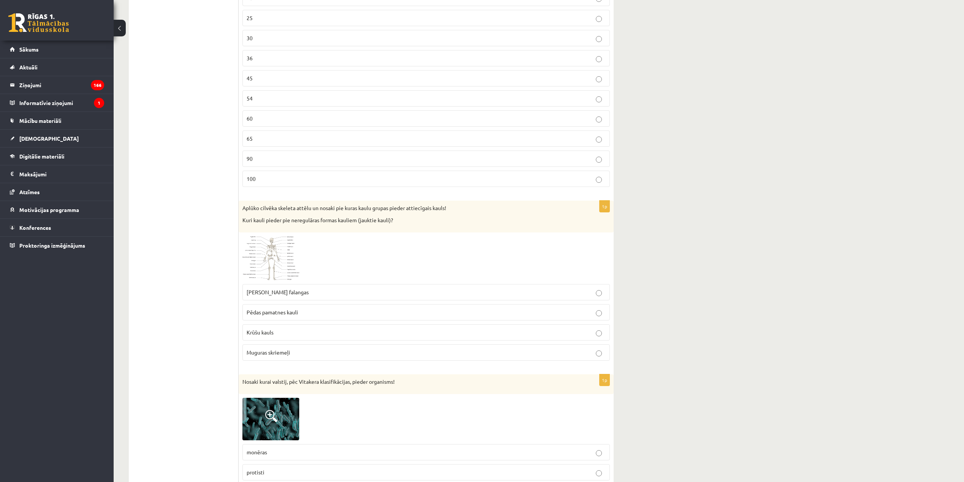
scroll to position [2273, 0]
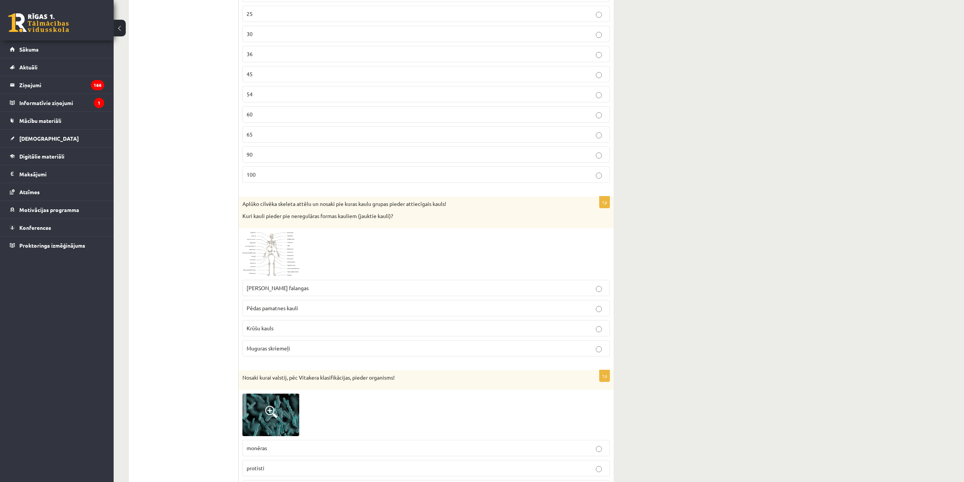
drag, startPoint x: 274, startPoint y: 245, endPoint x: 281, endPoint y: 255, distance: 11.6
click at [275, 245] on span at bounding box center [271, 250] width 12 height 12
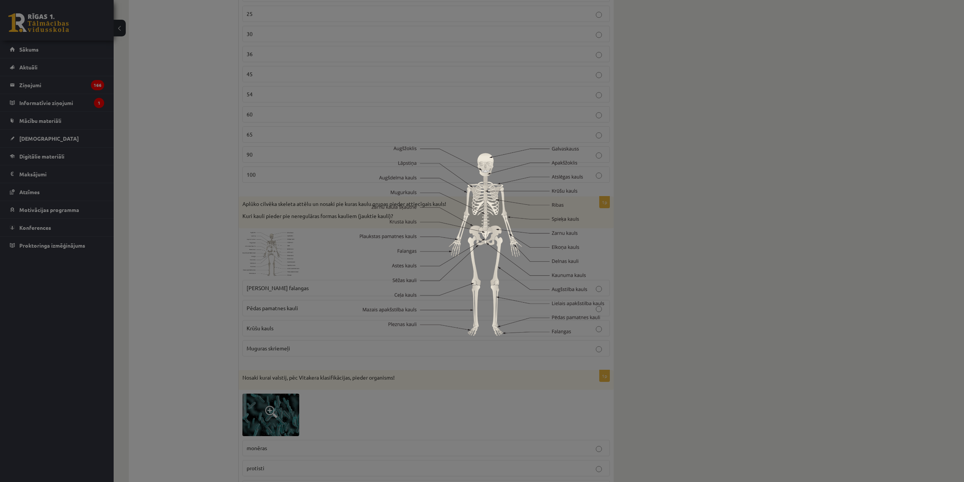
click at [705, 290] on div at bounding box center [482, 241] width 964 height 482
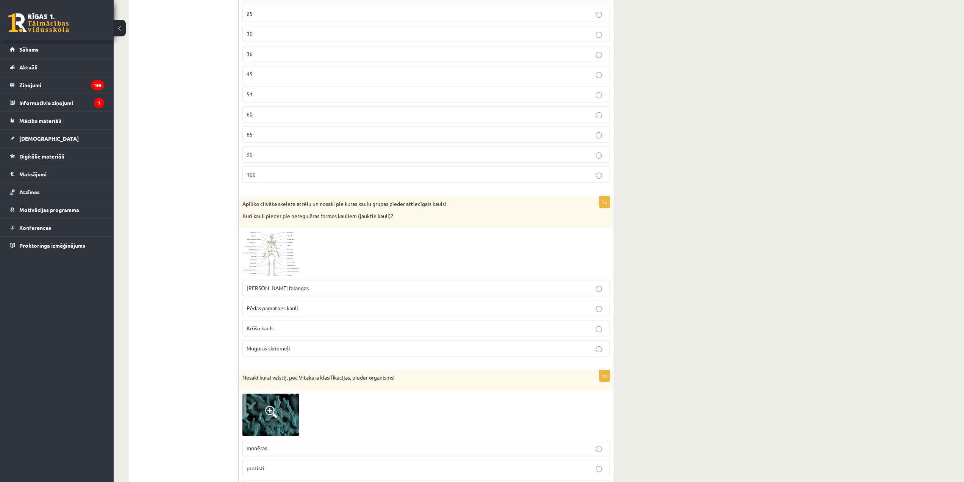
click at [274, 249] on span at bounding box center [271, 250] width 12 height 12
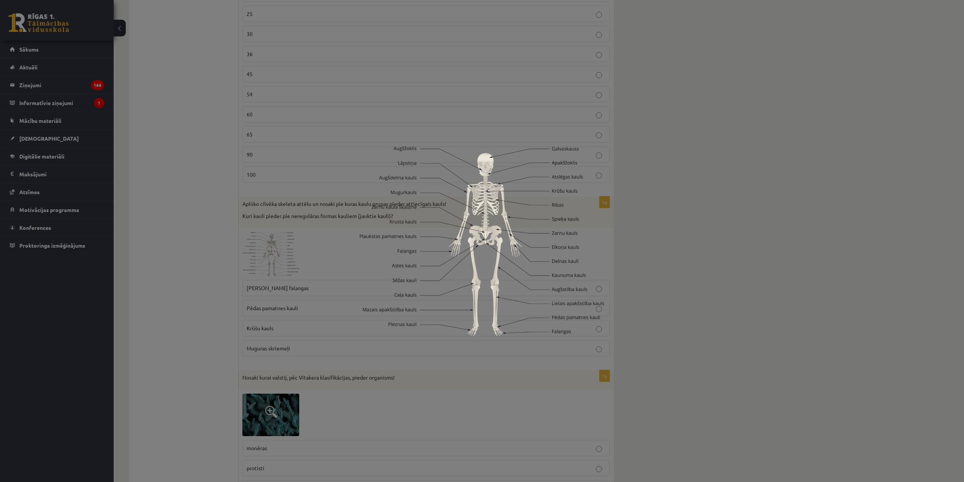
click at [301, 253] on div at bounding box center [482, 241] width 964 height 482
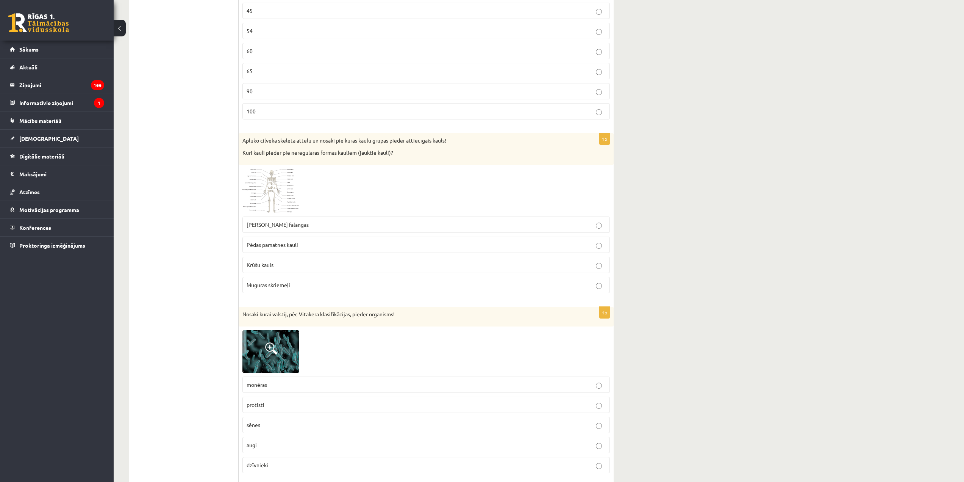
scroll to position [2311, 0]
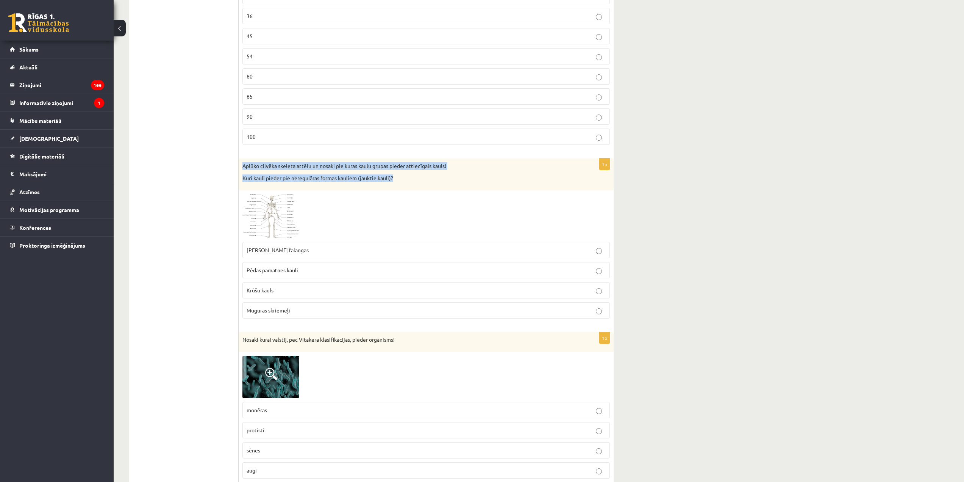
drag, startPoint x: 243, startPoint y: 161, endPoint x: 404, endPoint y: 178, distance: 162.0
click at [404, 178] on div "Aplūko cilvēka skeleta attēlu un nosaki pie kuras kaulu grupas pieder attiecīga…" at bounding box center [426, 173] width 375 height 31
click at [394, 175] on p "Kuri kauli pieder pie neregulāras formas kauliem (jauktie kauli)?" at bounding box center [407, 178] width 330 height 8
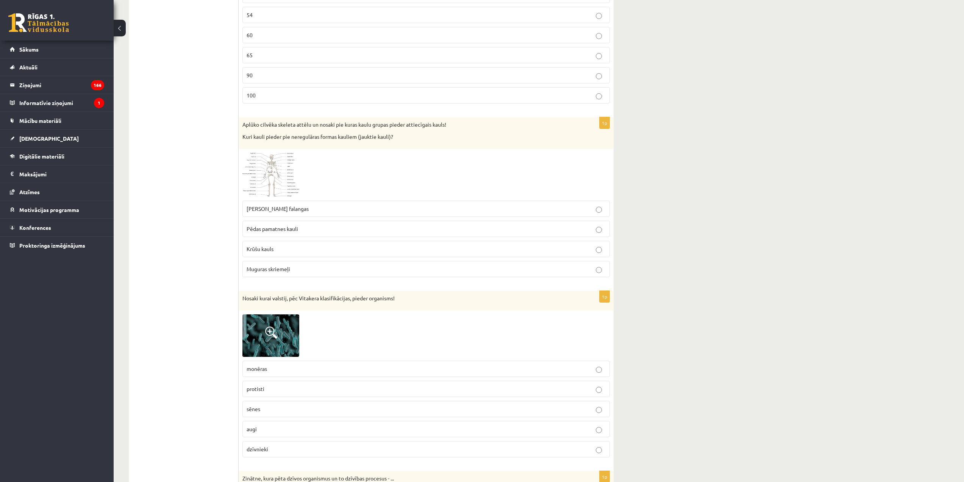
scroll to position [2349, 0]
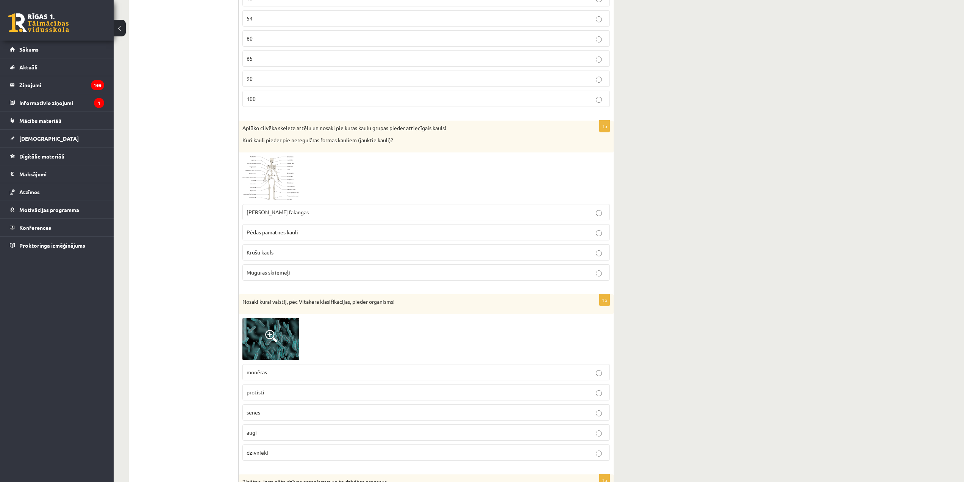
click at [288, 178] on img at bounding box center [270, 178] width 57 height 44
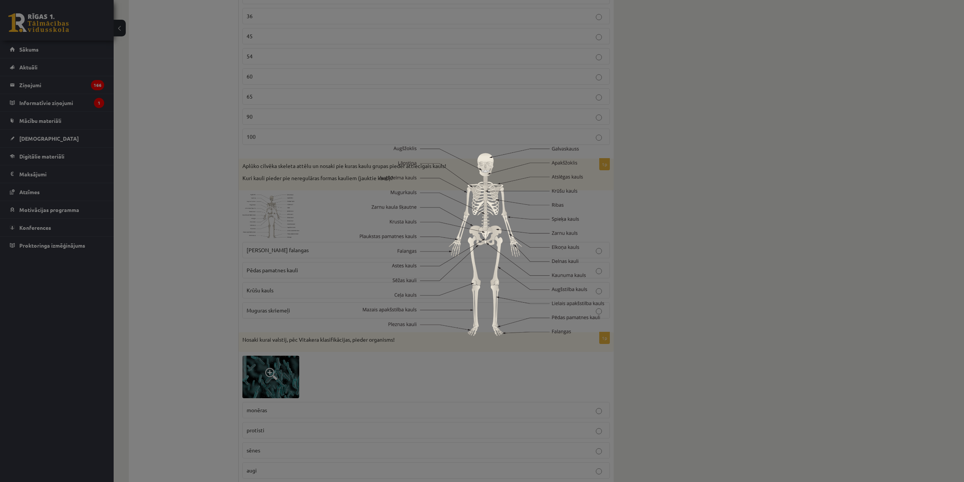
drag, startPoint x: 697, startPoint y: 283, endPoint x: 677, endPoint y: 288, distance: 20.7
click at [679, 288] on div at bounding box center [482, 241] width 964 height 482
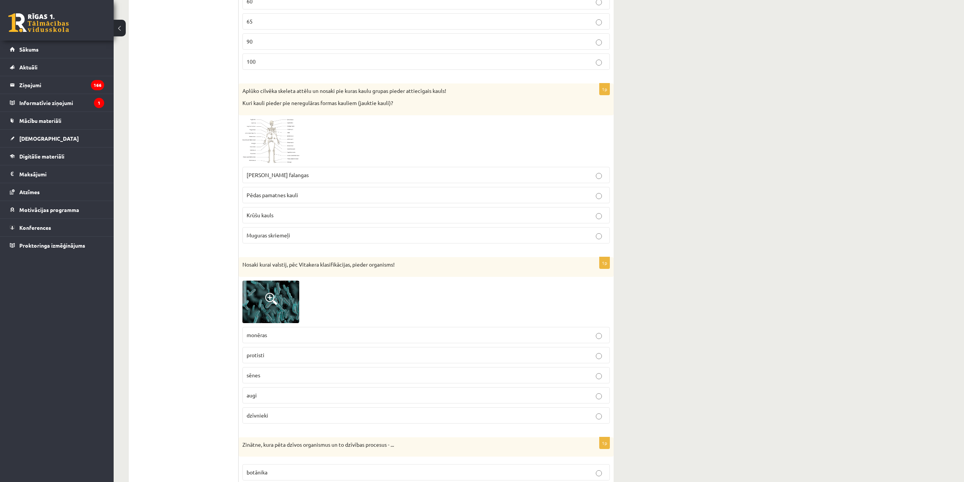
scroll to position [2387, 0]
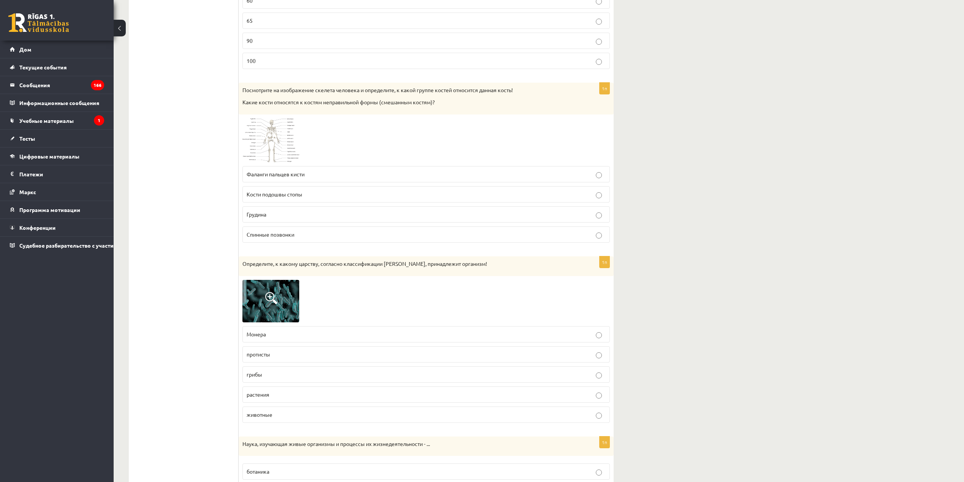
drag, startPoint x: 286, startPoint y: 195, endPoint x: 286, endPoint y: 203, distance: 8.4
click at [285, 196] on font "Кости подошвы стопы" at bounding box center [275, 194] width 56 height 7
click at [290, 209] on label "Грудина" at bounding box center [425, 214] width 367 height 16
click at [264, 171] on p "Фаланги пальцев кисти" at bounding box center [426, 174] width 359 height 8
drag, startPoint x: 260, startPoint y: 216, endPoint x: 262, endPoint y: 220, distance: 4.6
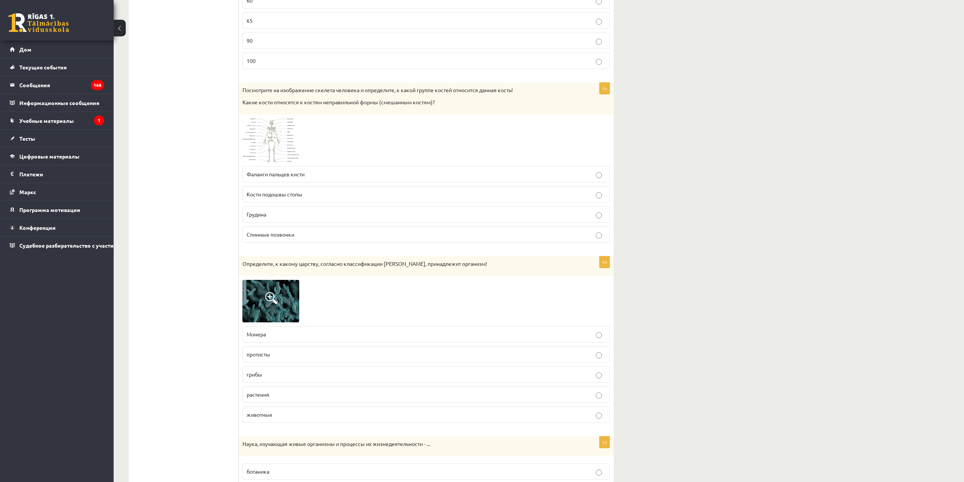
click at [260, 216] on font "Грудина" at bounding box center [257, 214] width 20 height 7
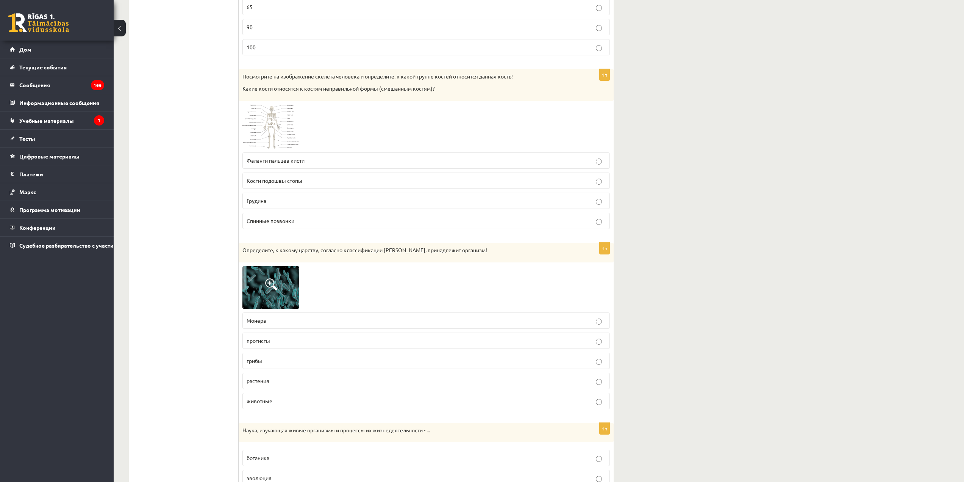
scroll to position [2425, 0]
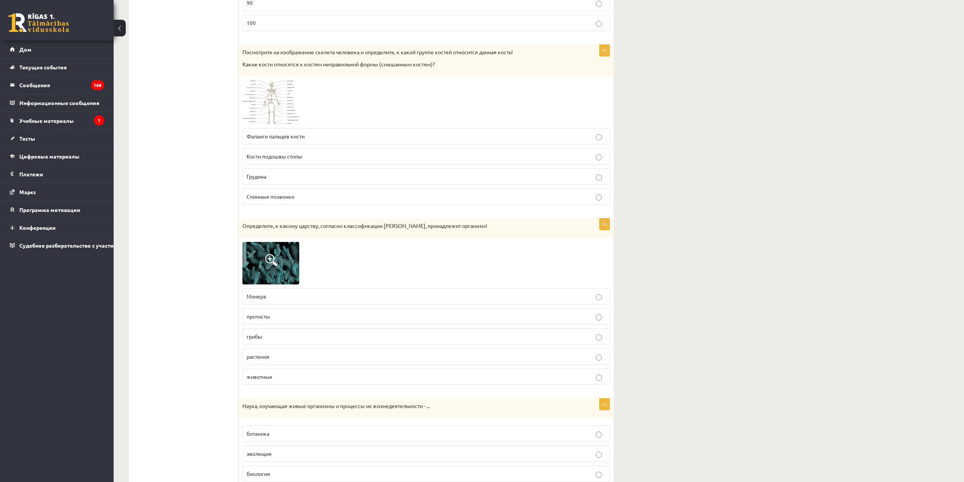
drag, startPoint x: 274, startPoint y: 199, endPoint x: 278, endPoint y: 212, distance: 13.9
click at [274, 200] on font "Спинные позвонки" at bounding box center [271, 196] width 48 height 7
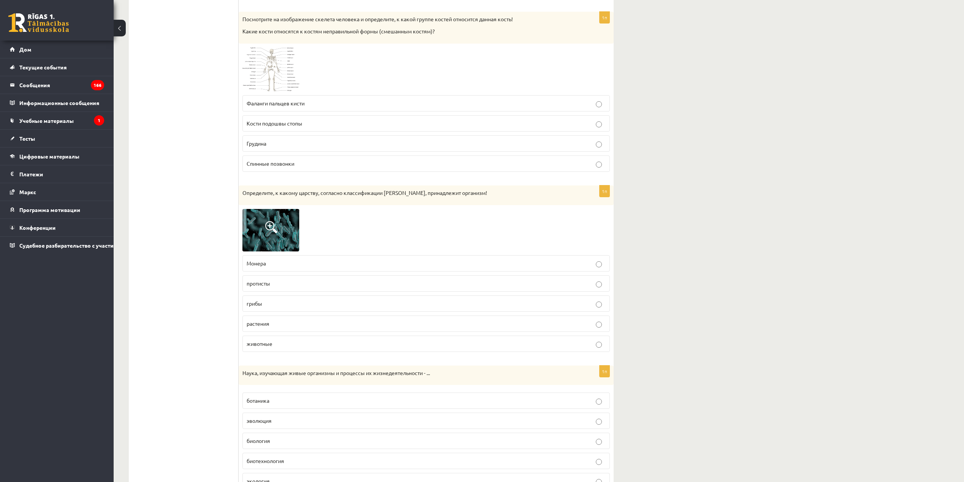
scroll to position [2463, 0]
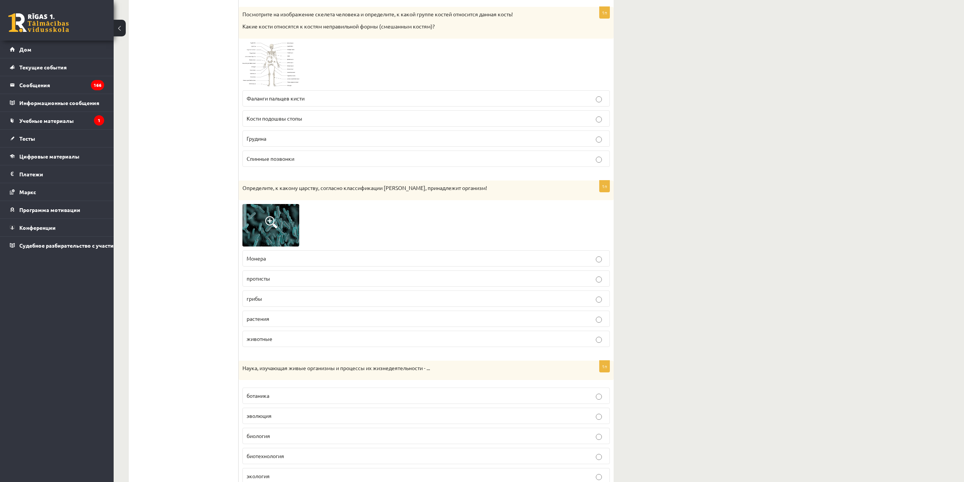
click at [275, 226] on span at bounding box center [271, 222] width 12 height 12
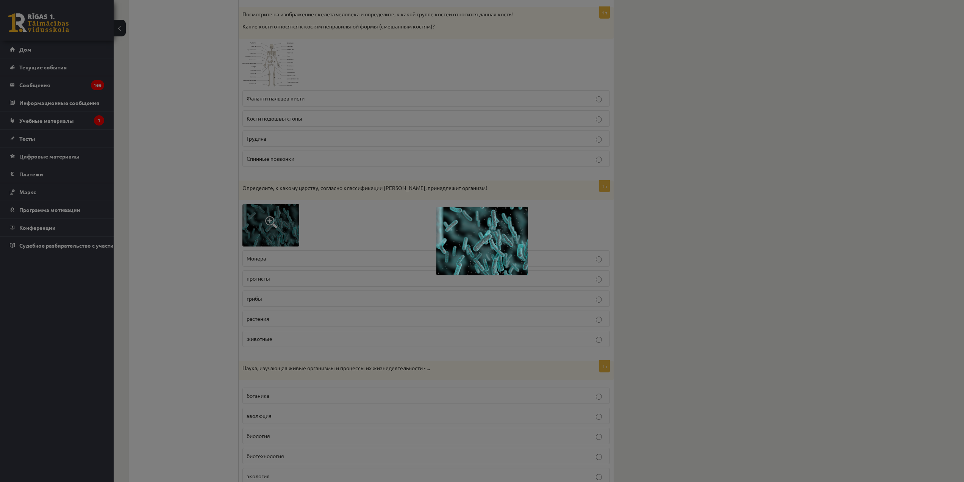
click at [225, 220] on div at bounding box center [482, 241] width 964 height 482
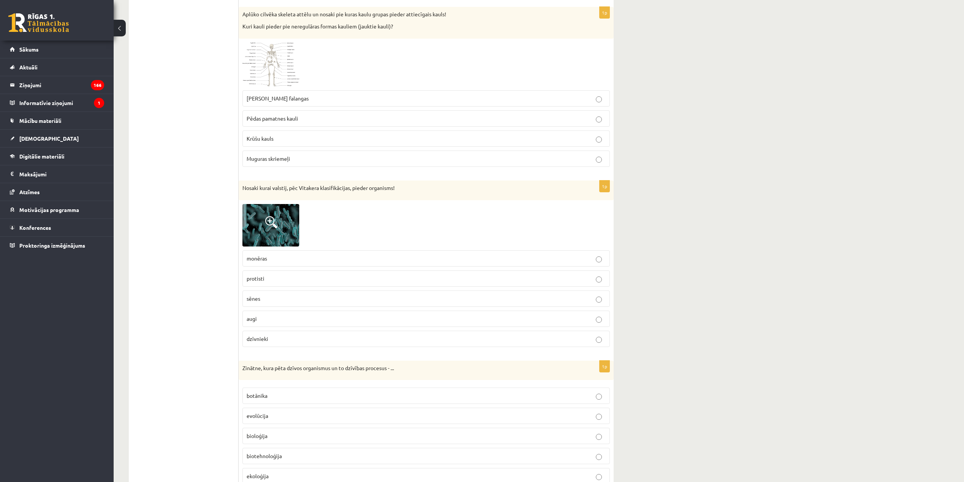
click at [296, 257] on p "monēras" at bounding box center [426, 258] width 359 height 8
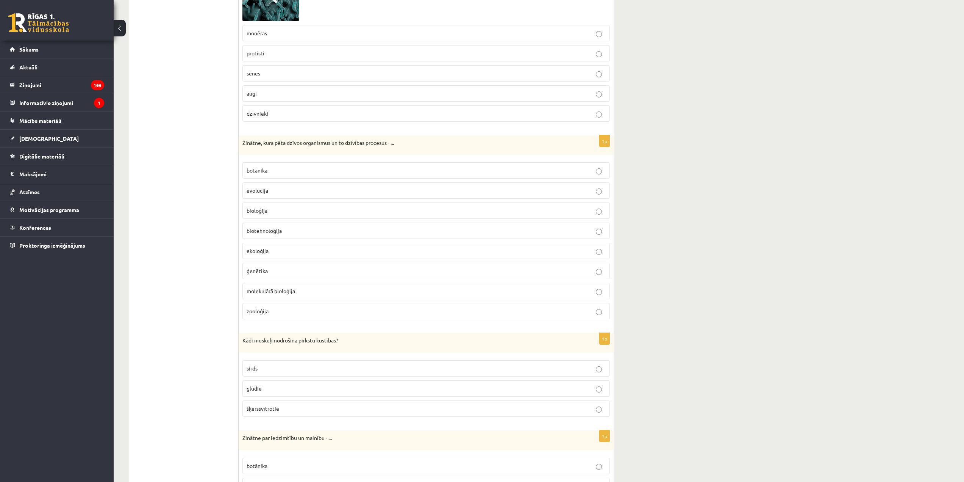
scroll to position [2690, 0]
click at [274, 208] on p "bioloģija" at bounding box center [426, 208] width 359 height 8
click at [281, 406] on p "šķērssvītrotie" at bounding box center [426, 406] width 359 height 8
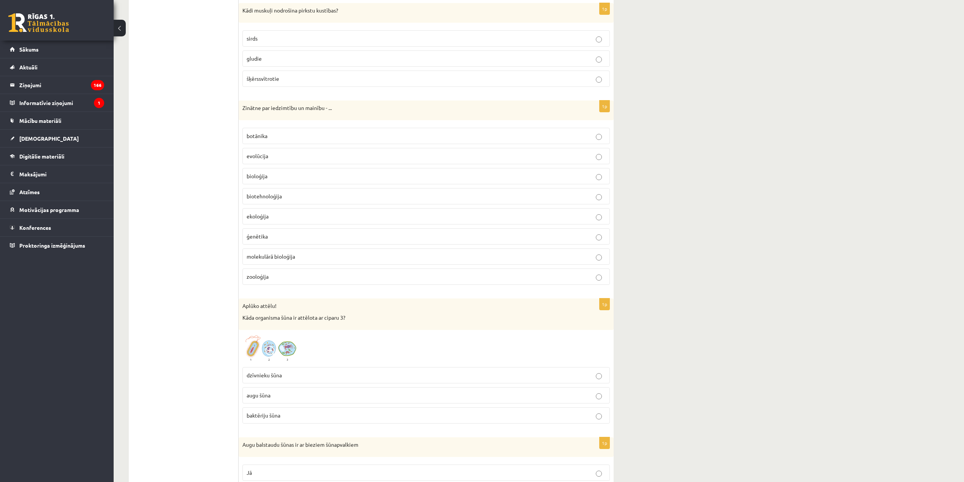
scroll to position [3031, 0]
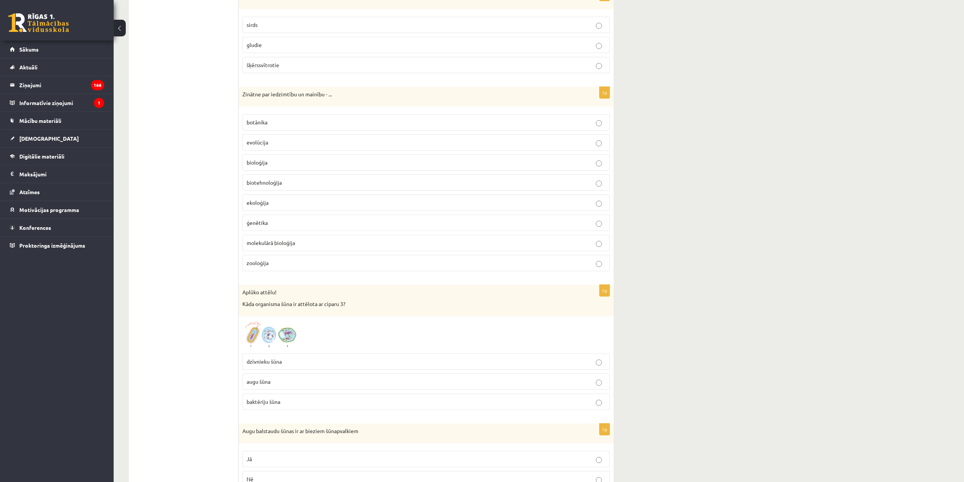
click at [267, 218] on label "ģenētika" at bounding box center [425, 222] width 367 height 16
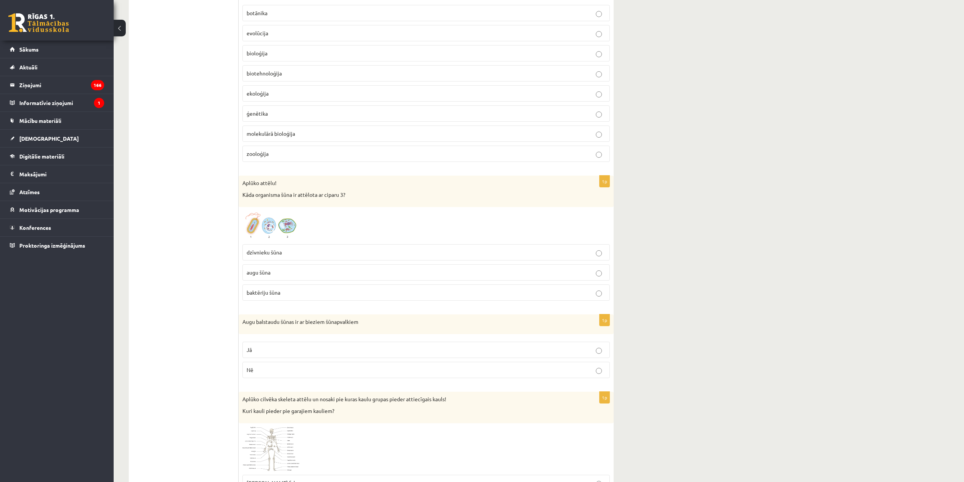
scroll to position [3144, 0]
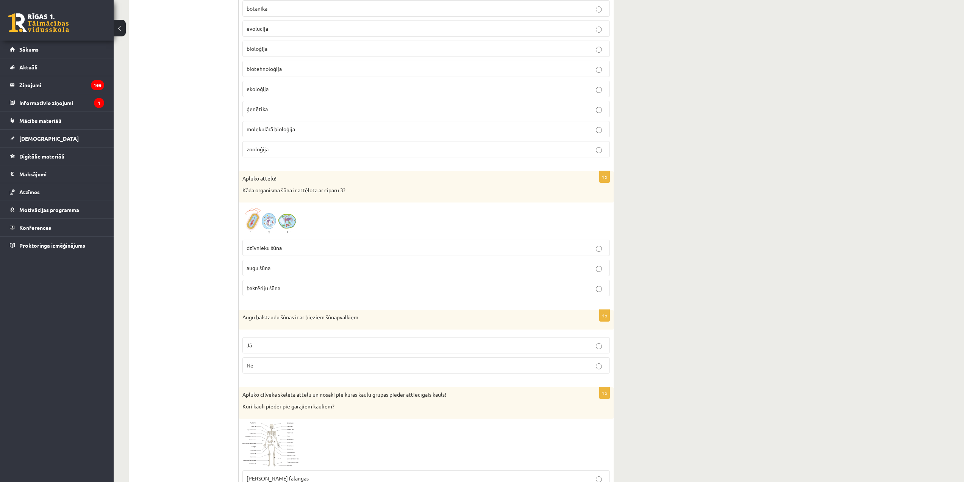
click at [261, 222] on img at bounding box center [270, 221] width 57 height 30
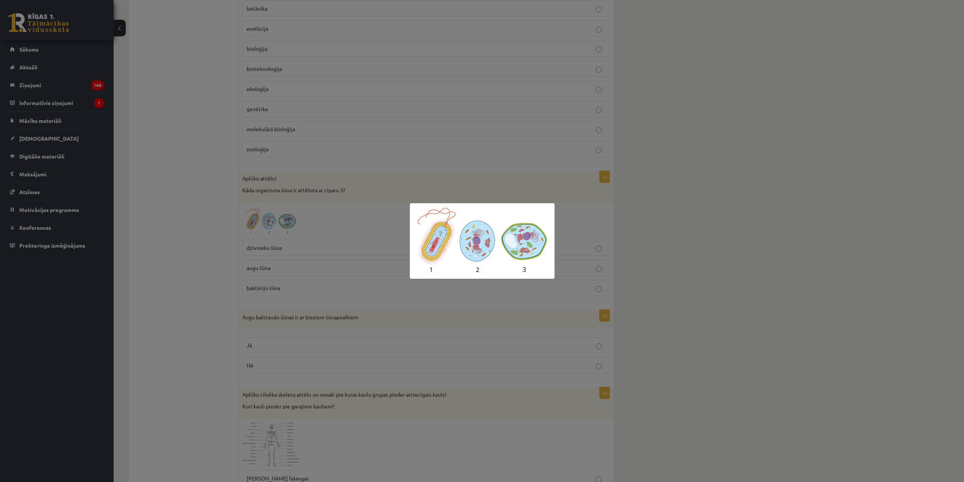
click at [212, 237] on div at bounding box center [482, 241] width 964 height 482
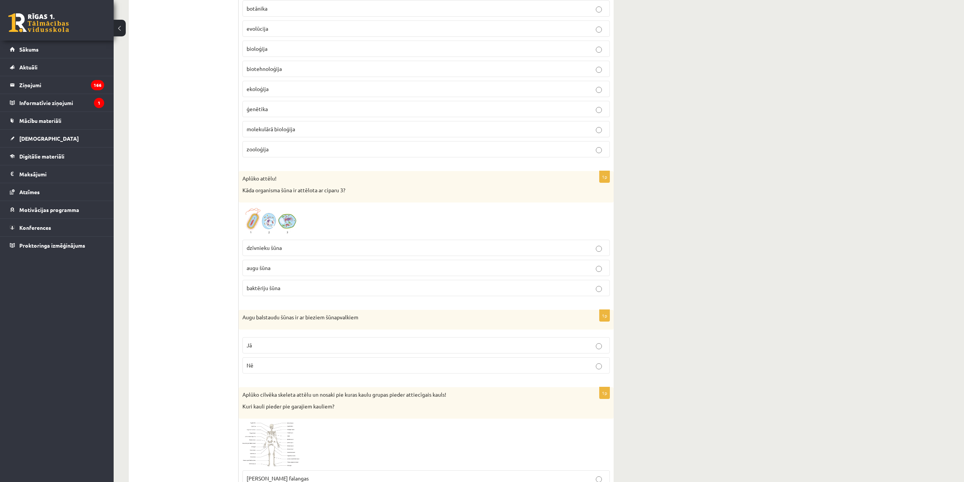
click at [258, 251] on p "dzīvnieku šūna" at bounding box center [426, 248] width 359 height 8
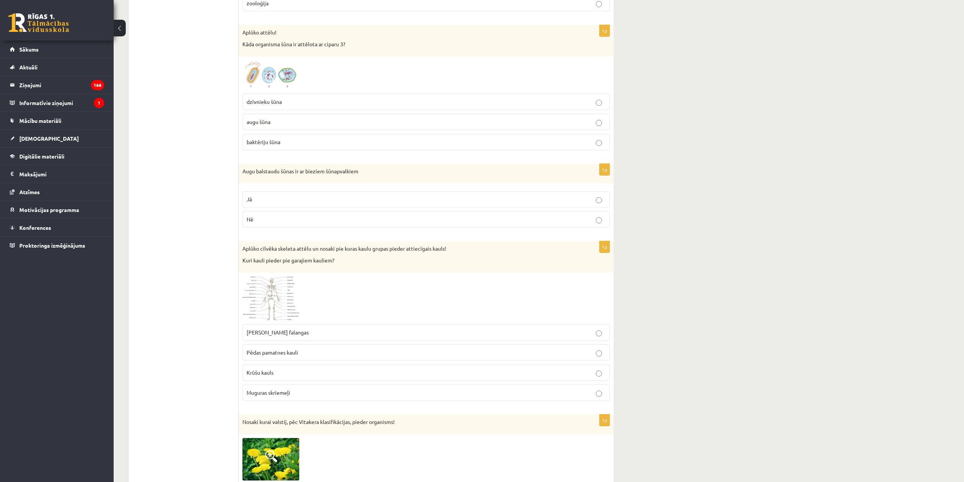
scroll to position [3296, 0]
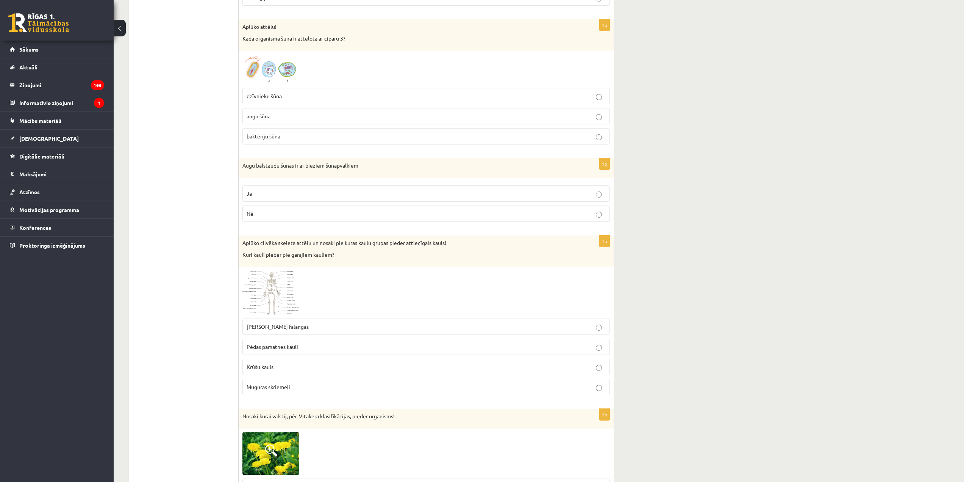
click at [382, 196] on p "Jā" at bounding box center [426, 193] width 359 height 8
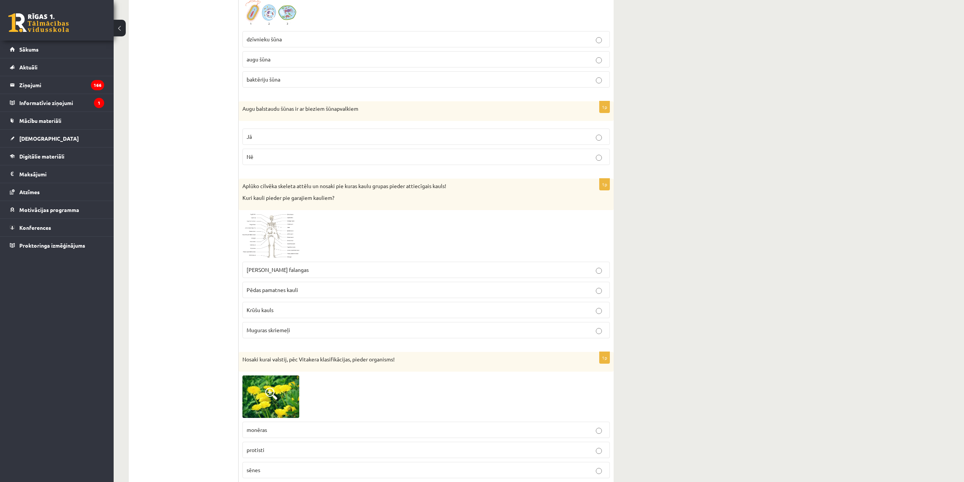
scroll to position [3372, 0]
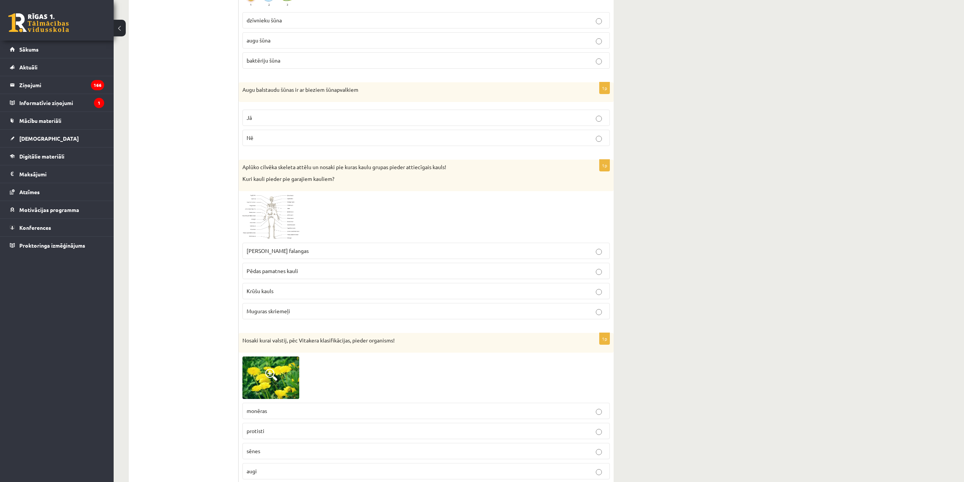
click at [283, 205] on img at bounding box center [270, 217] width 57 height 44
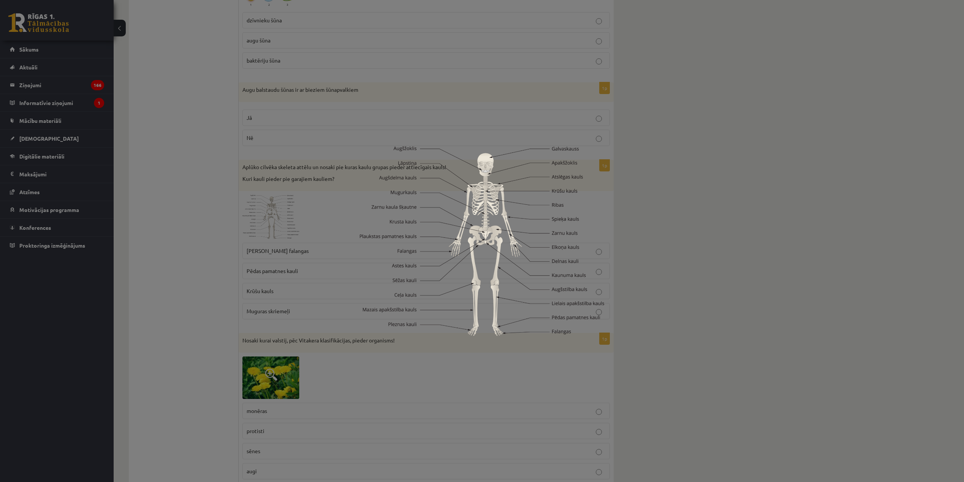
click at [222, 217] on div at bounding box center [482, 241] width 964 height 482
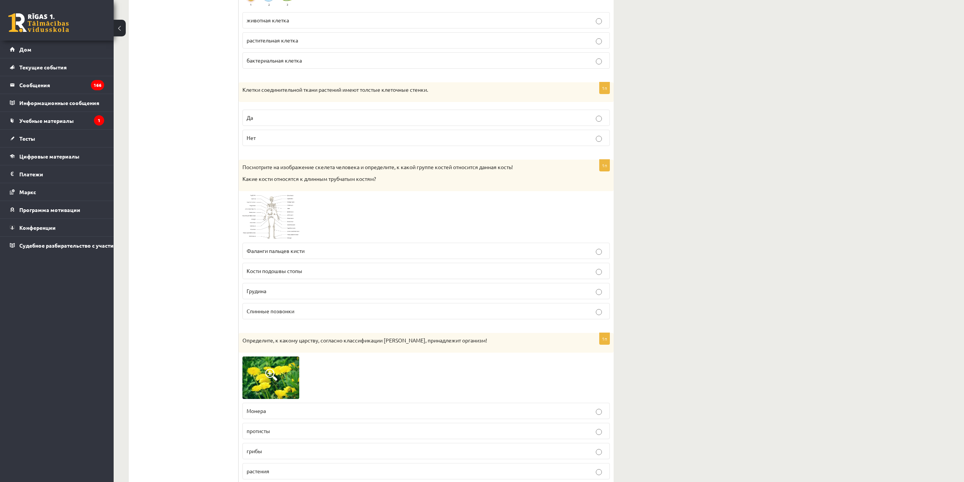
click at [275, 203] on img at bounding box center [270, 217] width 57 height 44
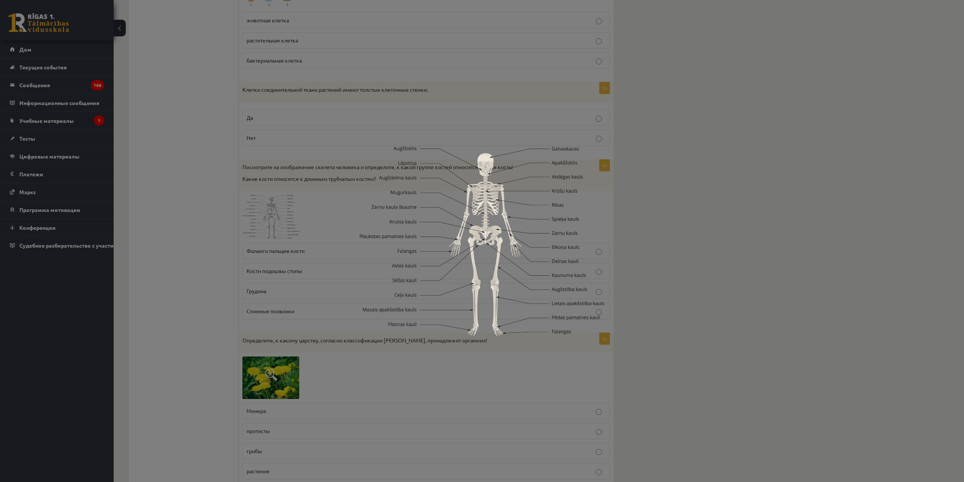
click at [224, 213] on div at bounding box center [482, 241] width 964 height 482
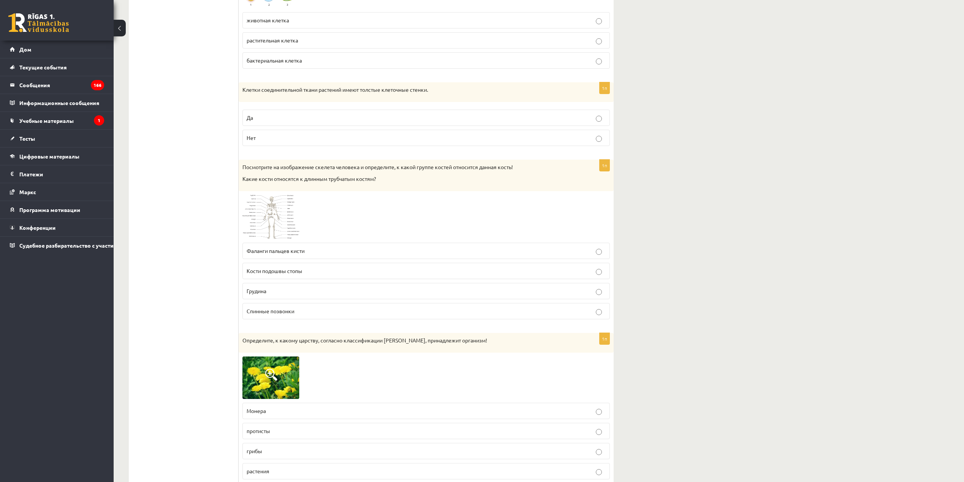
click at [317, 317] on label "Спинные позвонки" at bounding box center [425, 311] width 367 height 16
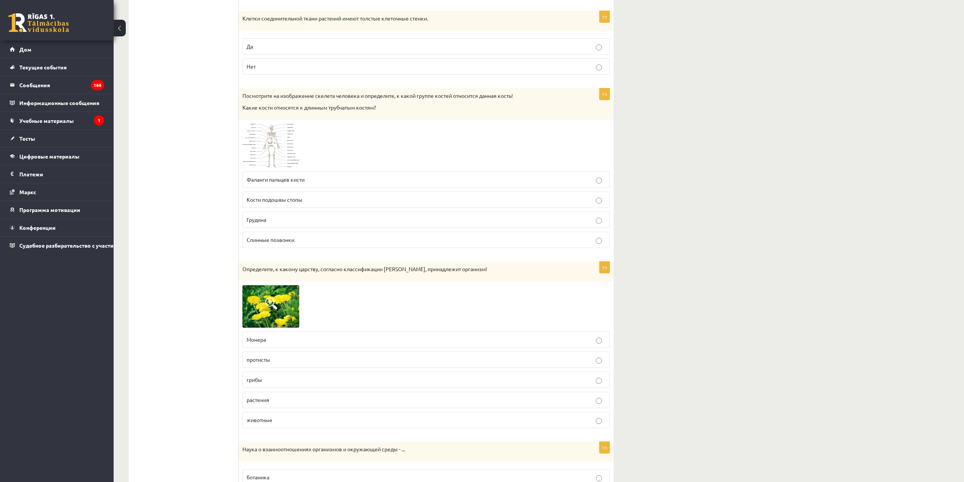
scroll to position [3448, 0]
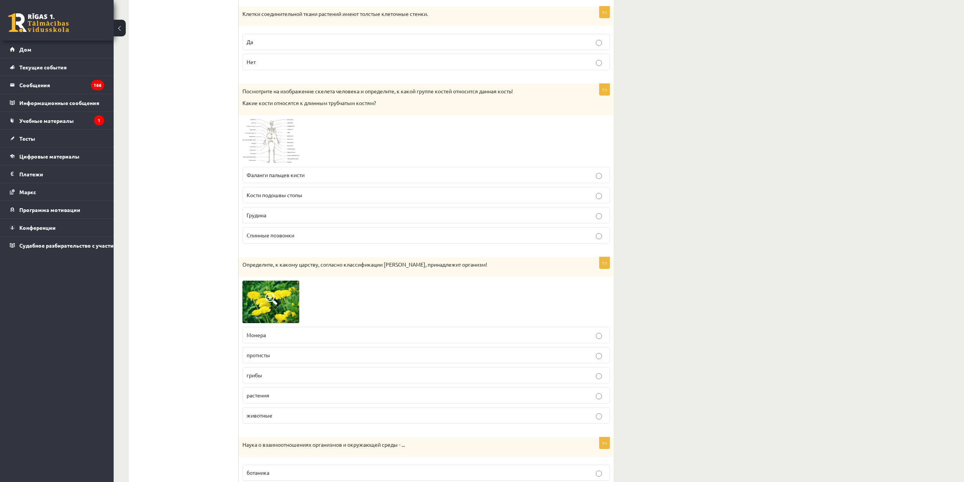
click at [267, 397] on font "растения" at bounding box center [258, 394] width 23 height 7
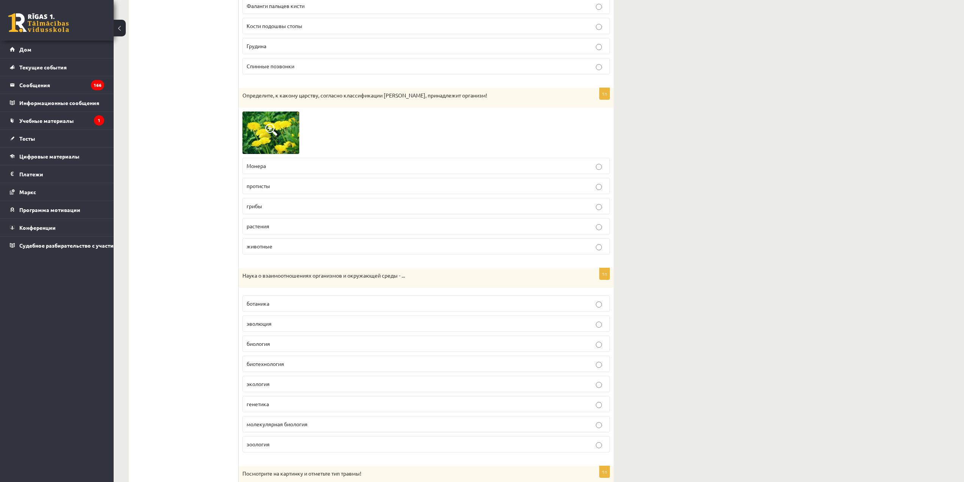
scroll to position [3637, 0]
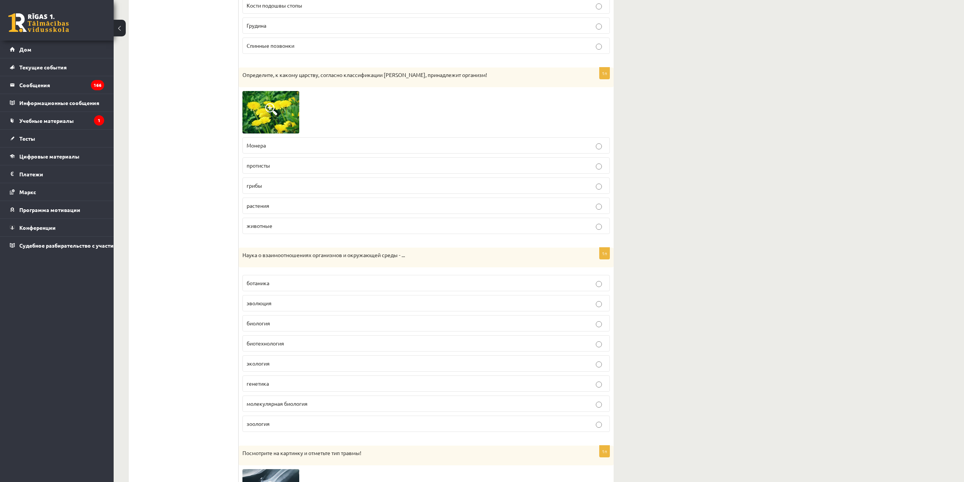
drag, startPoint x: 261, startPoint y: 358, endPoint x: 266, endPoint y: 381, distance: 22.7
click at [261, 361] on label "экология" at bounding box center [425, 363] width 367 height 16
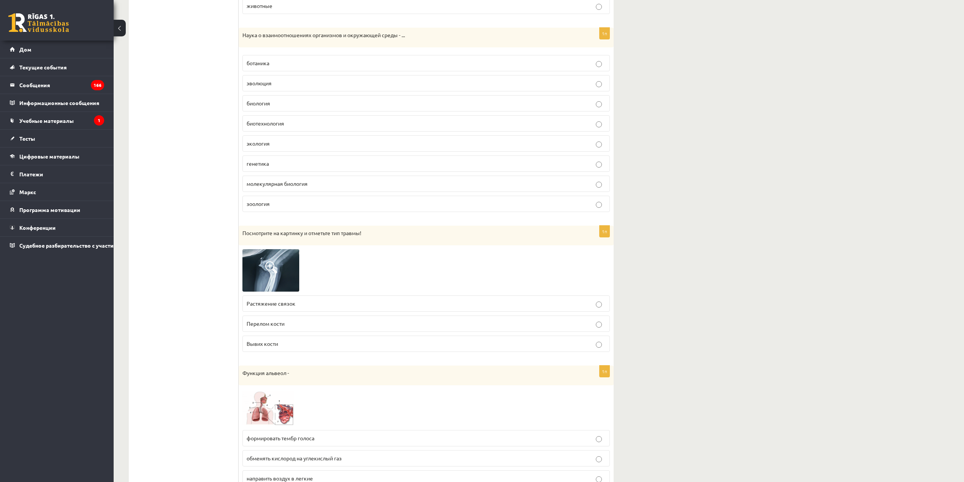
scroll to position [3864, 0]
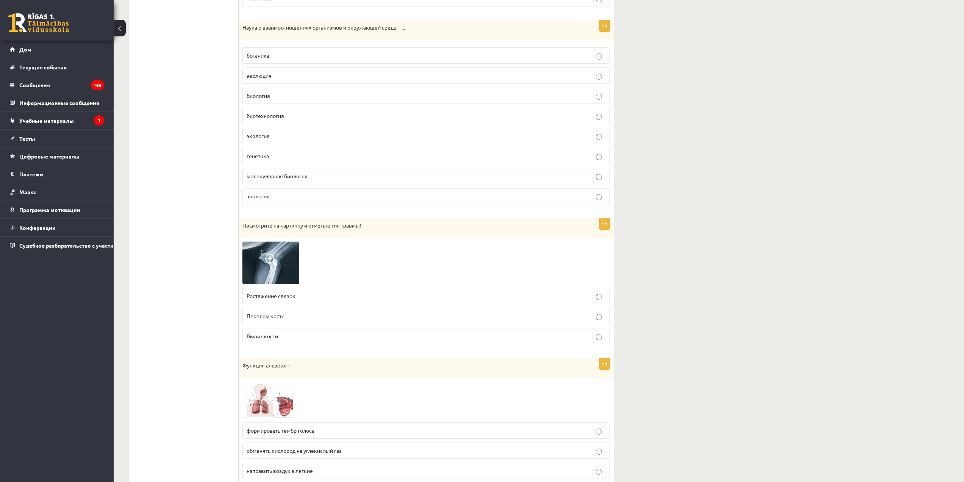
click at [287, 260] on img at bounding box center [270, 262] width 57 height 42
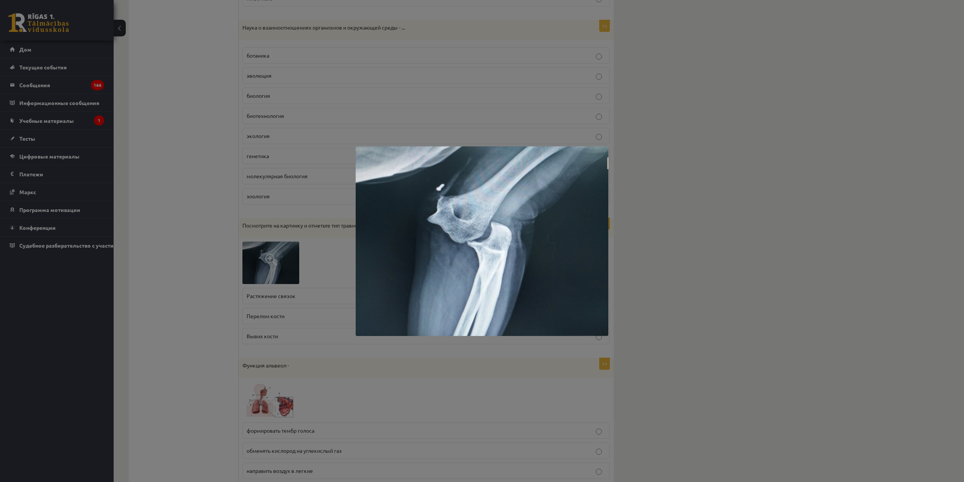
click at [241, 260] on div at bounding box center [482, 241] width 964 height 482
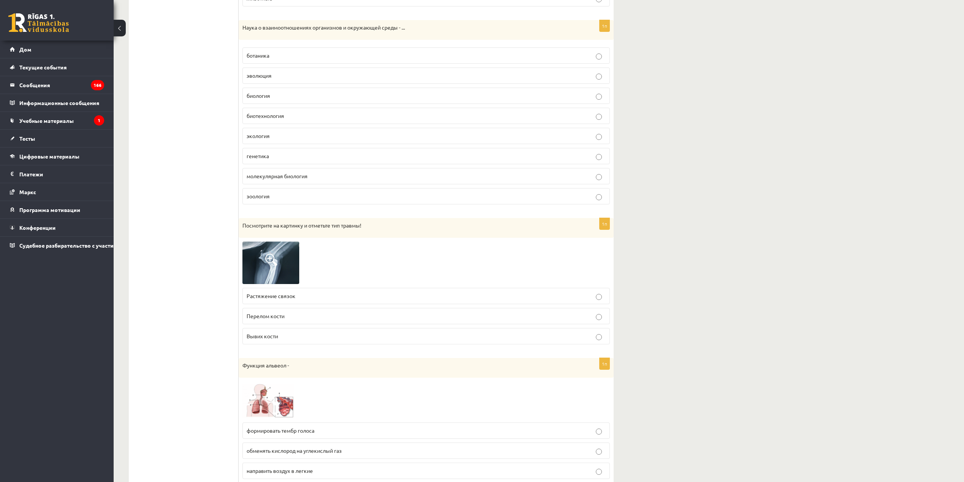
click at [276, 338] on font "Вывих кости" at bounding box center [262, 335] width 31 height 7
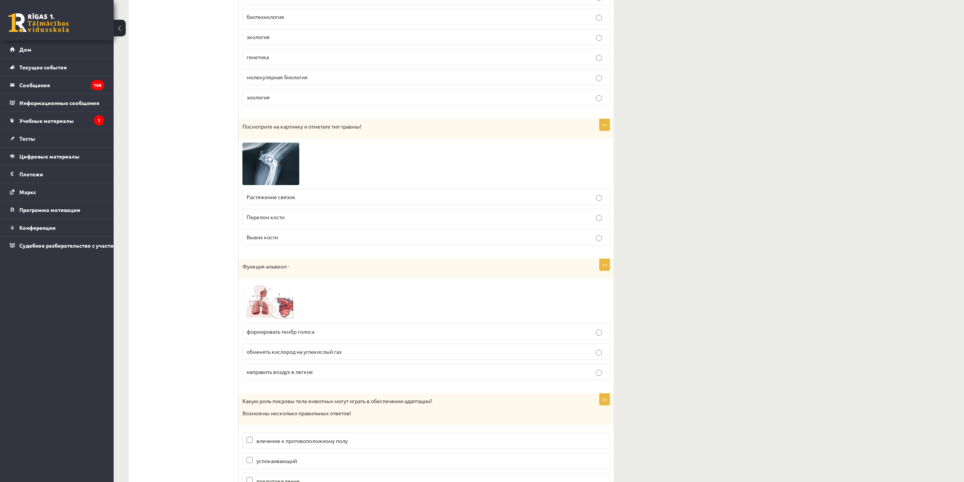
scroll to position [3978, 0]
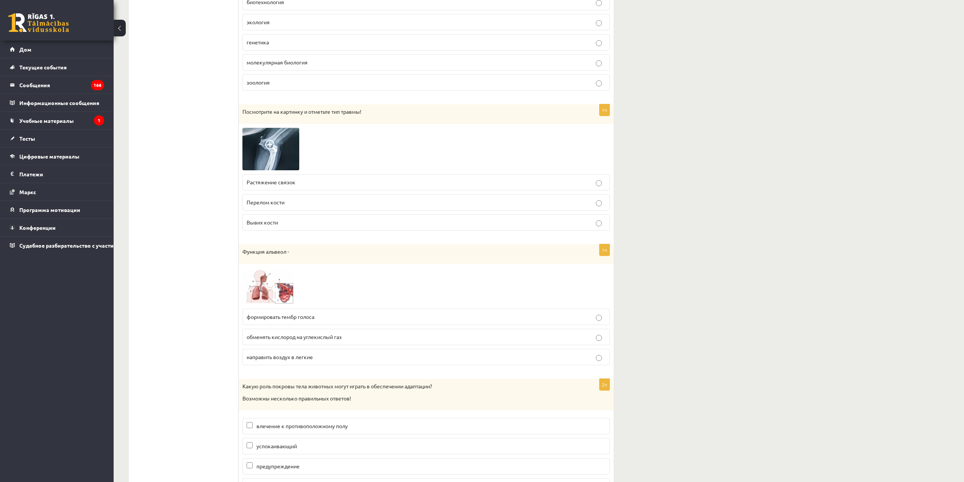
click at [256, 288] on img at bounding box center [270, 285] width 57 height 37
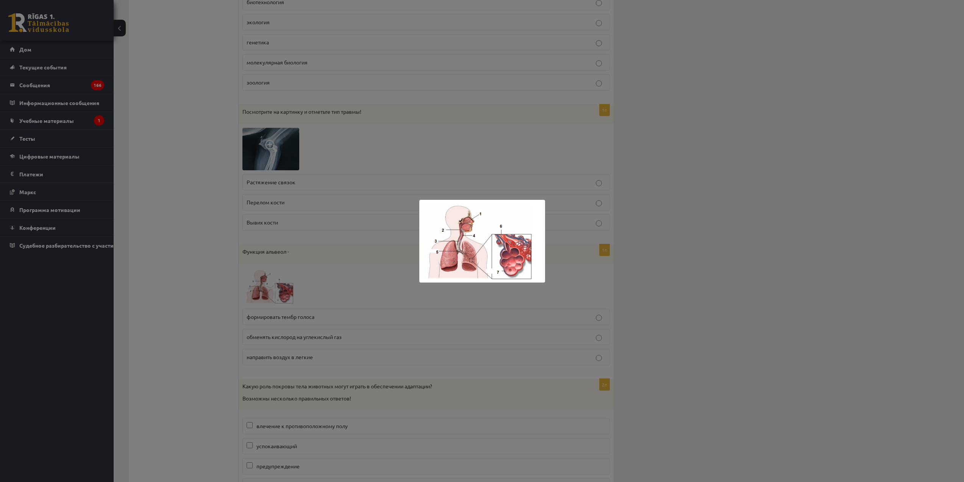
click at [231, 292] on div at bounding box center [482, 241] width 964 height 482
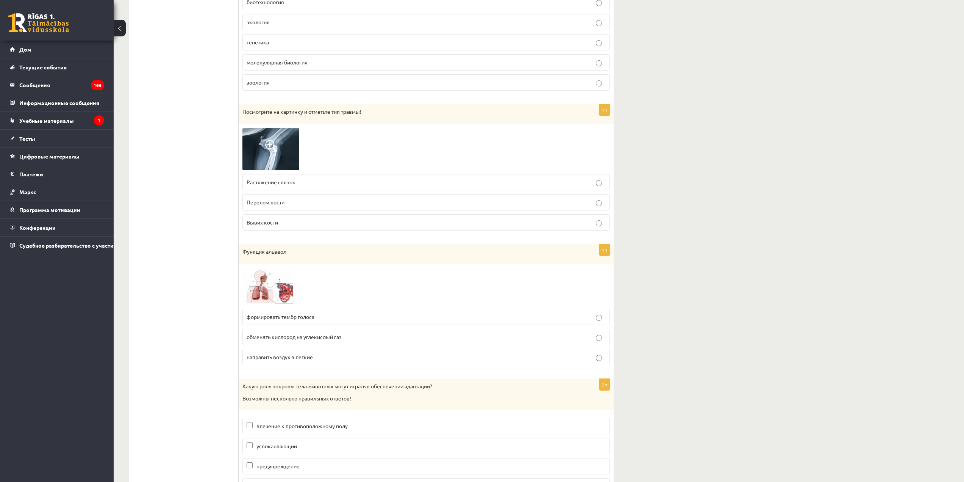
click at [285, 355] on font "направить воздух в легкие" at bounding box center [280, 356] width 66 height 7
click at [276, 339] on font "обменять кислород на углекислый газ" at bounding box center [294, 336] width 95 height 7
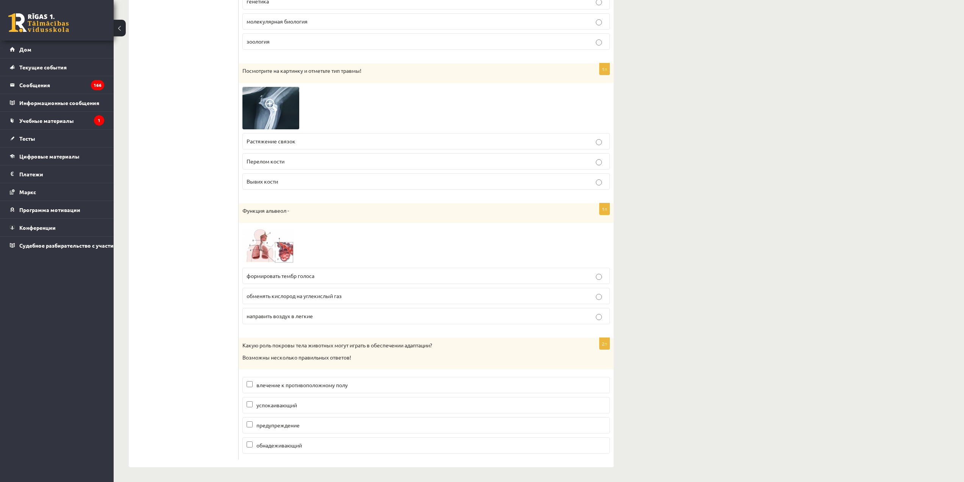
scroll to position [4020, 0]
click at [352, 383] on p "pretējā dzimuma pievilināšana" at bounding box center [426, 384] width 359 height 8
click at [314, 425] on p "brīdinoša" at bounding box center [426, 425] width 359 height 8
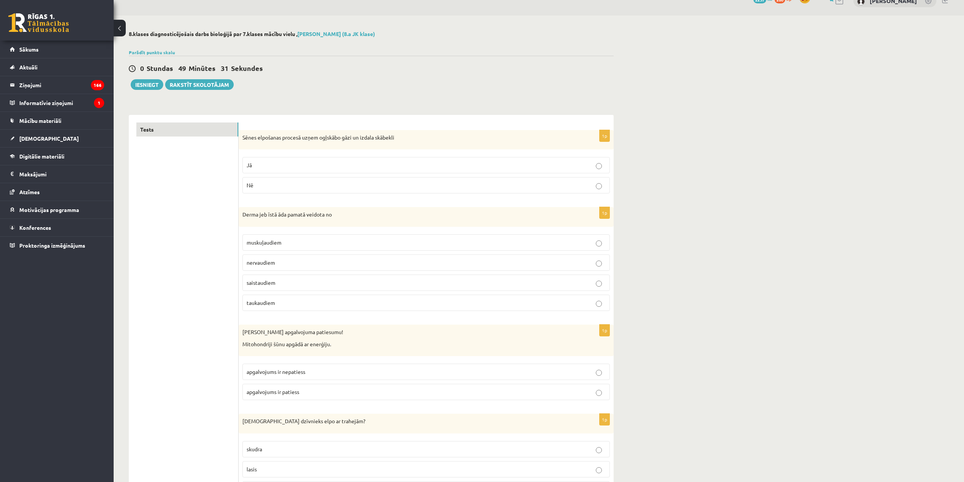
scroll to position [0, 0]
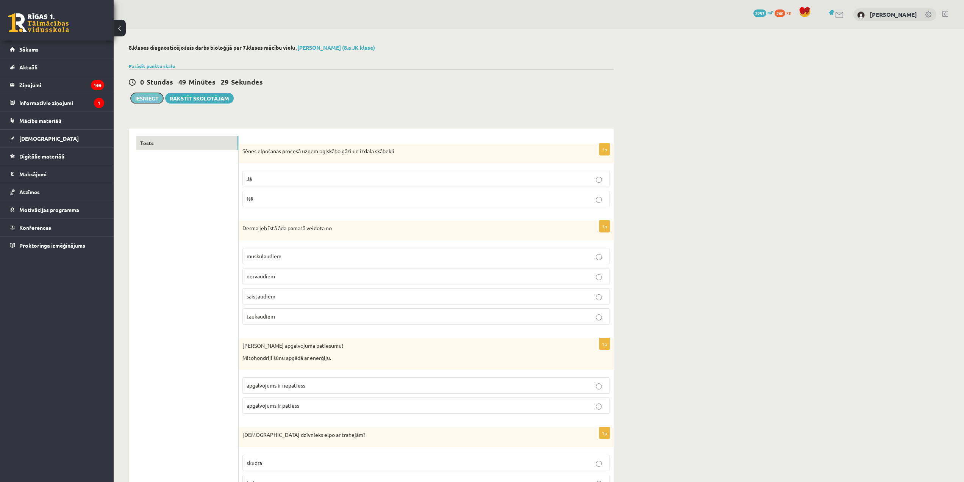
click at [146, 98] on button "Iesniegt" at bounding box center [147, 98] width 33 height 11
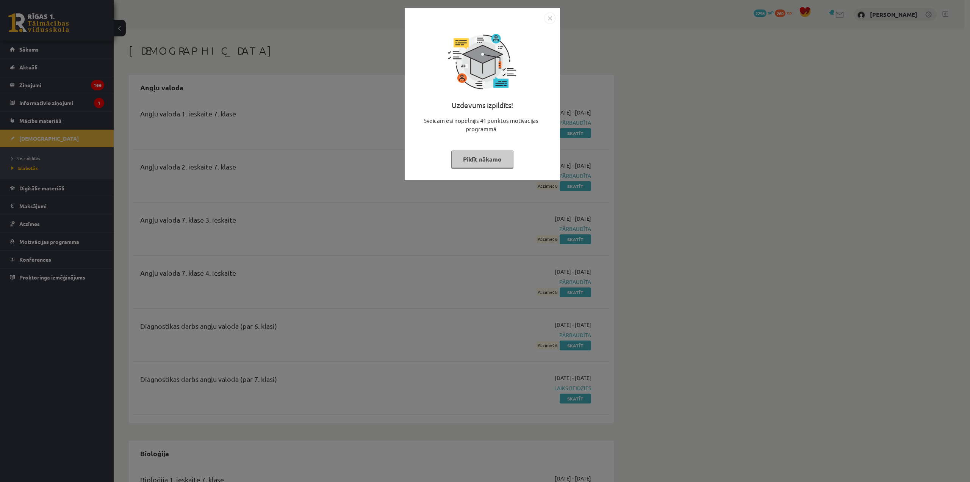
click at [495, 166] on button "Pildīt nākamo" at bounding box center [482, 158] width 62 height 17
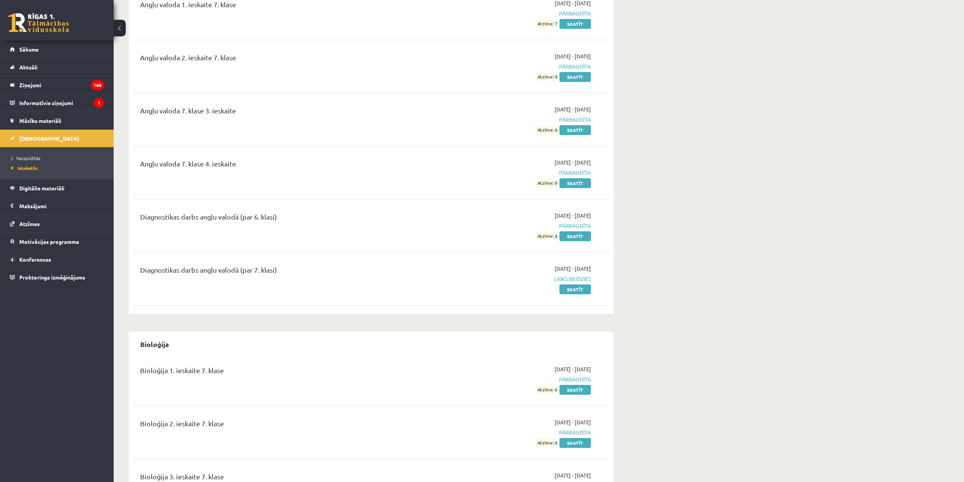
scroll to position [76, 0]
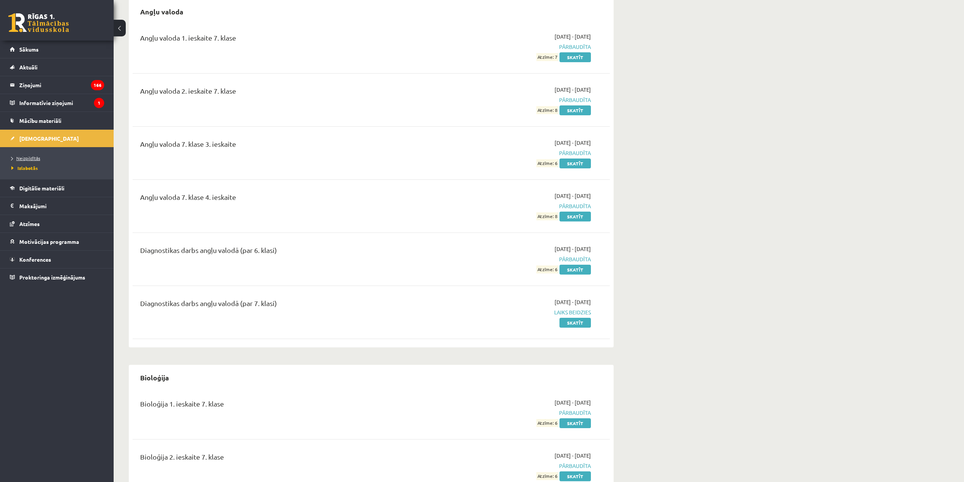
click at [35, 158] on span "Neizpildītās" at bounding box center [25, 158] width 29 height 6
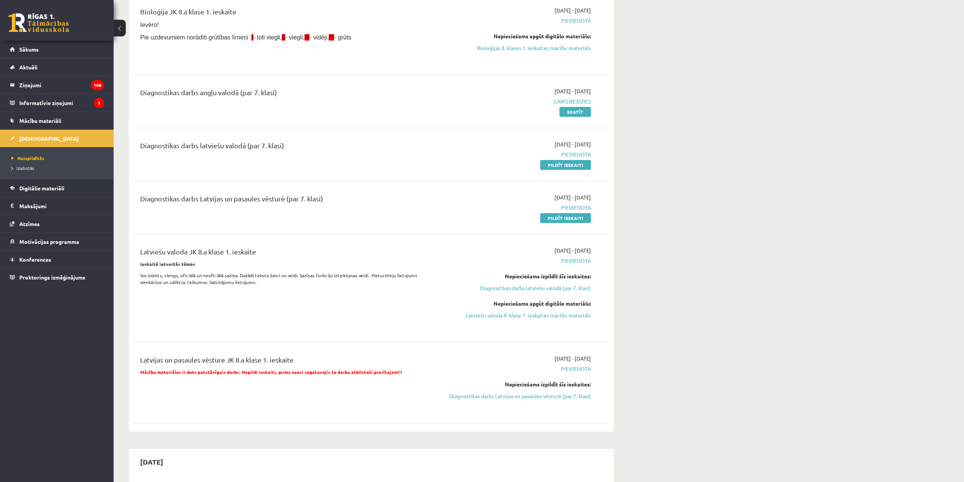
scroll to position [152, 0]
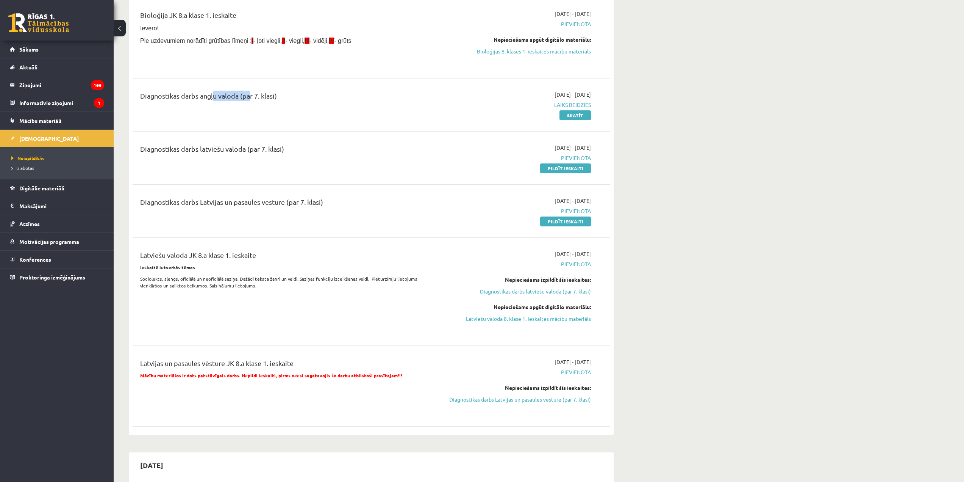
drag, startPoint x: 210, startPoint y: 97, endPoint x: 261, endPoint y: 97, distance: 51.1
click at [256, 97] on div "Diagnostikas darbs angļu valodā (par 7. klasi)" at bounding box center [288, 98] width 297 height 14
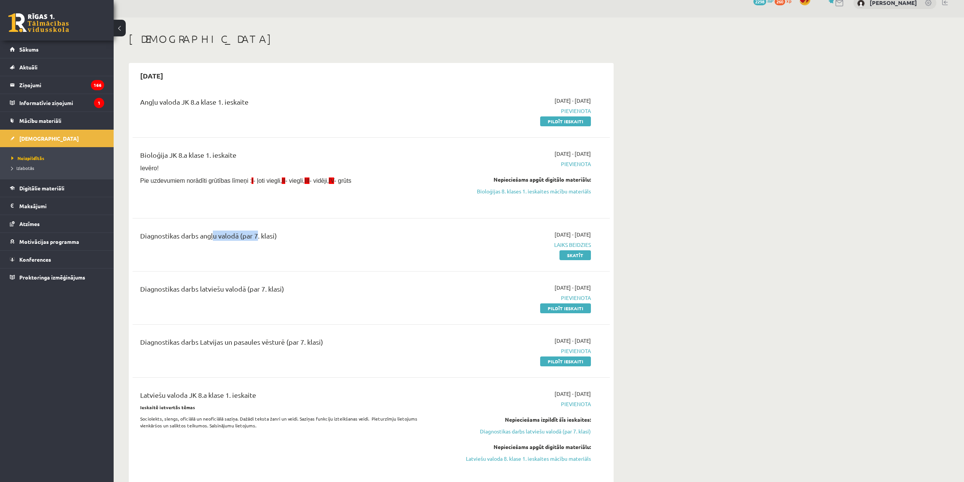
scroll to position [0, 0]
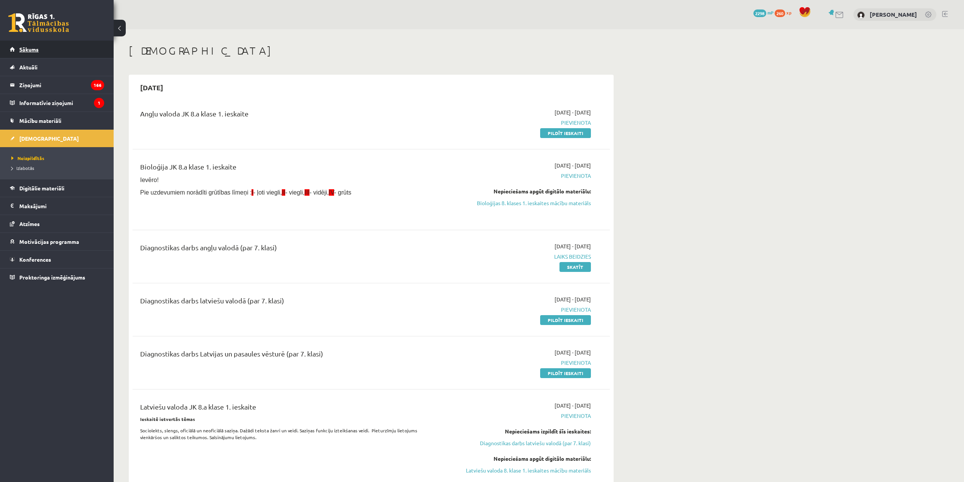
click at [54, 51] on link "Sākums" at bounding box center [57, 49] width 94 height 17
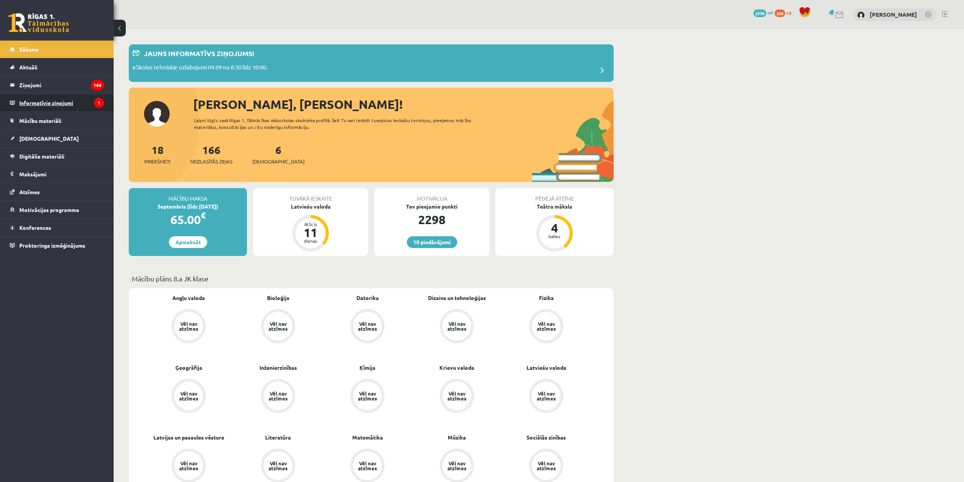
click at [88, 99] on legend "Informatīvie ziņojumi 1" at bounding box center [61, 102] width 85 height 17
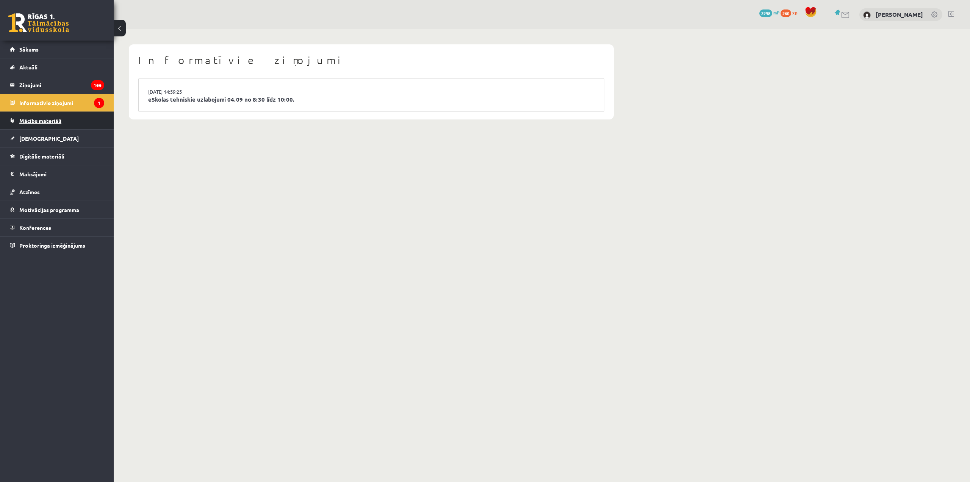
click at [77, 114] on link "Mācību materiāli" at bounding box center [57, 120] width 94 height 17
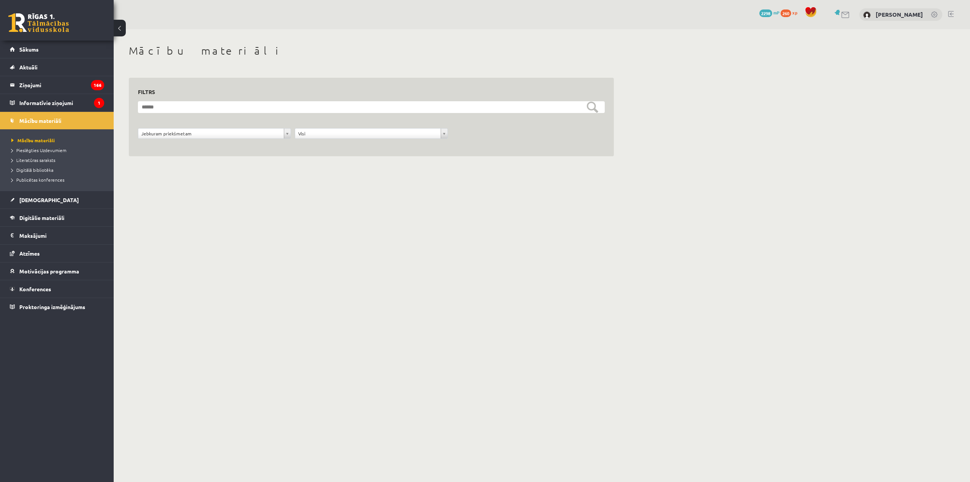
click at [36, 190] on ul "Mācību materiāli Pieslēgties Uzdevumiem Literatūras saraksts Digitālā bibliotēk…" at bounding box center [57, 159] width 114 height 61
click at [46, 202] on link "[DEMOGRAPHIC_DATA]" at bounding box center [57, 199] width 94 height 17
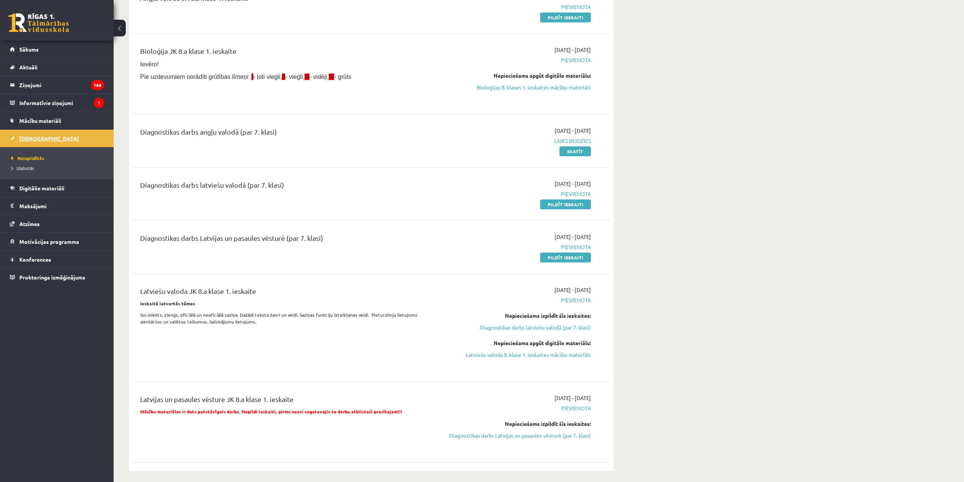
scroll to position [76, 0]
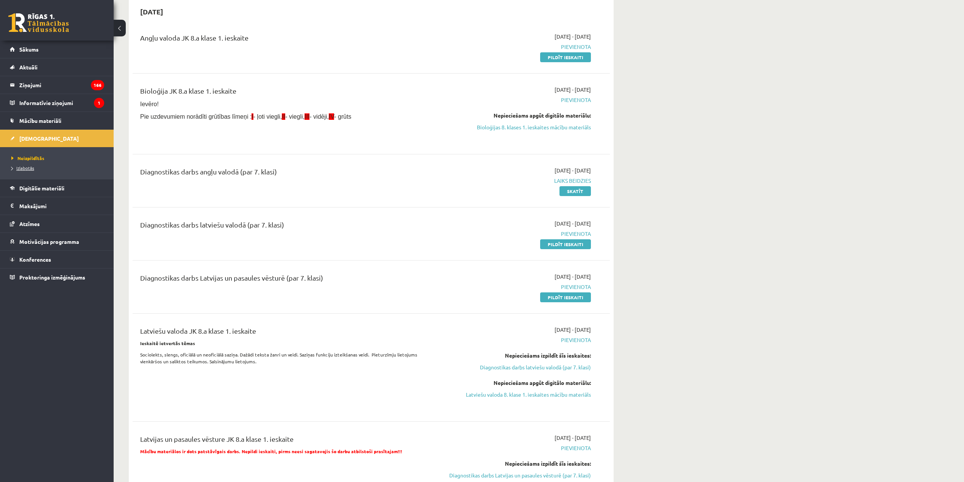
click at [22, 165] on link "Izlabotās" at bounding box center [58, 167] width 95 height 7
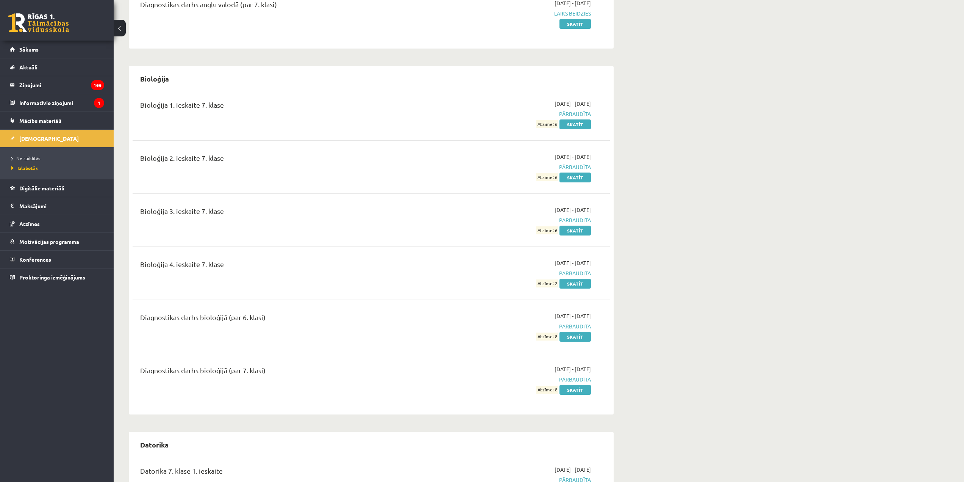
scroll to position [379, 0]
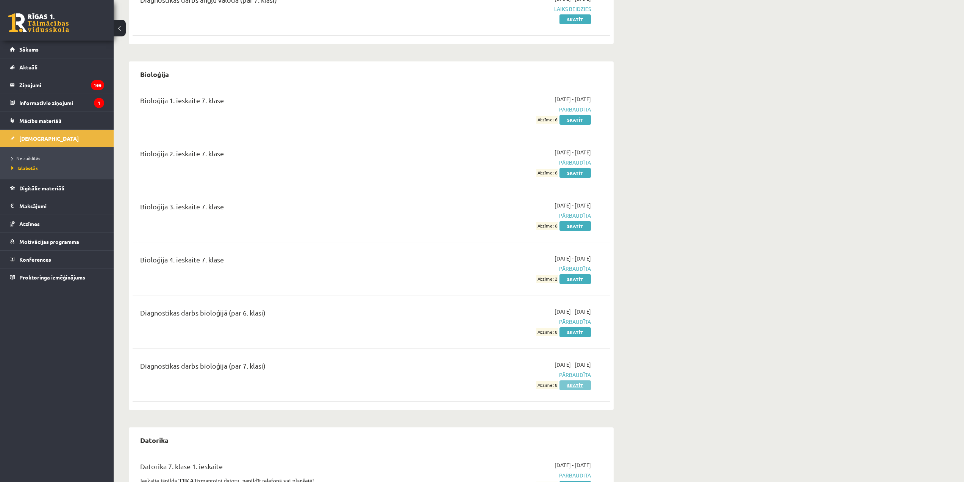
click at [574, 387] on link "Skatīt" at bounding box center [575, 385] width 31 height 10
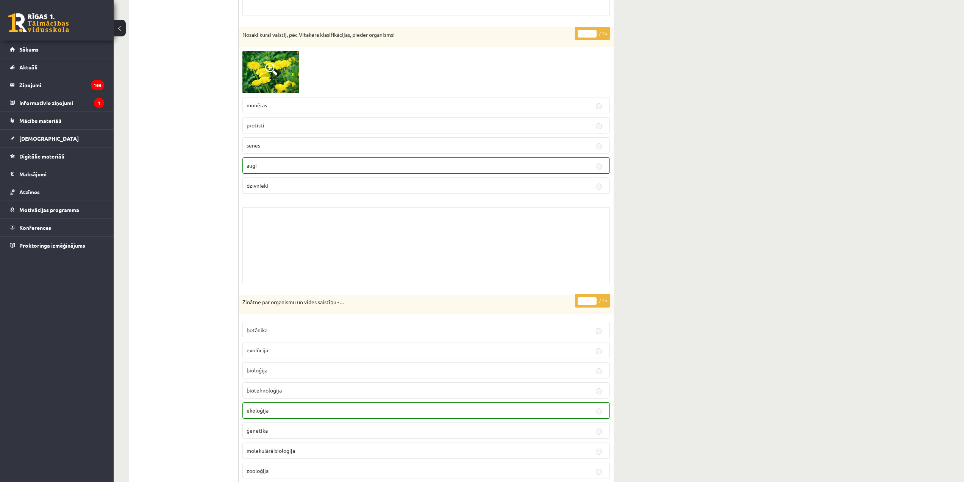
scroll to position [227, 0]
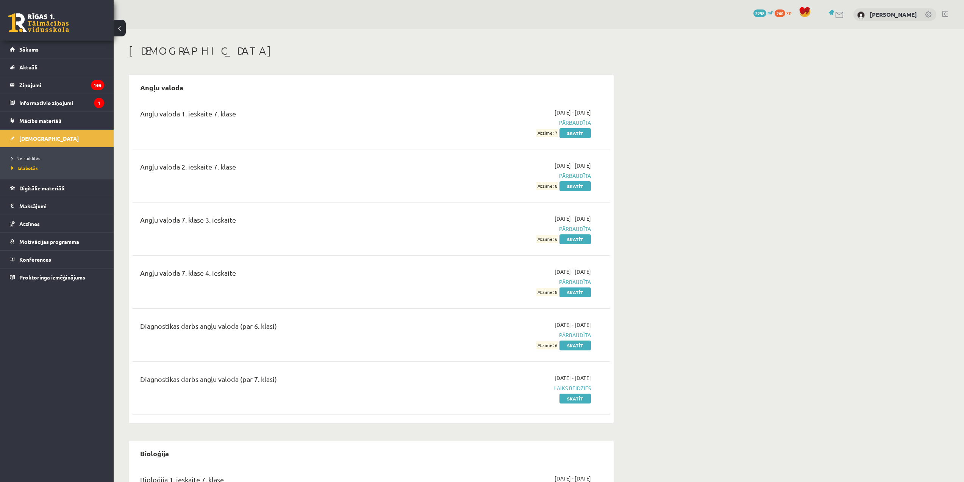
scroll to position [378, 0]
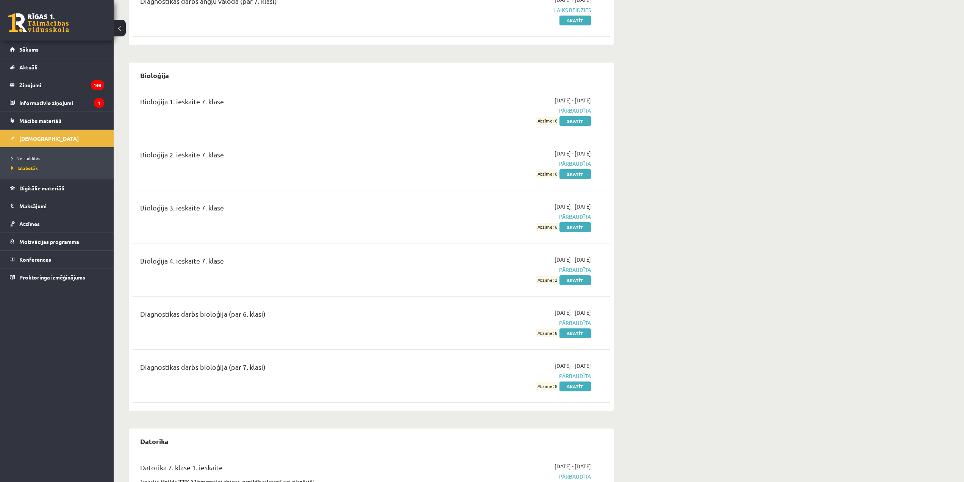
drag, startPoint x: 530, startPoint y: 363, endPoint x: 597, endPoint y: 364, distance: 67.4
click at [597, 364] on div "Diagnostikas darbs bioloģijā (par 7. klasi) [DATE] - [DATE] Pārbaudīta Atzīme: …" at bounding box center [371, 375] width 462 height 28
click at [33, 157] on span "Neizpildītās" at bounding box center [25, 158] width 29 height 6
